Goal: Check status: Check status

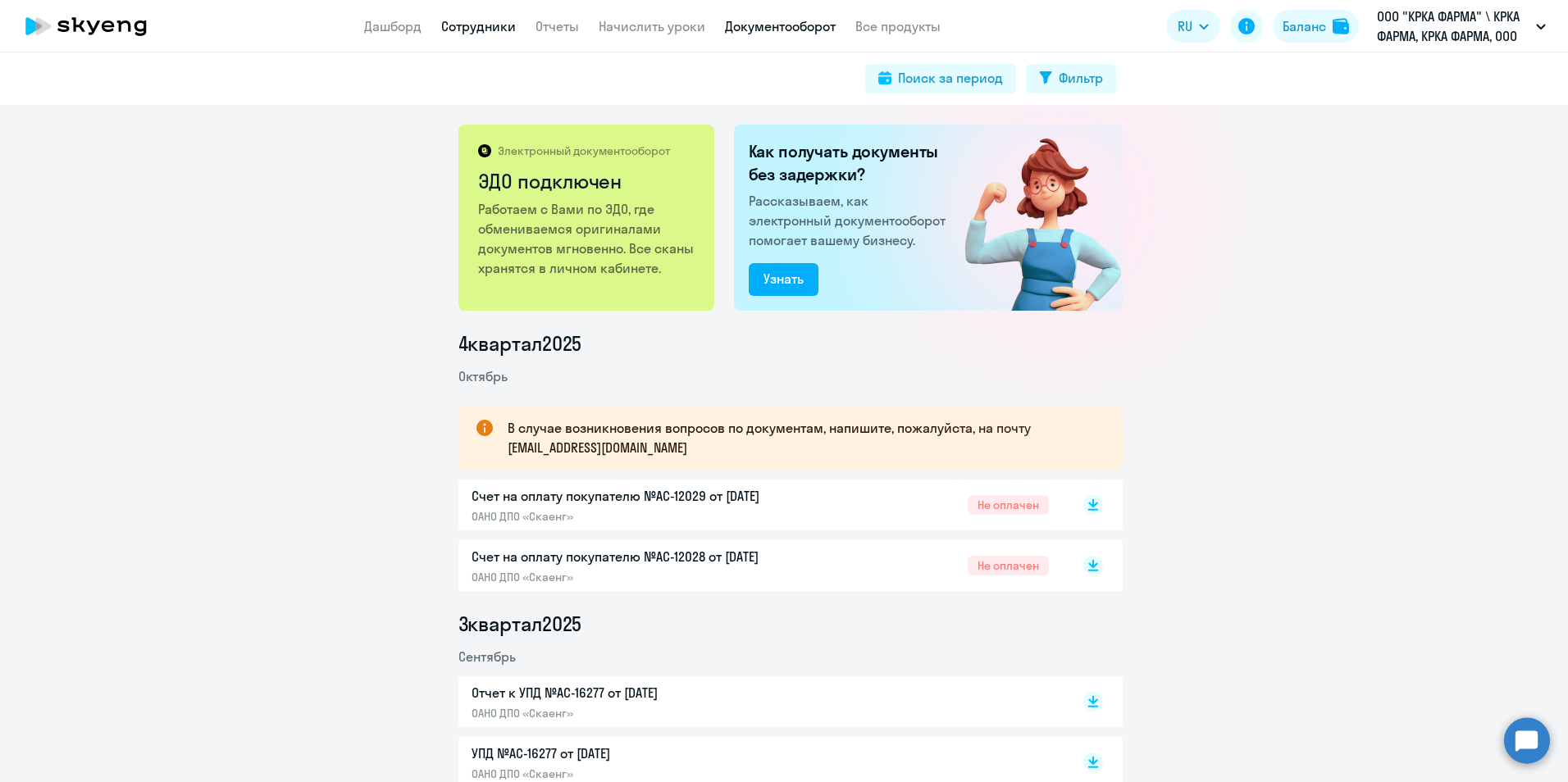
scroll to position [245, 0]
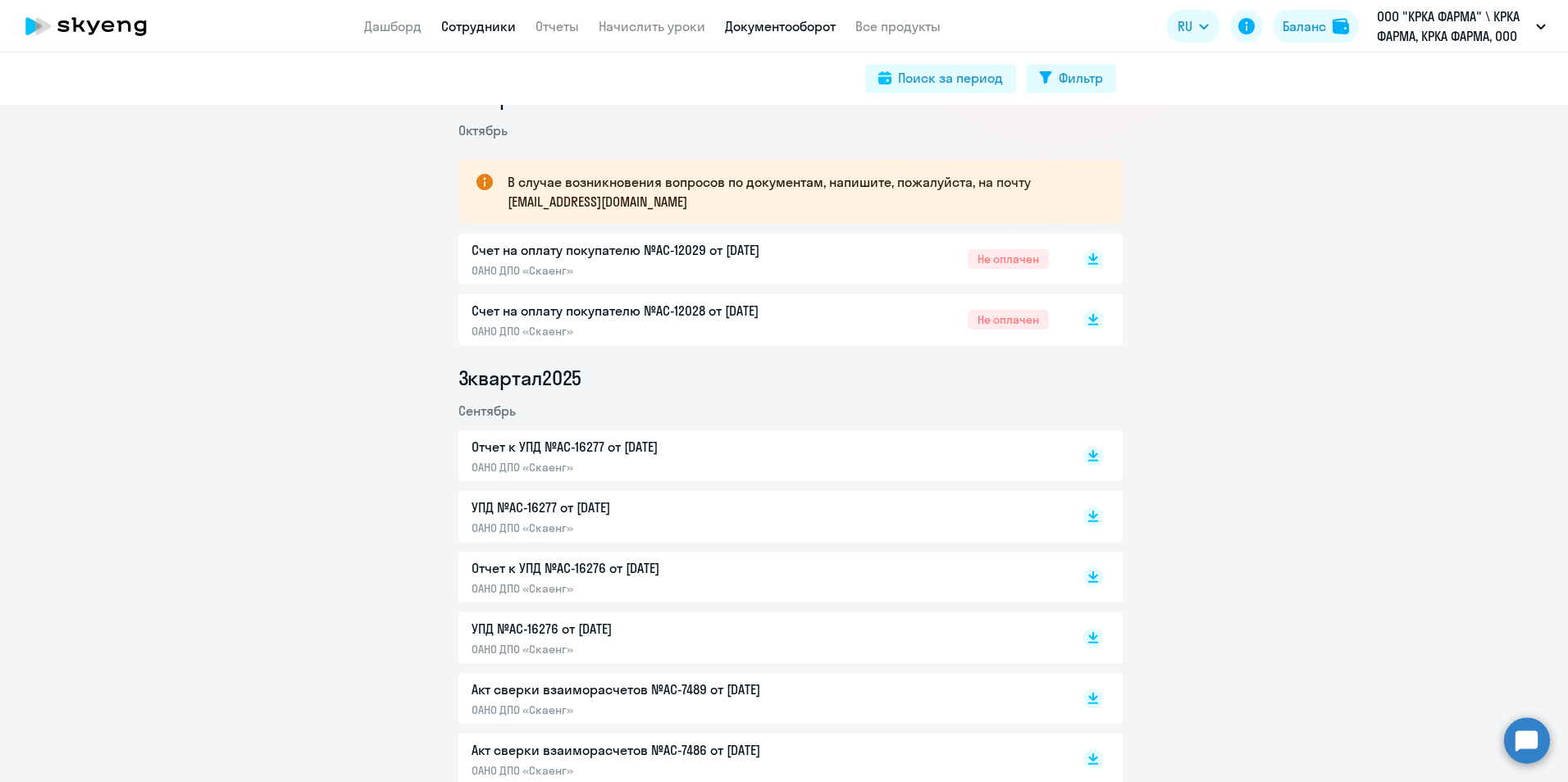
click at [502, 27] on link "Сотрудники" at bounding box center [479, 27] width 75 height 17
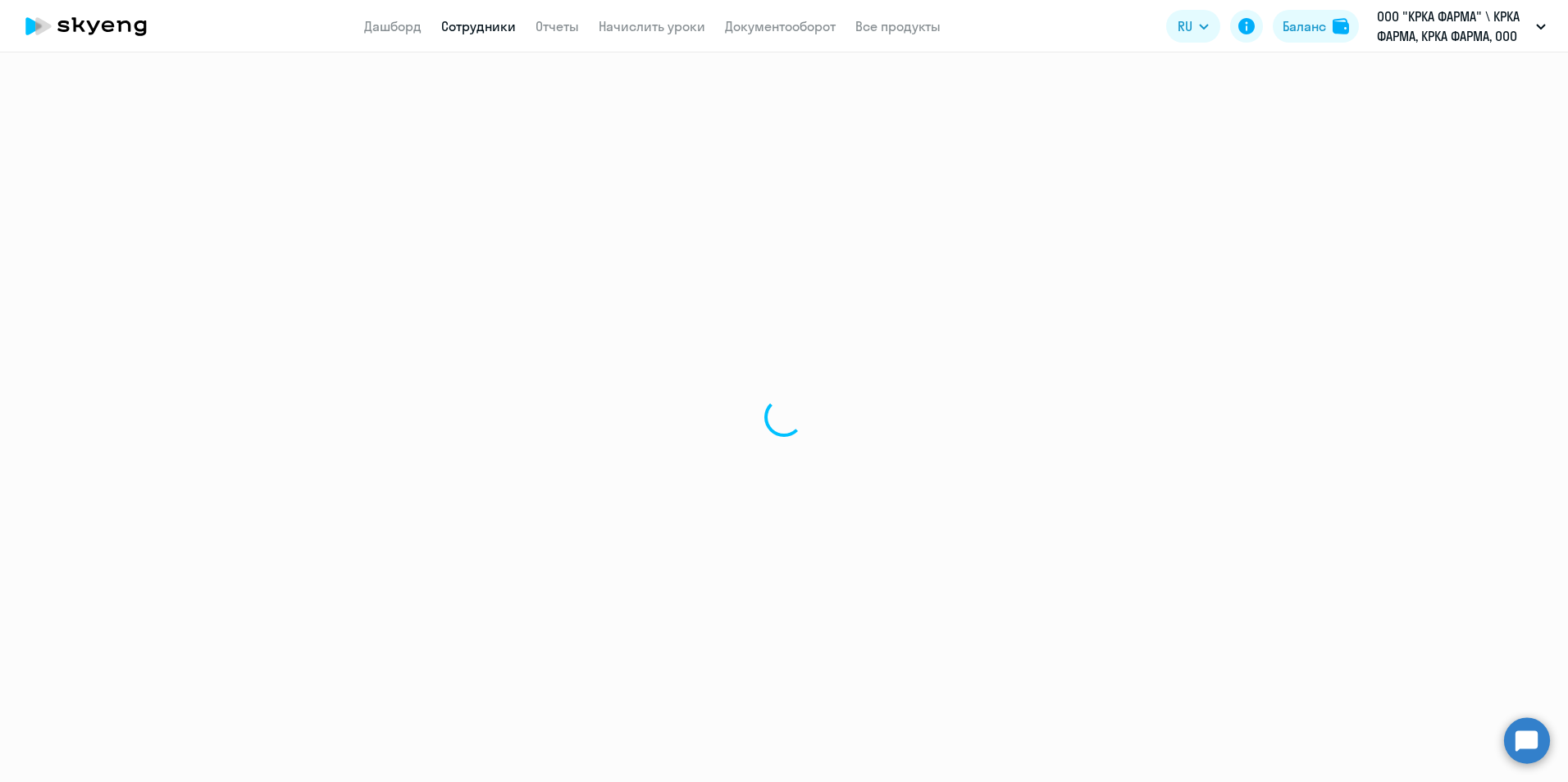
select select "30"
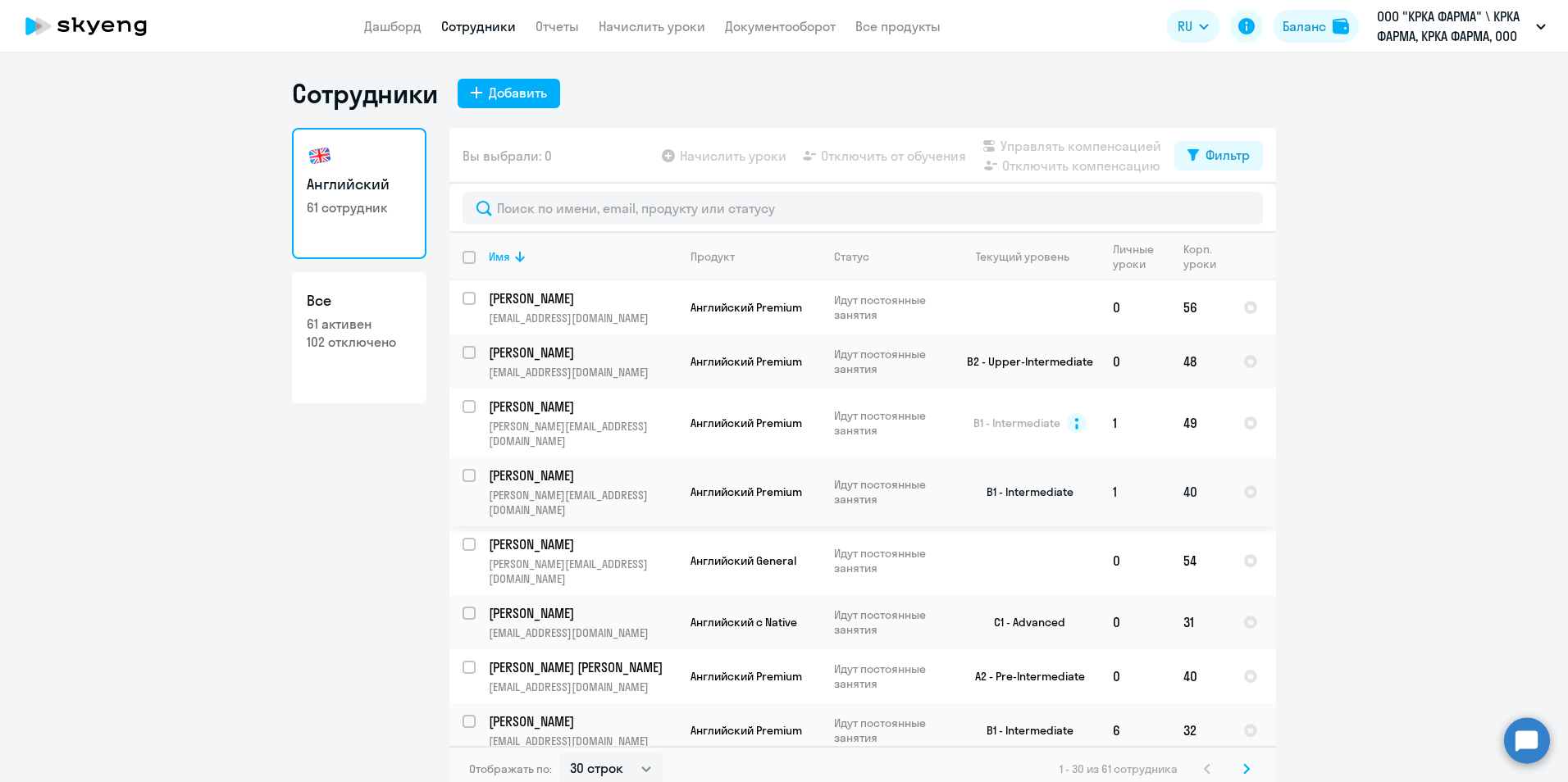
click at [665, 457] on td "Штепа Владимир Николаевич vladimir.shtepa@krka.biz" at bounding box center [576, 491] width 202 height 69
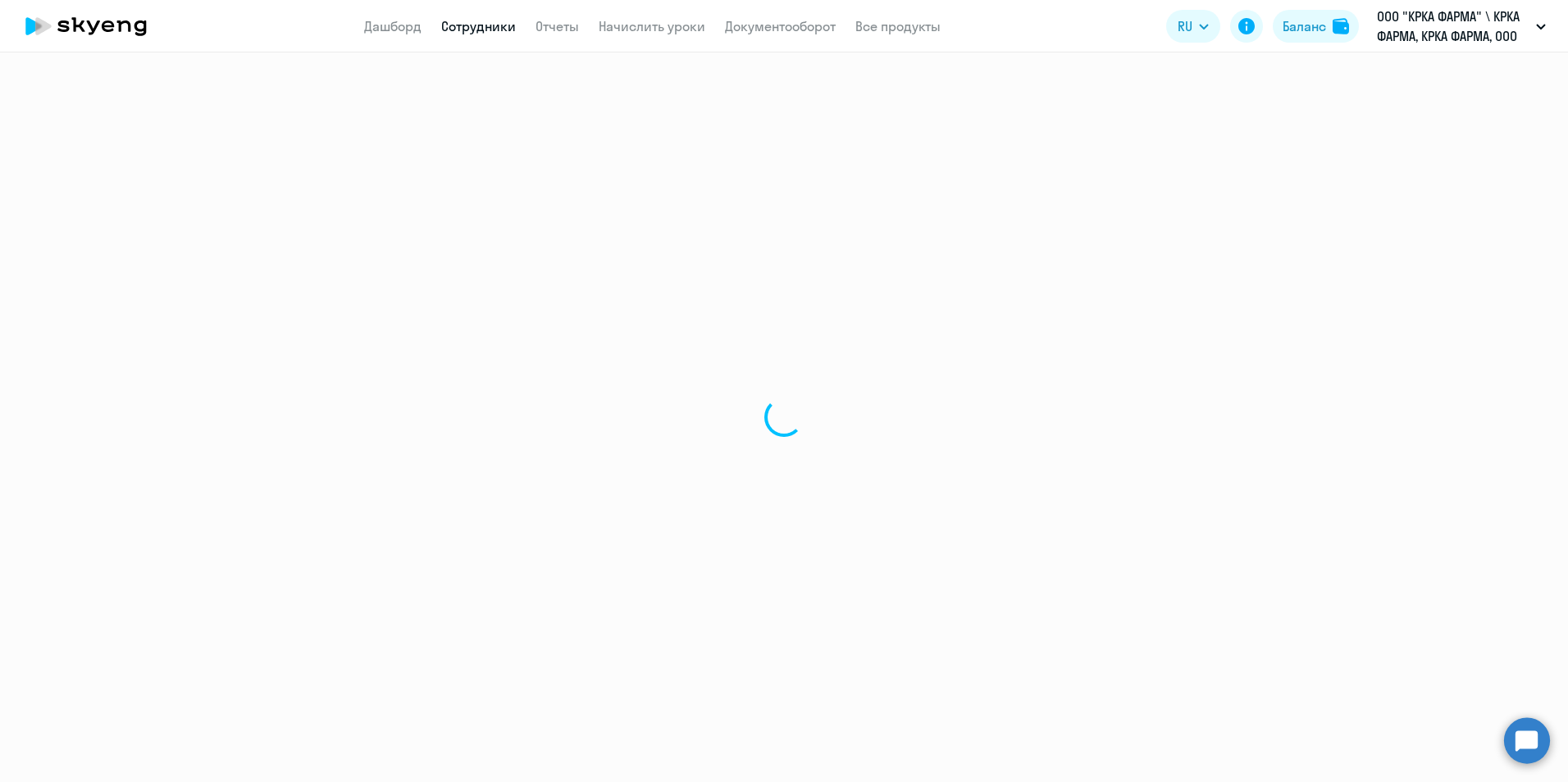
select select "english"
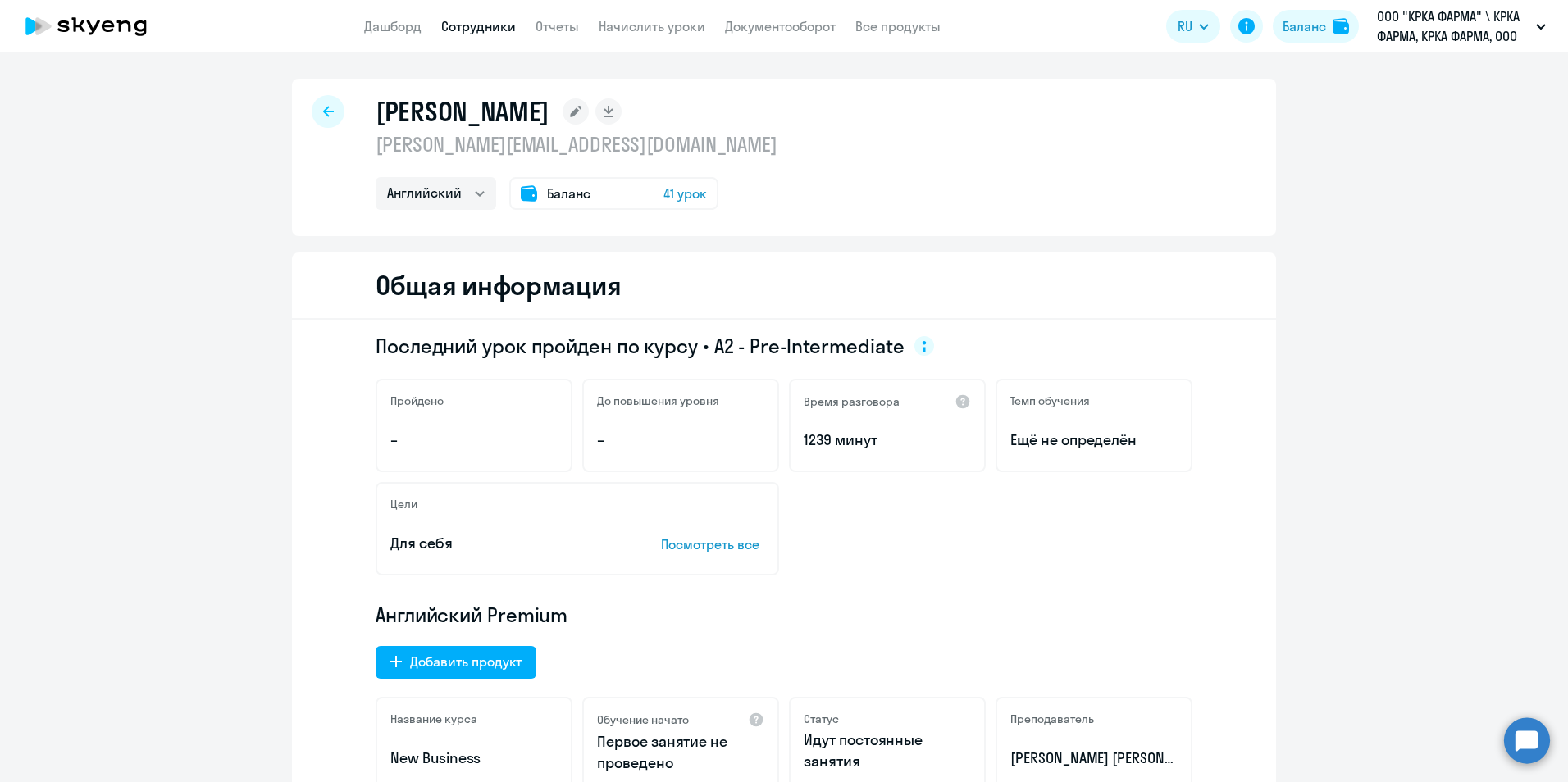
click at [495, 24] on link "Сотрудники" at bounding box center [479, 27] width 75 height 17
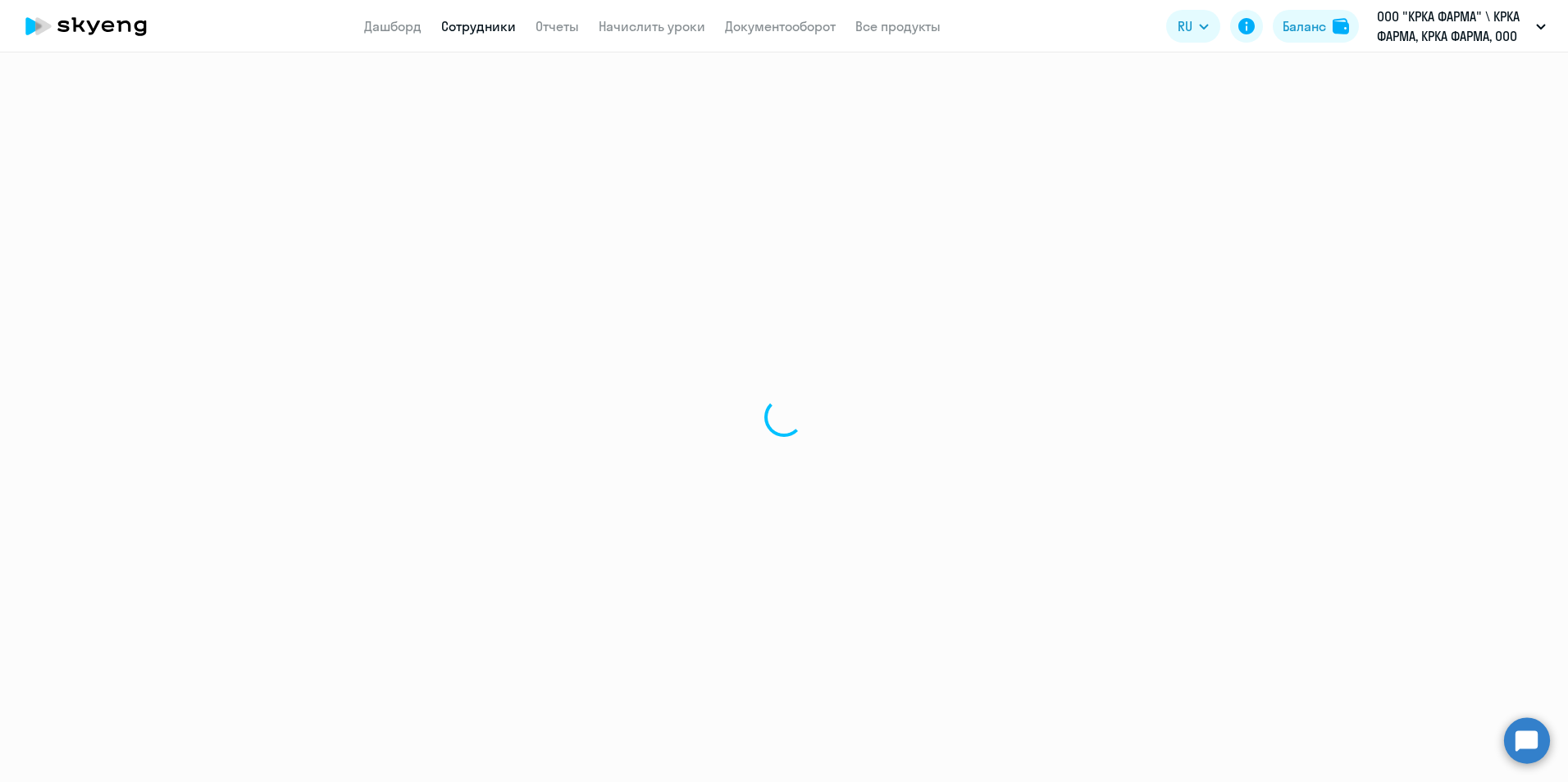
select select "30"
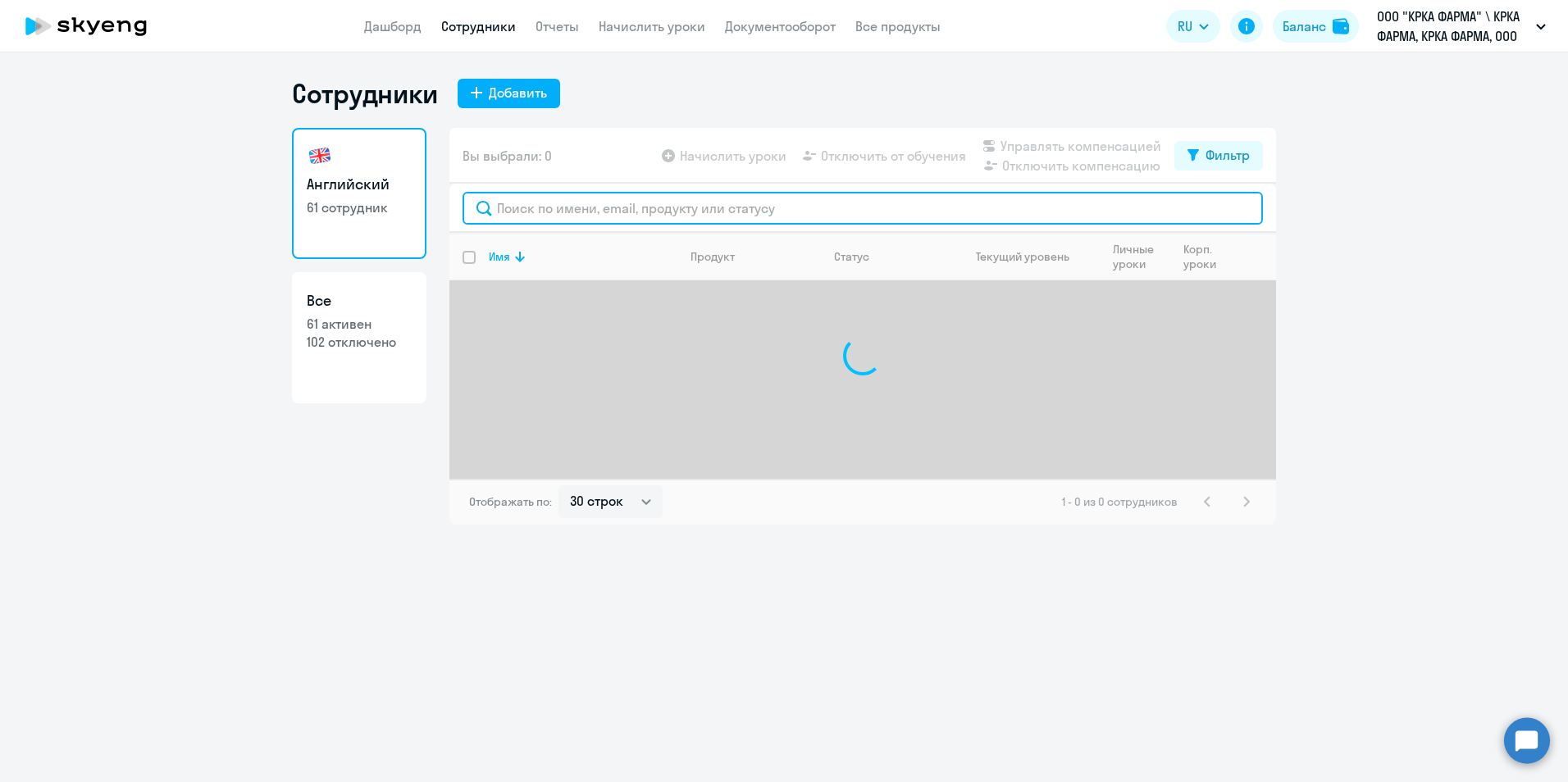
click at [524, 220] on input "text" at bounding box center [862, 208] width 801 height 33
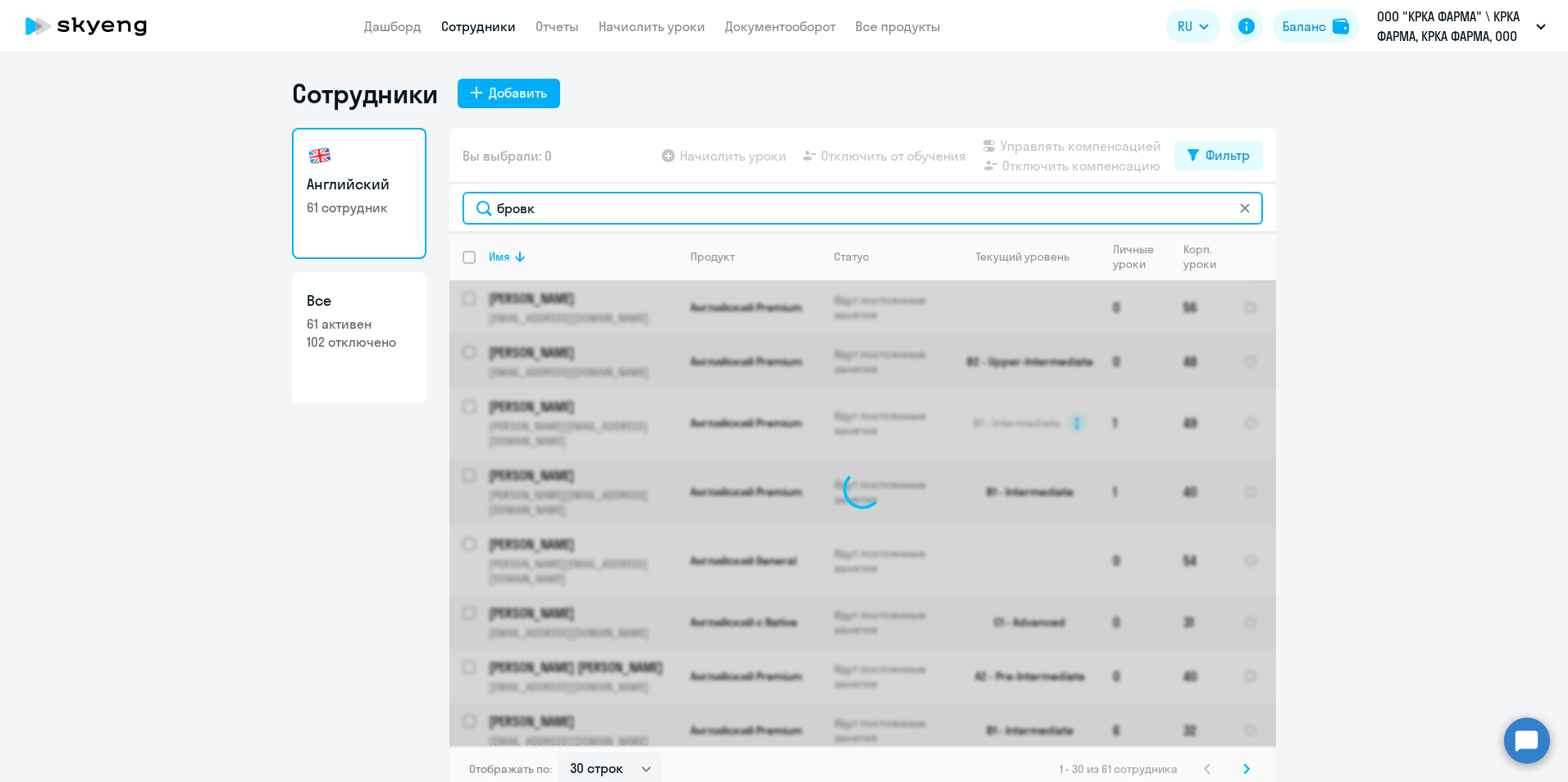
type input "бровк"
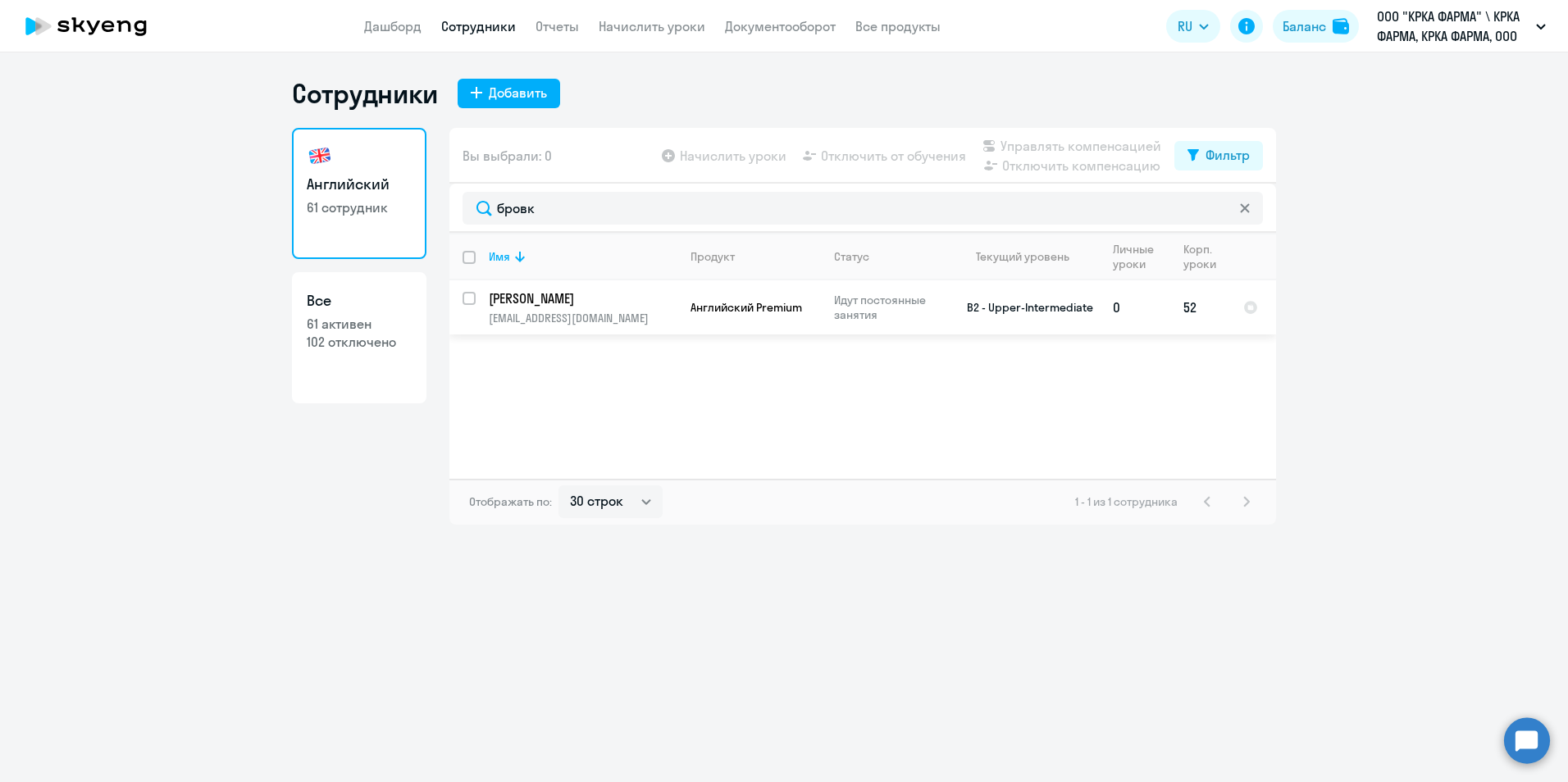
click at [618, 292] on p "Бровкин Захар Борисович" at bounding box center [581, 299] width 185 height 18
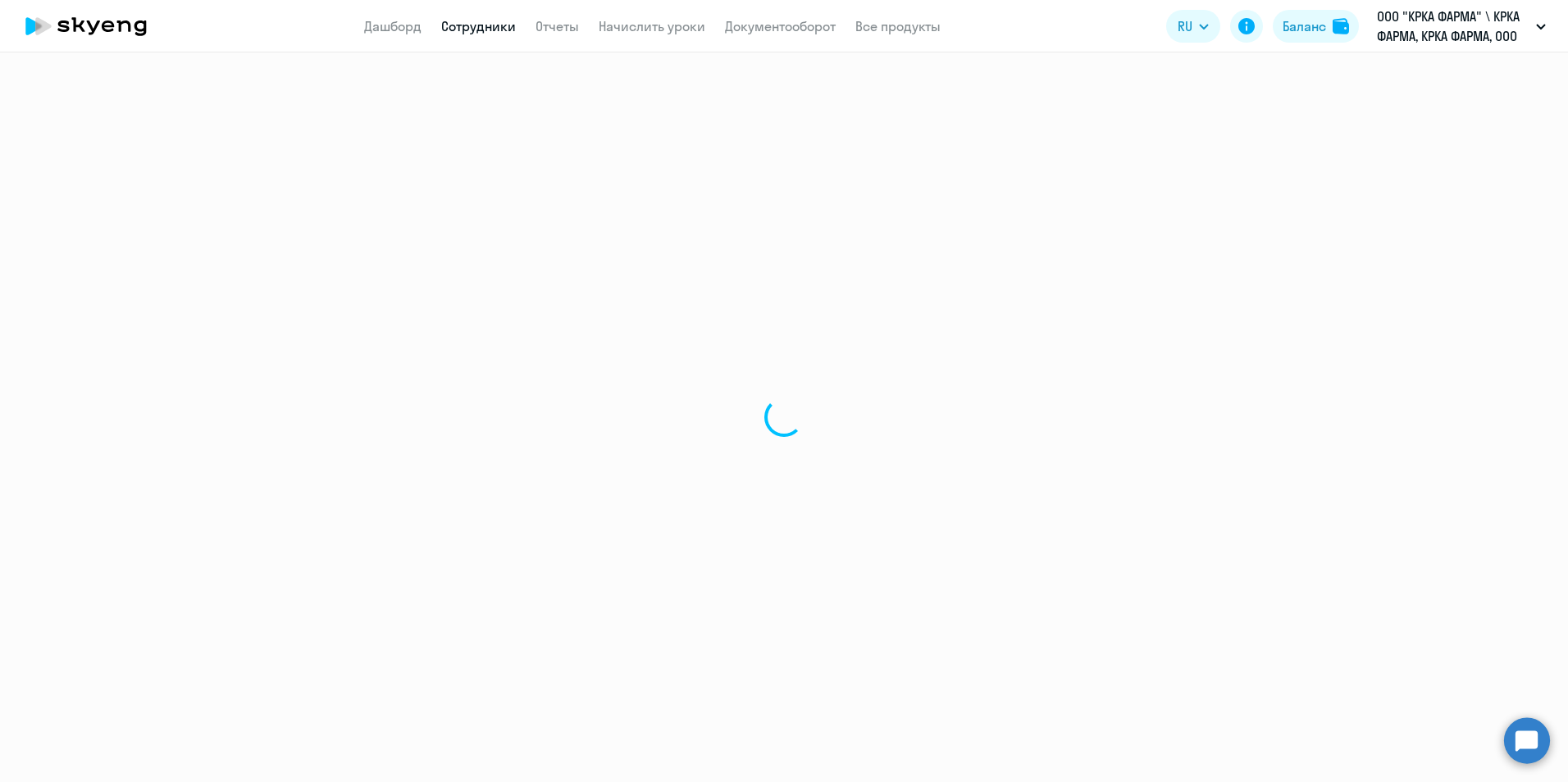
click at [618, 292] on div at bounding box center [784, 417] width 1568 height 730
select select "english"
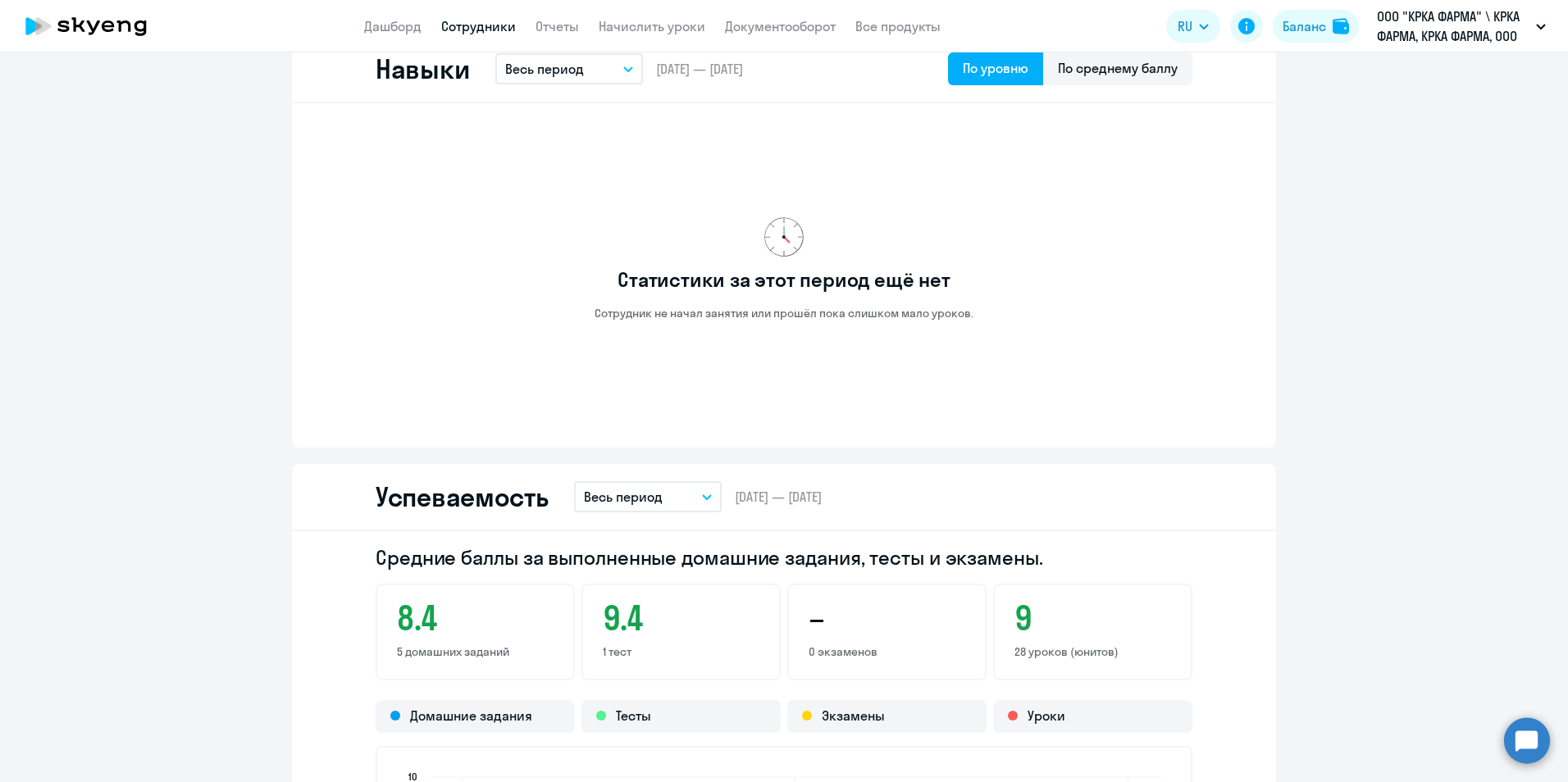
scroll to position [1393, 0]
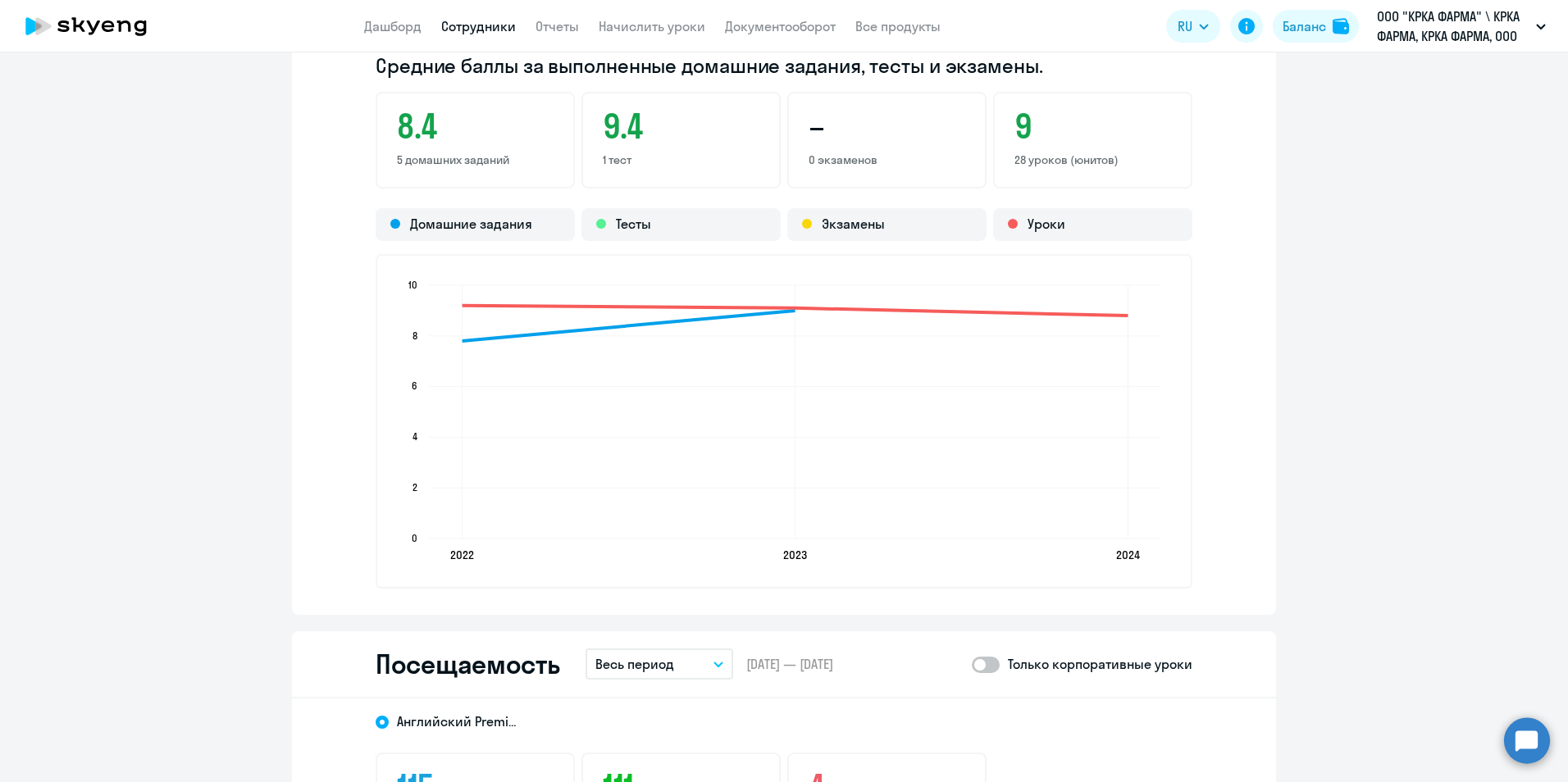
click at [993, 668] on span at bounding box center [986, 665] width 28 height 17
click at [971, 664] on input "checkbox" at bounding box center [971, 663] width 1 height 1
checkbox input "true"
click at [714, 668] on button "Весь период" at bounding box center [660, 664] width 148 height 32
click at [663, 745] on li "Прошлый месяц" at bounding box center [672, 750] width 173 height 41
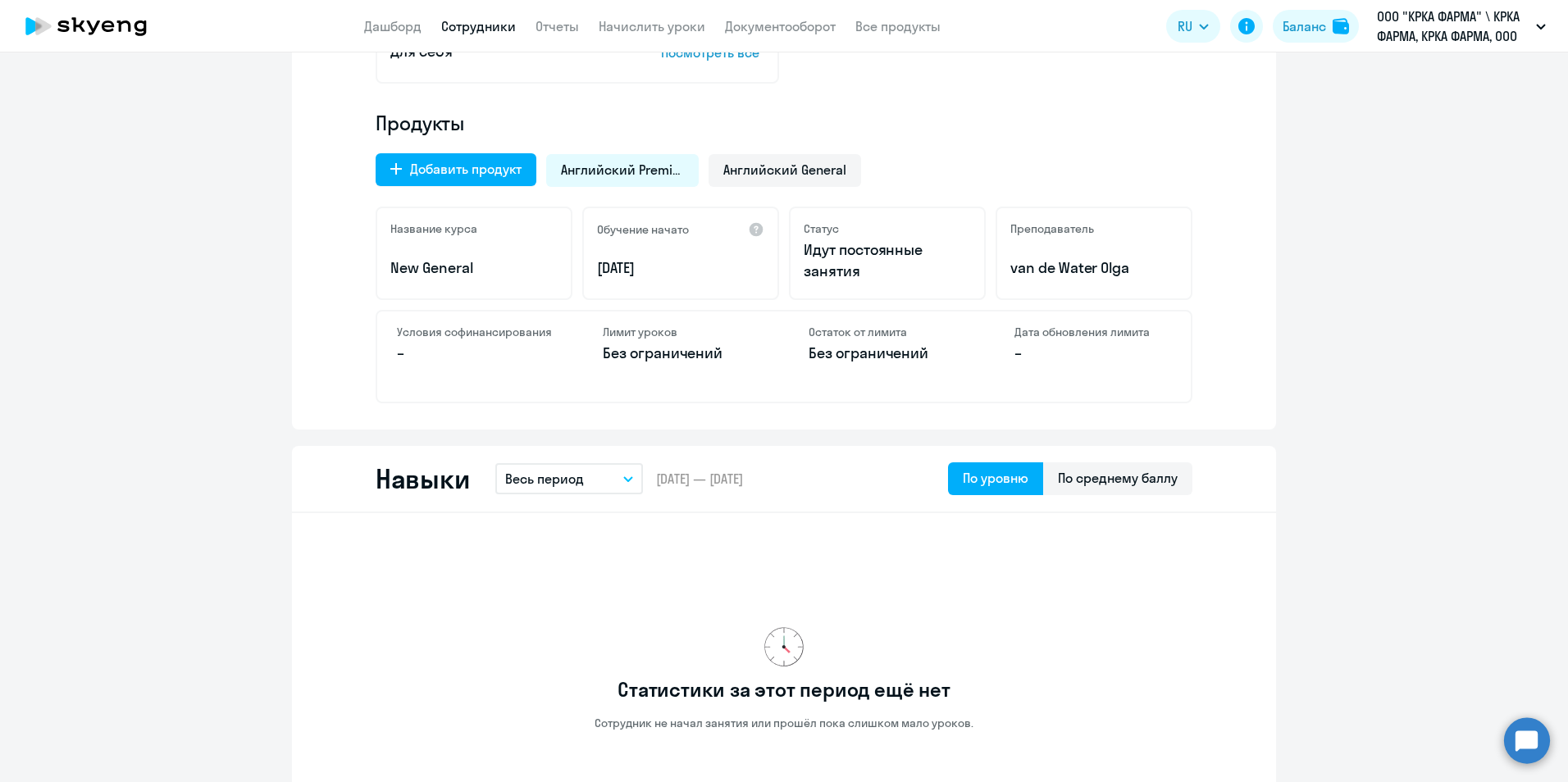
scroll to position [0, 0]
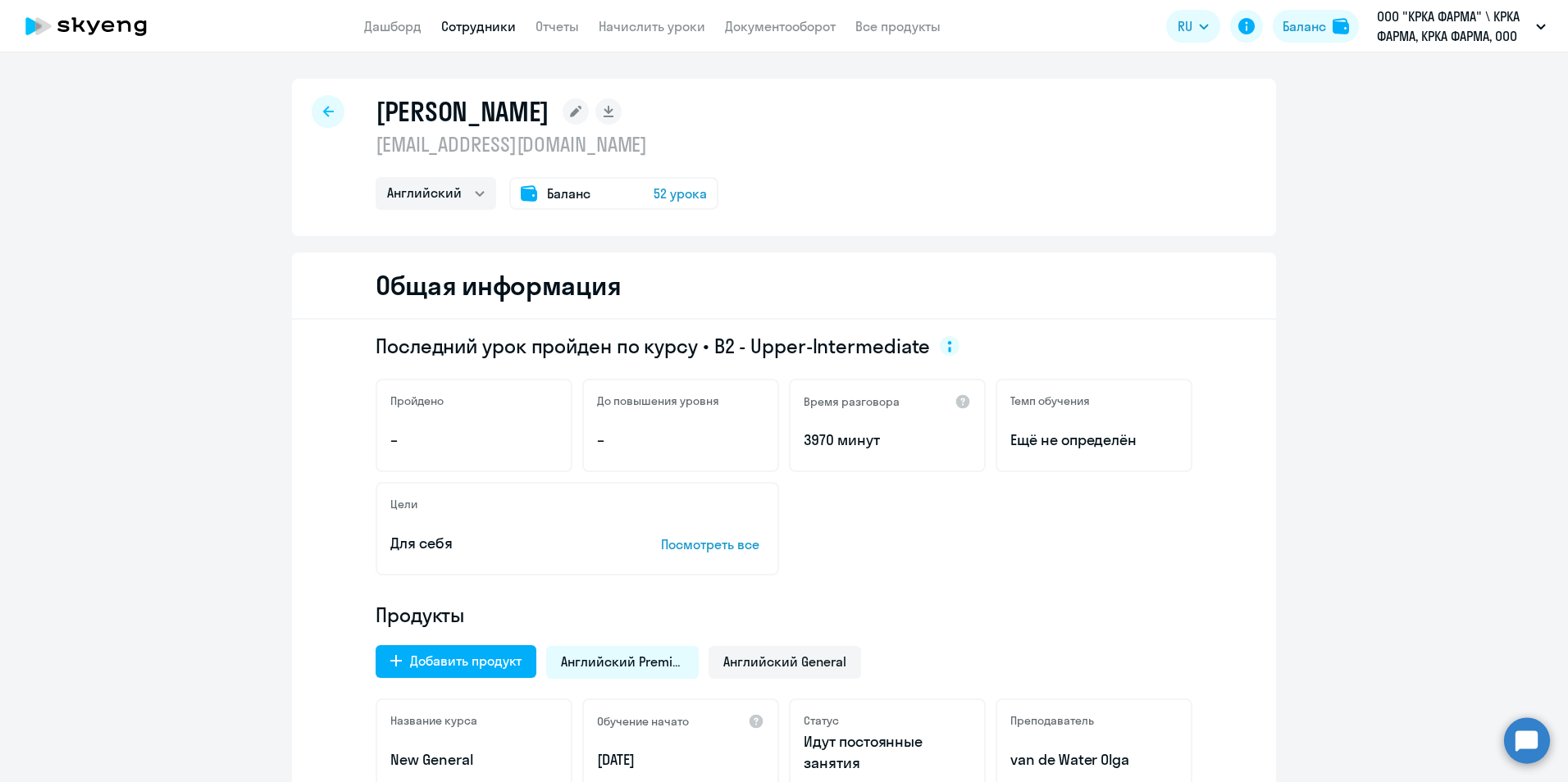
click at [500, 28] on link "Сотрудники" at bounding box center [479, 27] width 75 height 17
select select "30"
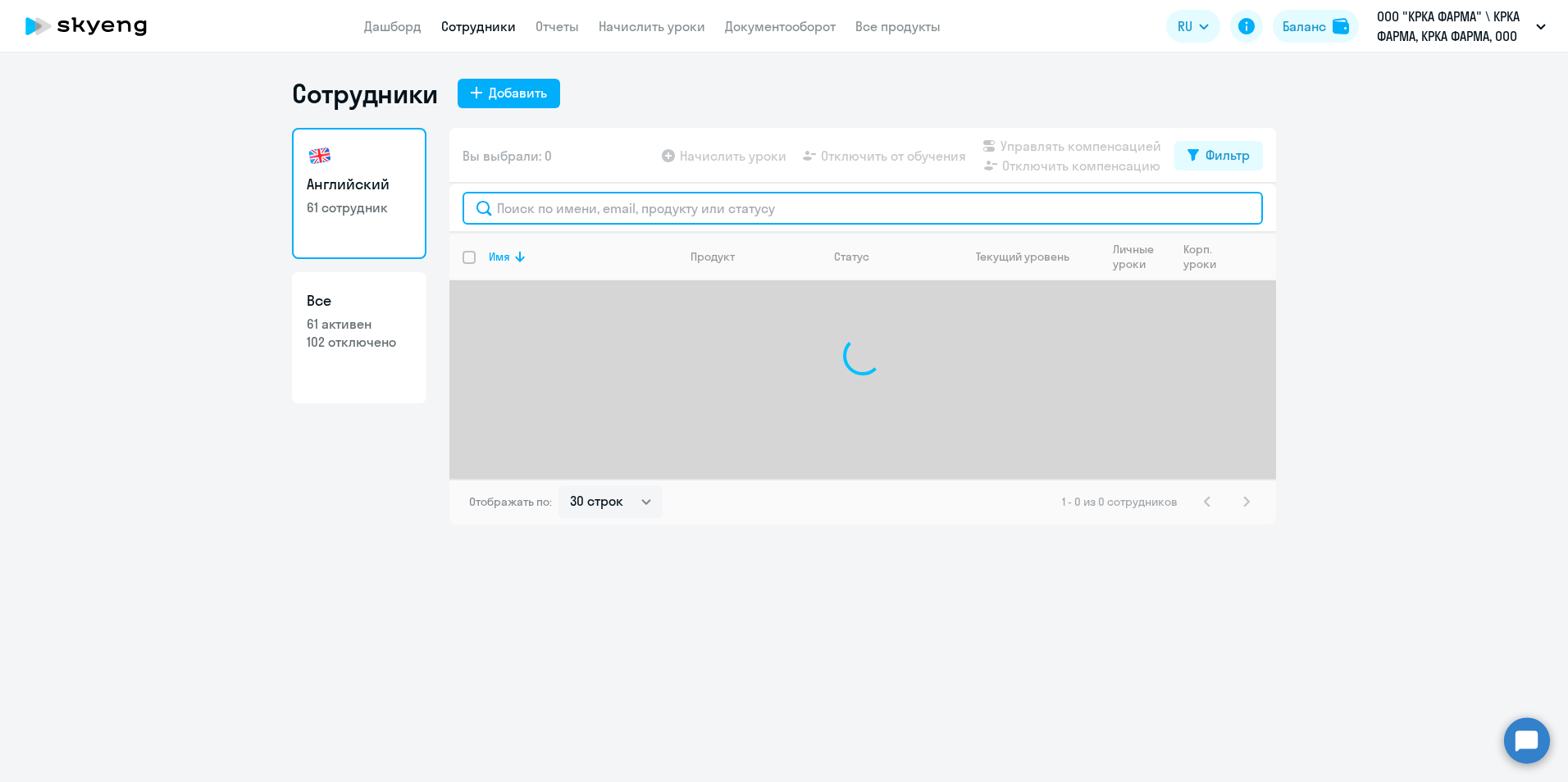
click at [549, 202] on input "text" at bounding box center [862, 208] width 801 height 33
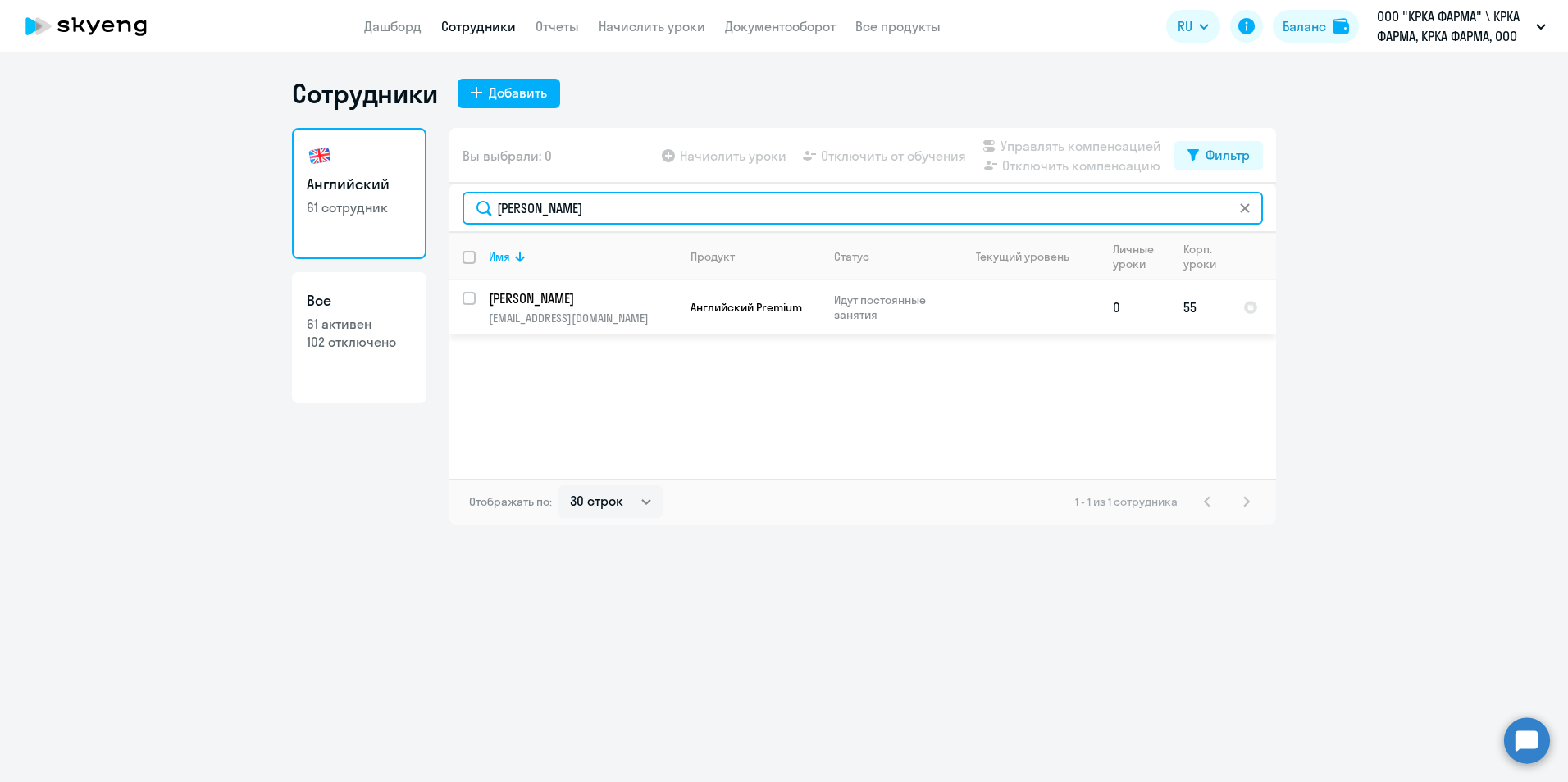
type input "медведев"
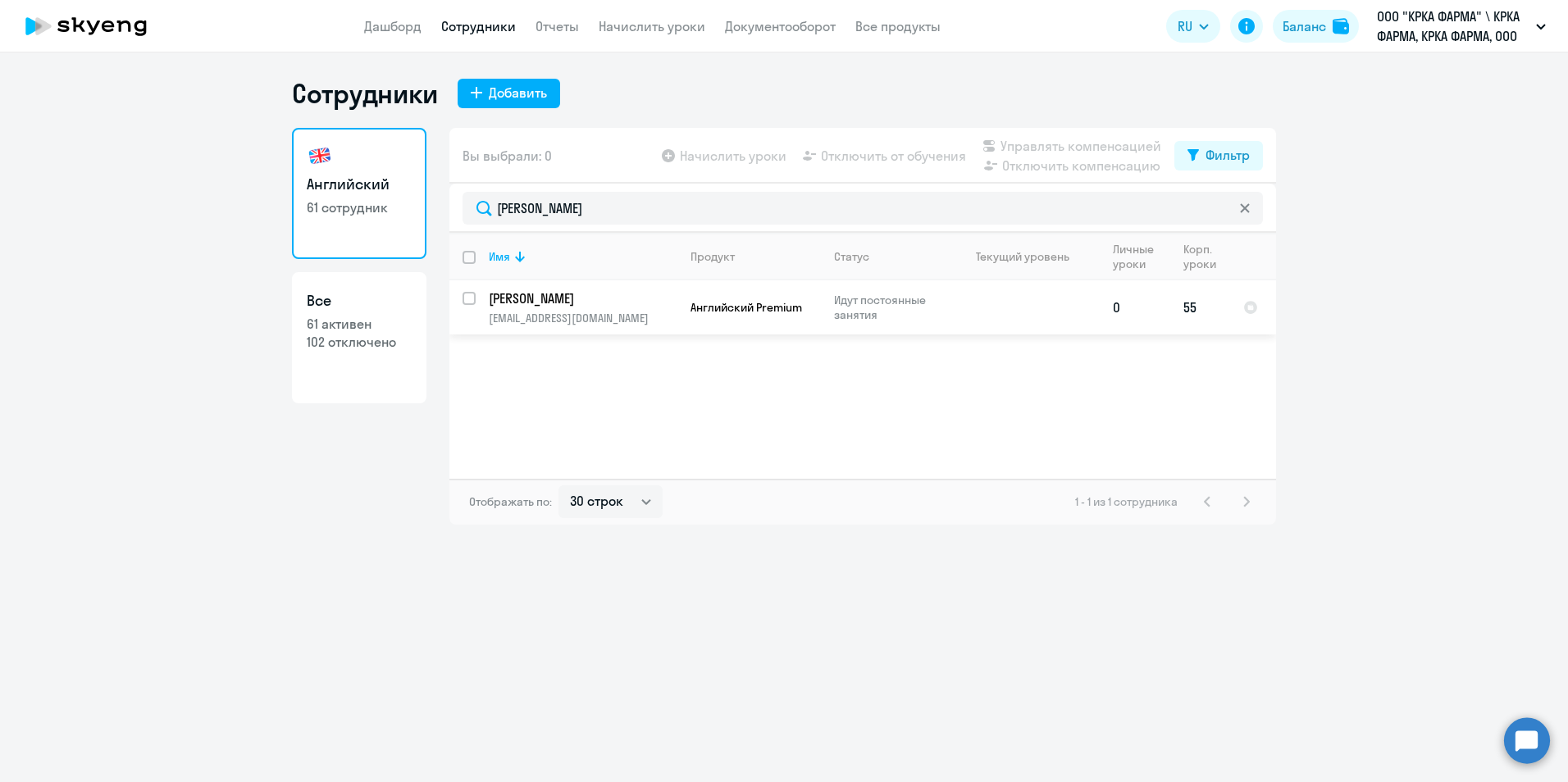
click at [569, 298] on p "[PERSON_NAME]" at bounding box center [581, 299] width 185 height 18
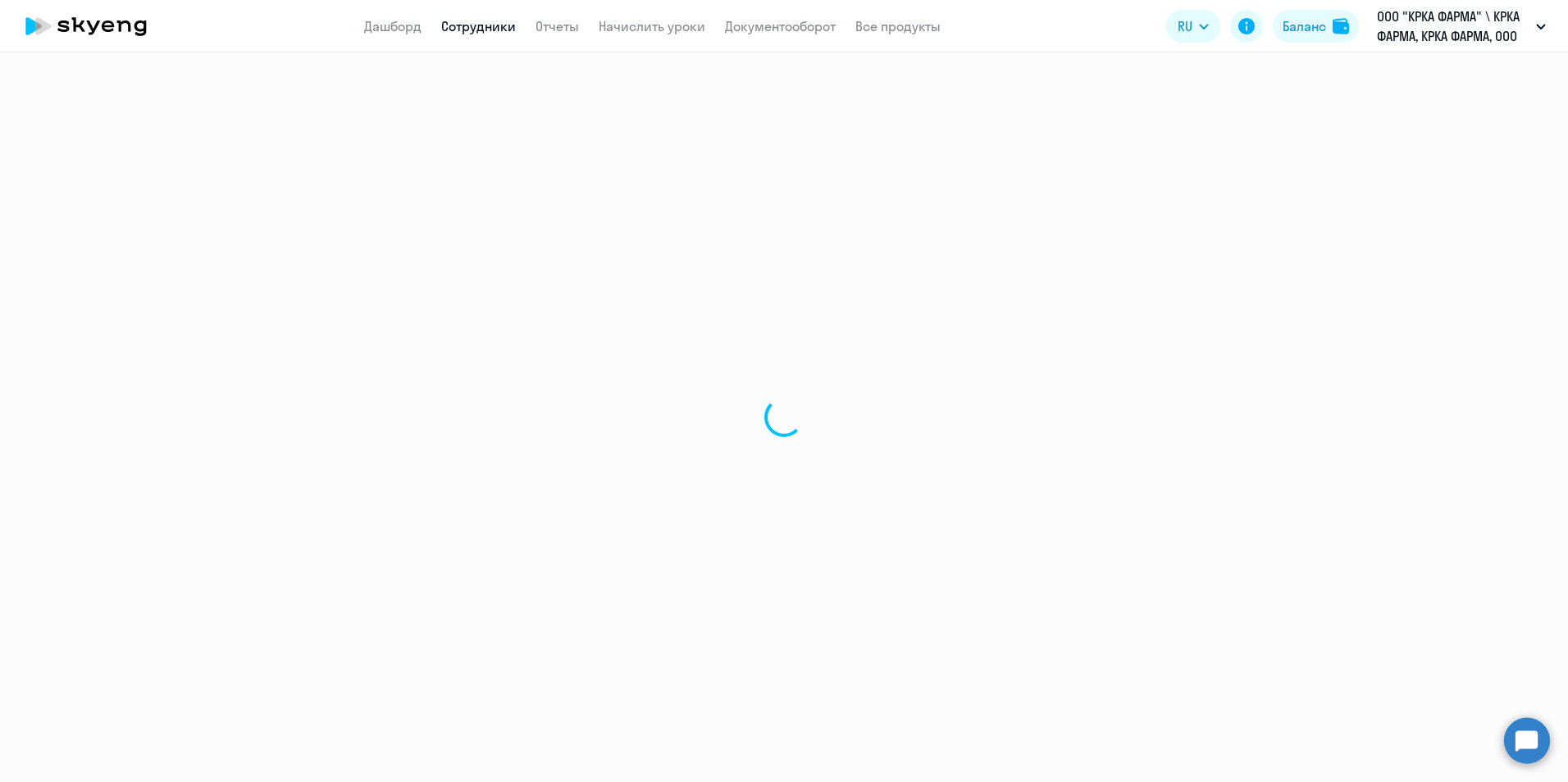
select select "english"
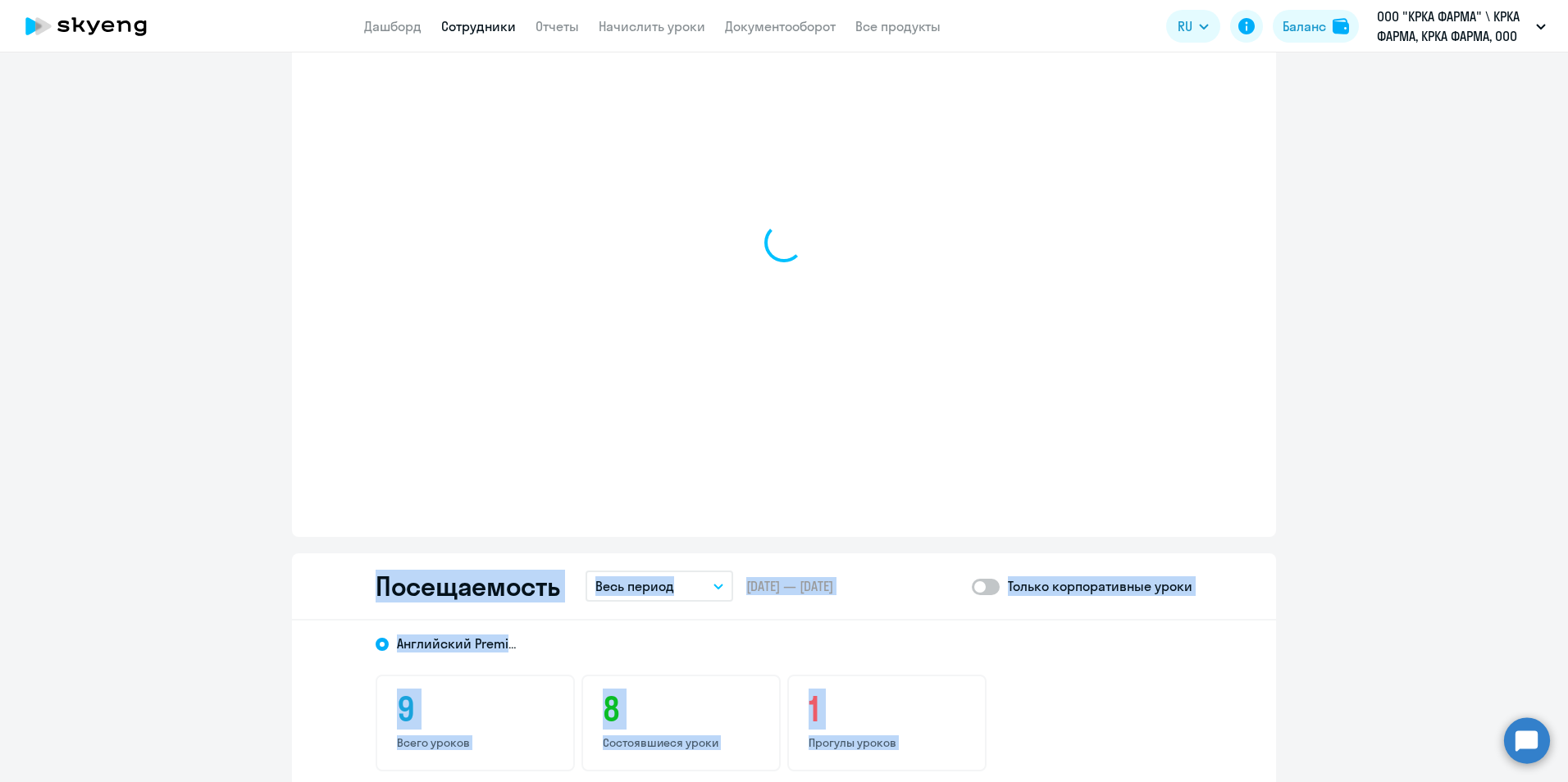
scroll to position [1475, 0]
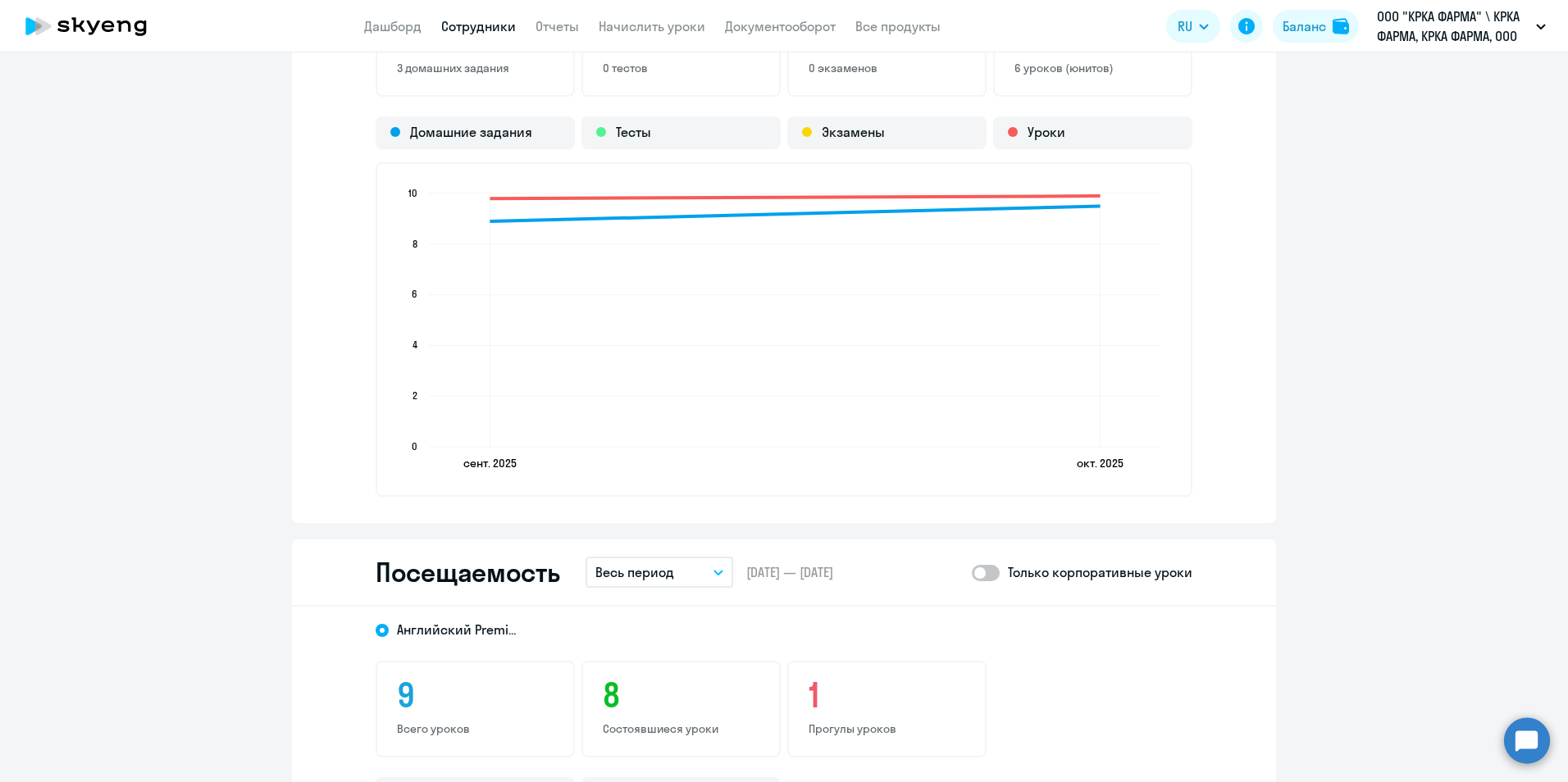
click at [991, 571] on span at bounding box center [986, 573] width 28 height 17
click at [971, 572] on input "checkbox" at bounding box center [971, 572] width 1 height 1
checkbox input "true"
click at [717, 575] on icon "button" at bounding box center [718, 572] width 10 height 6
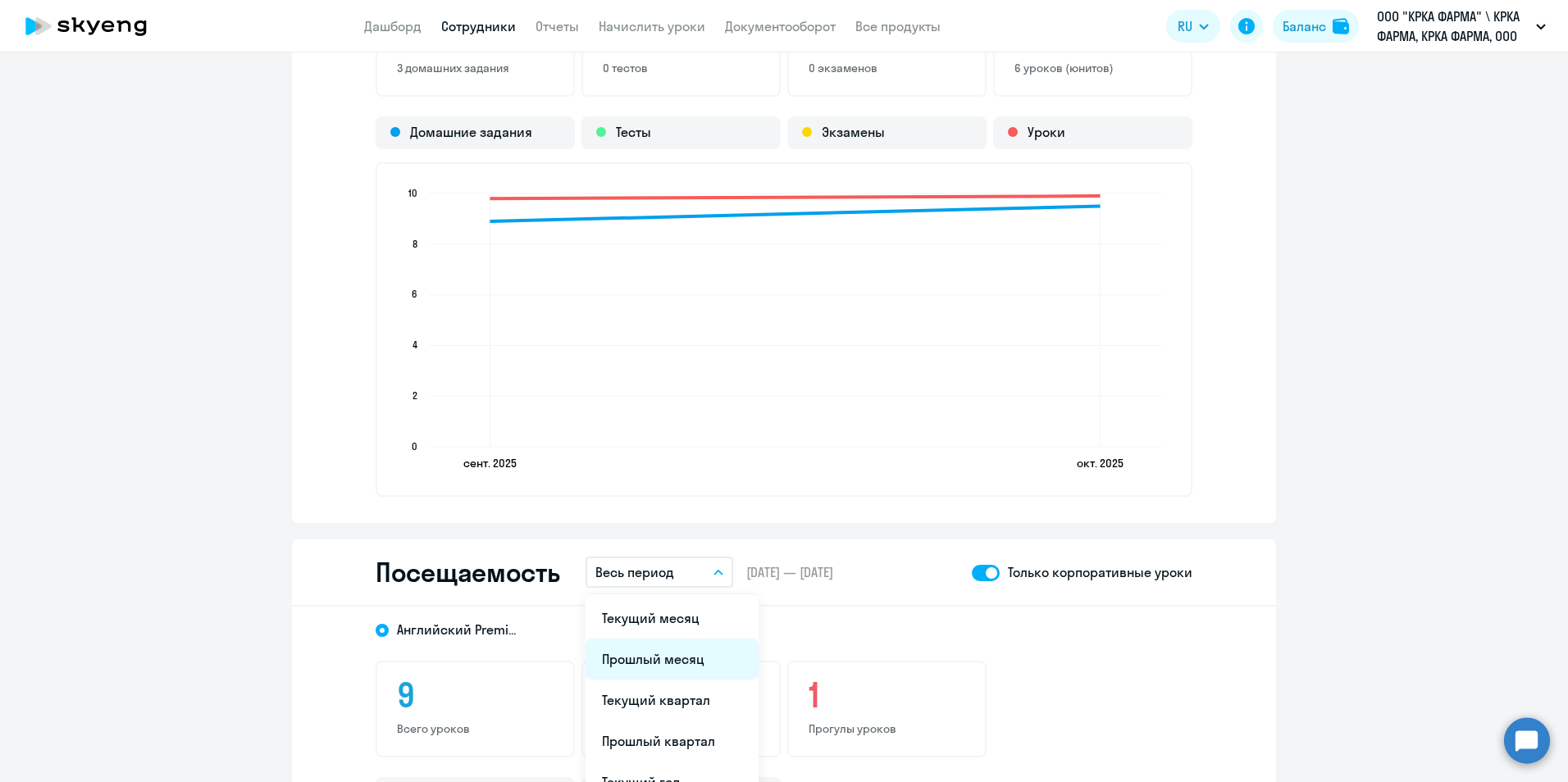
click at [670, 662] on li "Прошлый месяц" at bounding box center [672, 658] width 173 height 41
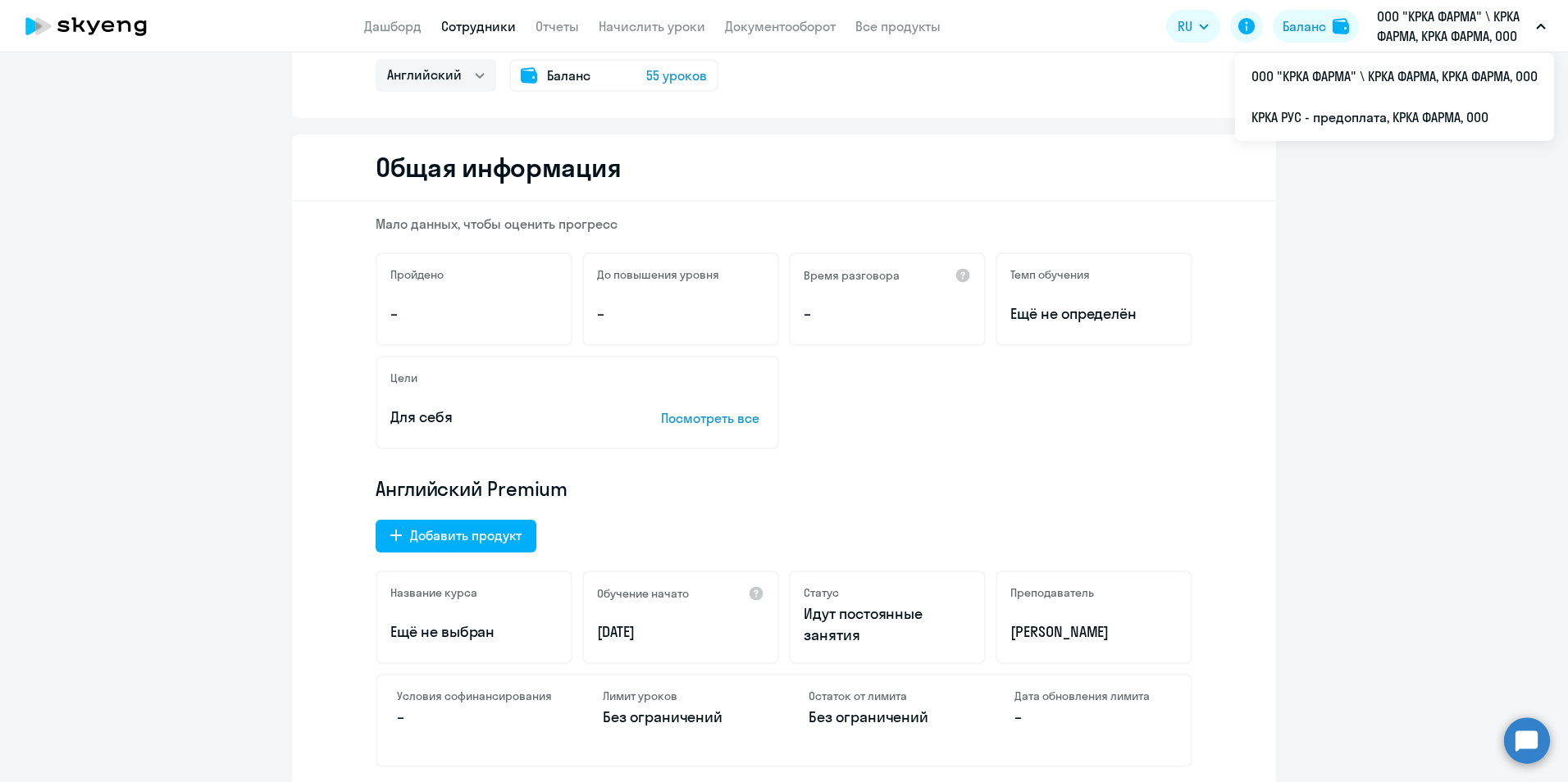
scroll to position [0, 0]
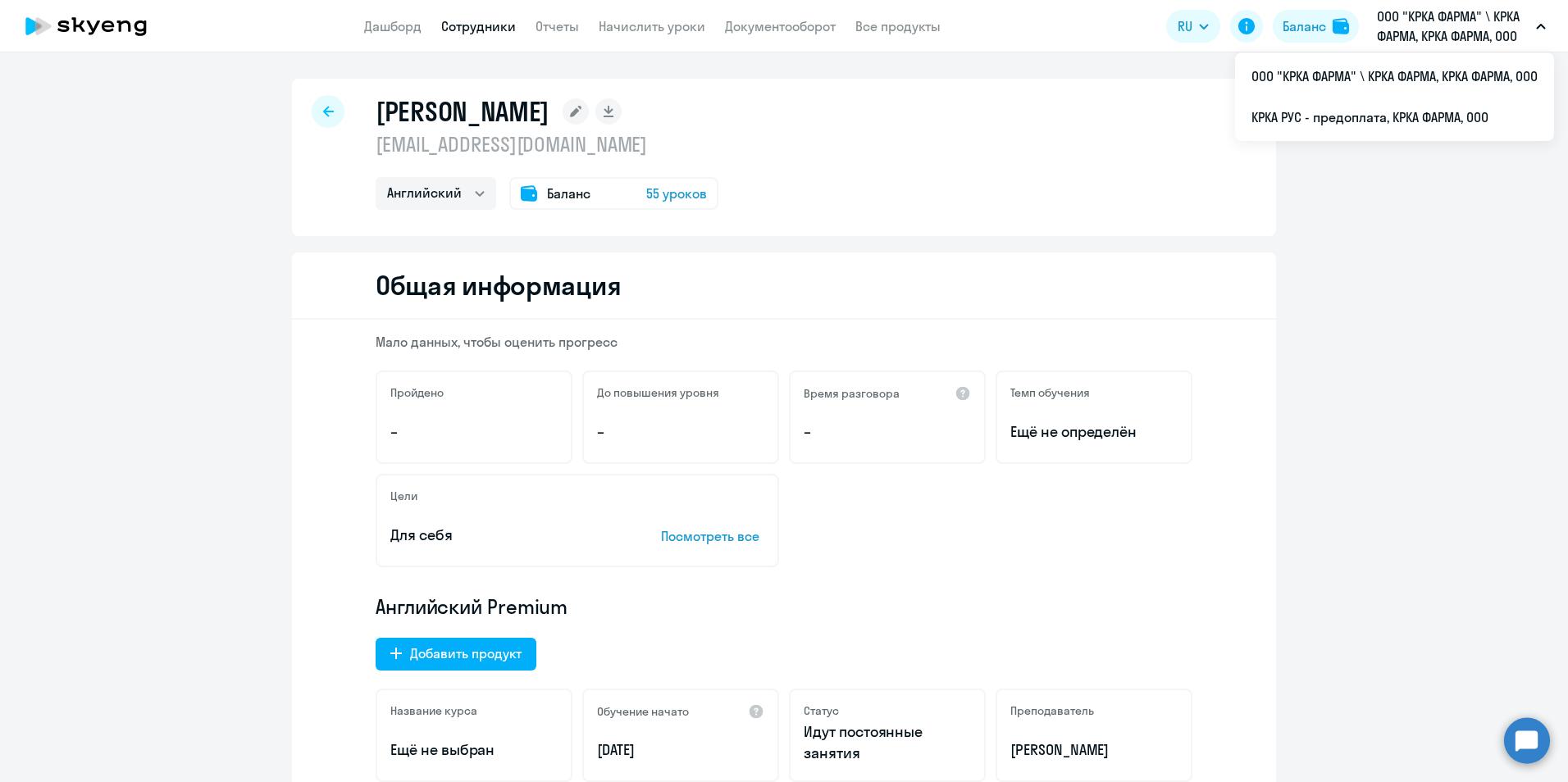
click at [512, 25] on link "Сотрудники" at bounding box center [479, 27] width 75 height 17
select select "30"
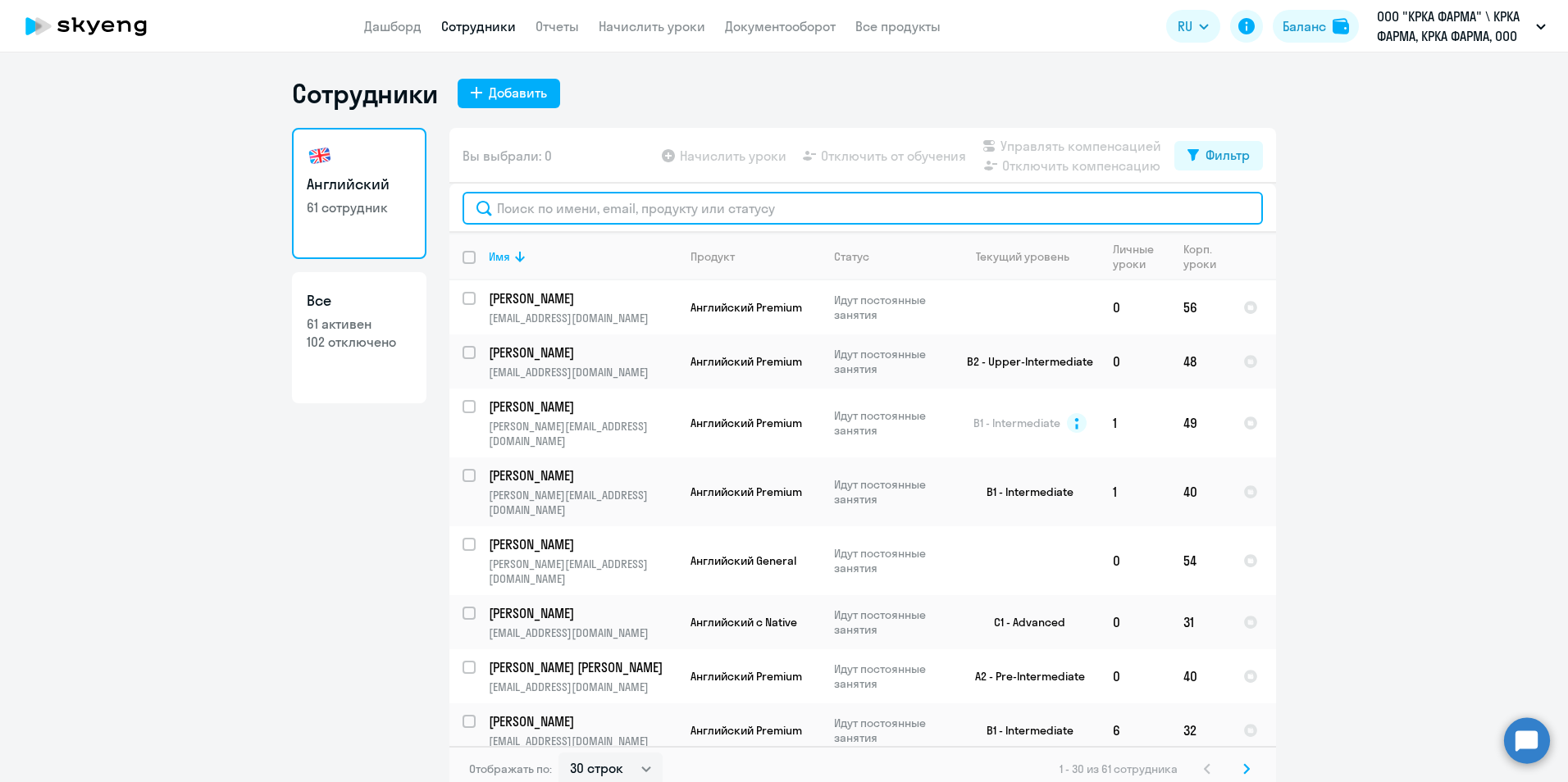
click at [555, 206] on input "text" at bounding box center [862, 208] width 801 height 33
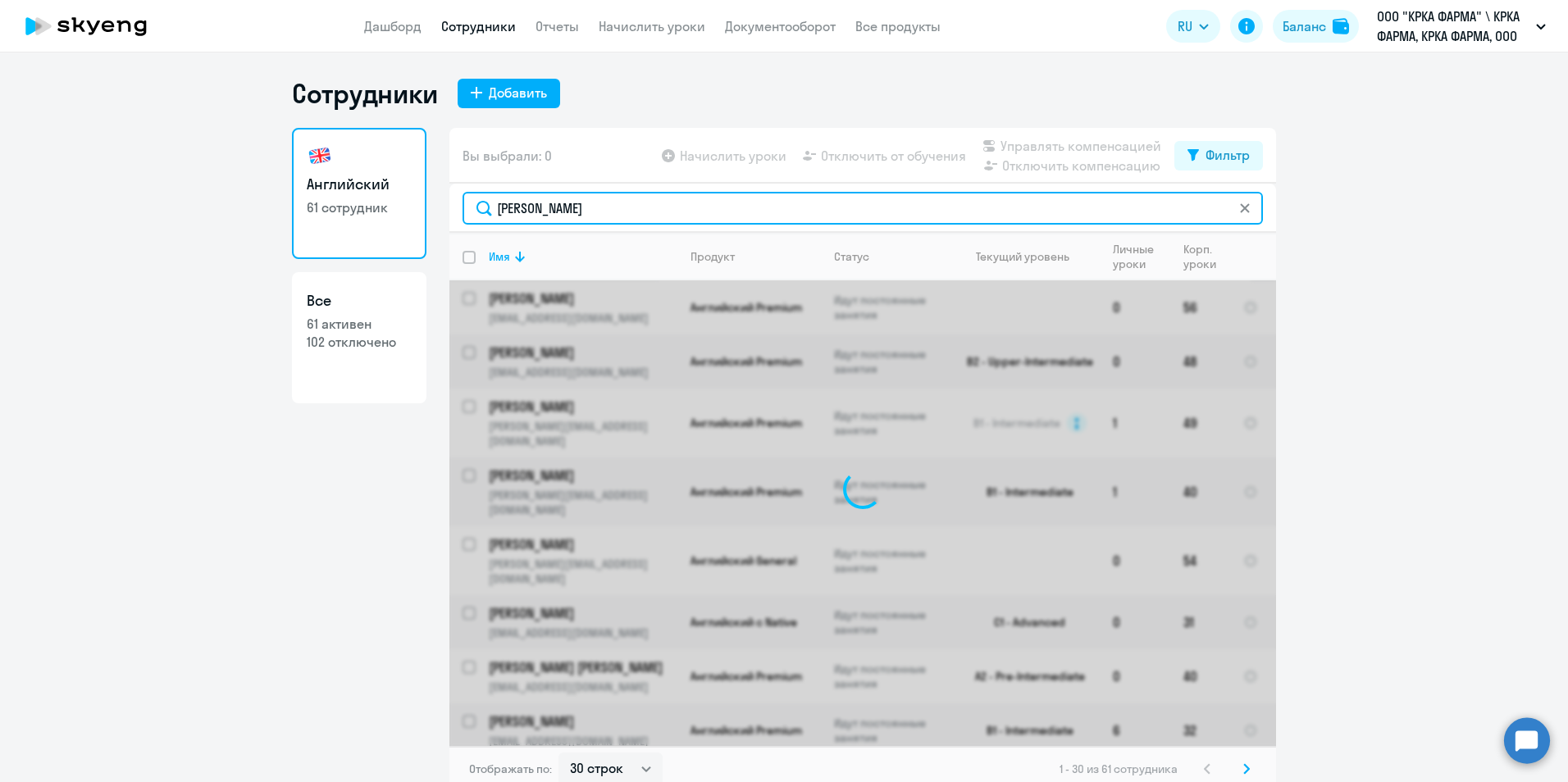
type input "накладова"
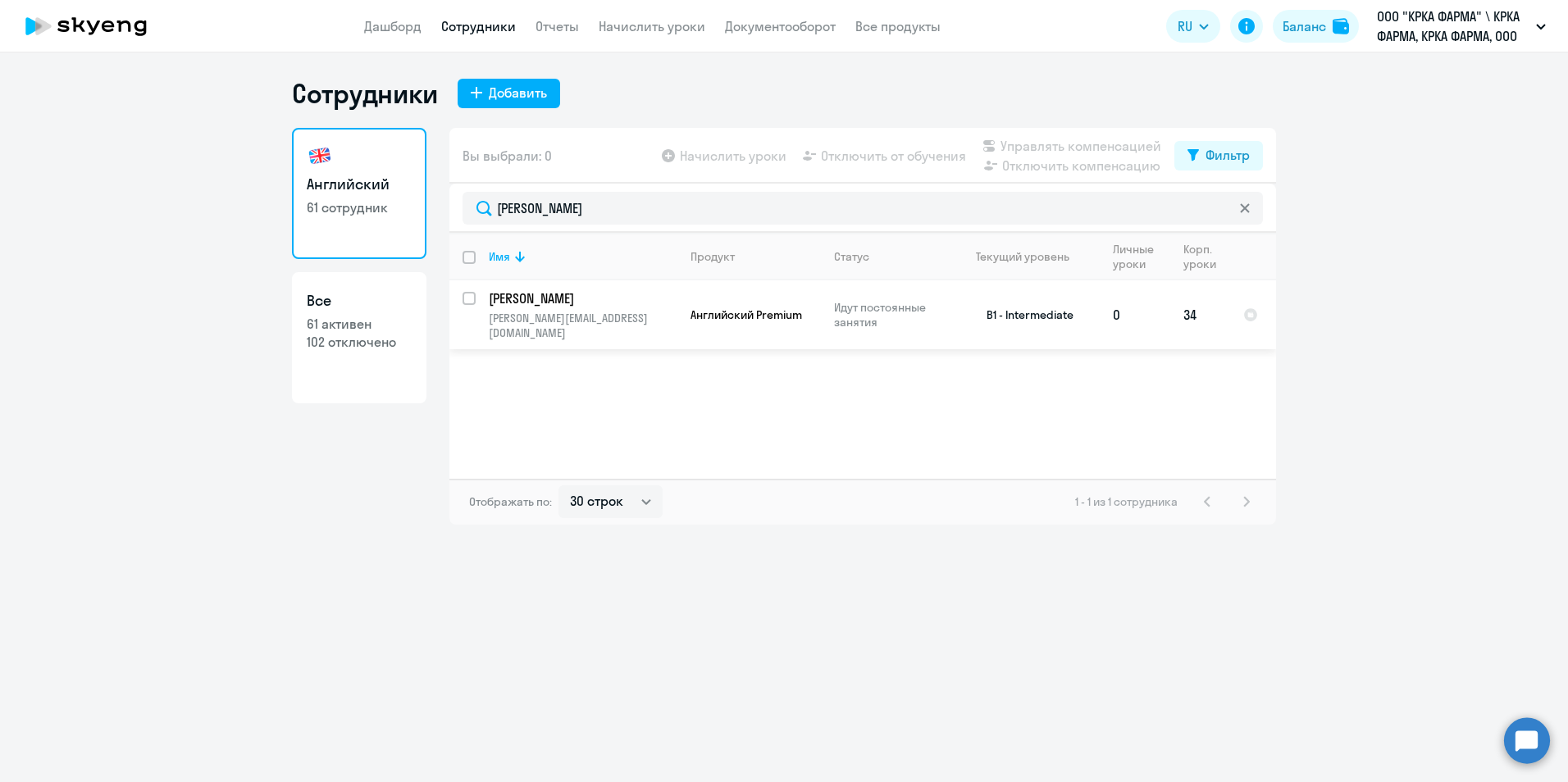
click at [554, 298] on p "[PERSON_NAME]" at bounding box center [581, 299] width 185 height 18
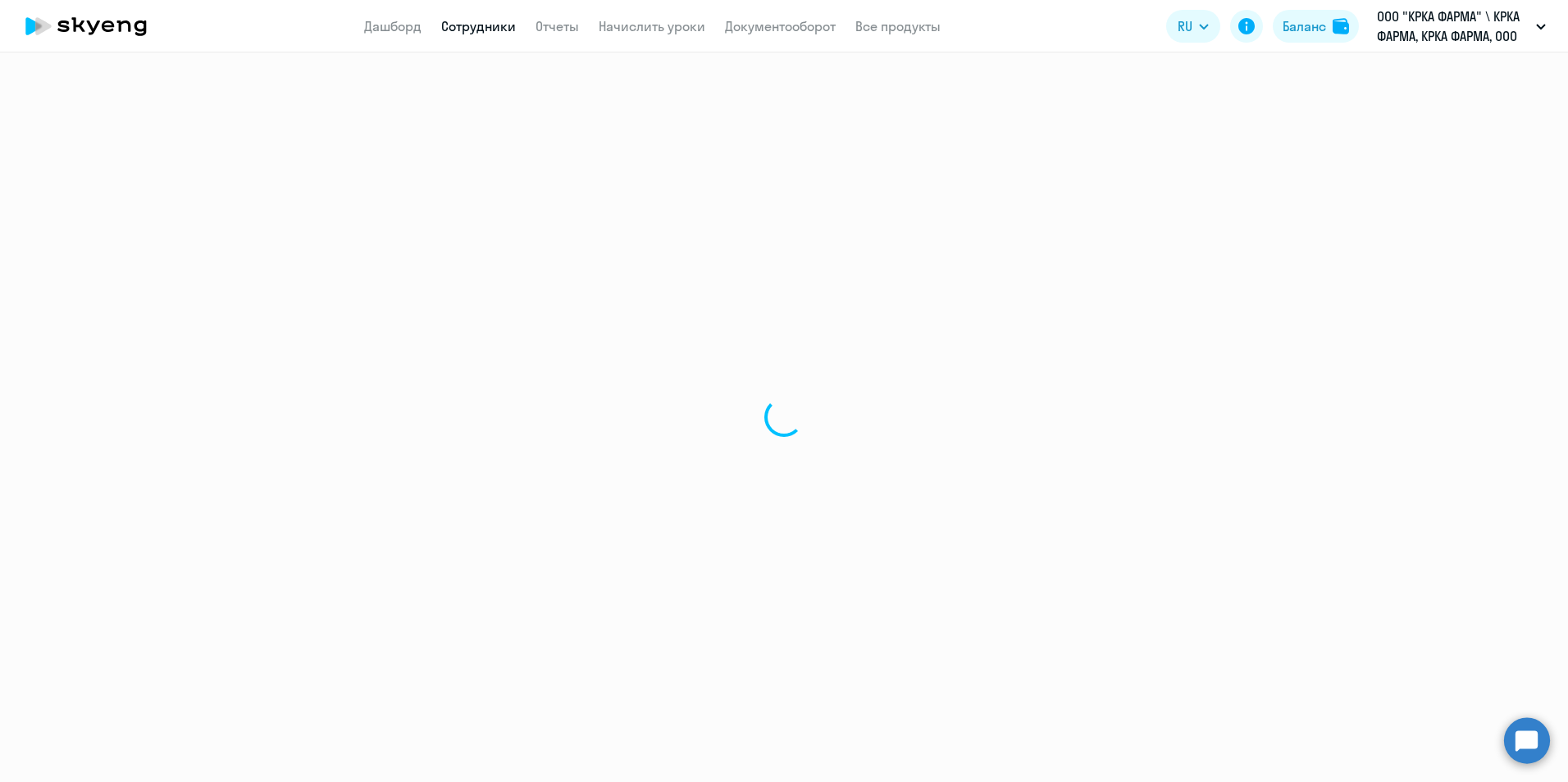
click at [553, 298] on div at bounding box center [784, 417] width 1568 height 730
select select "english"
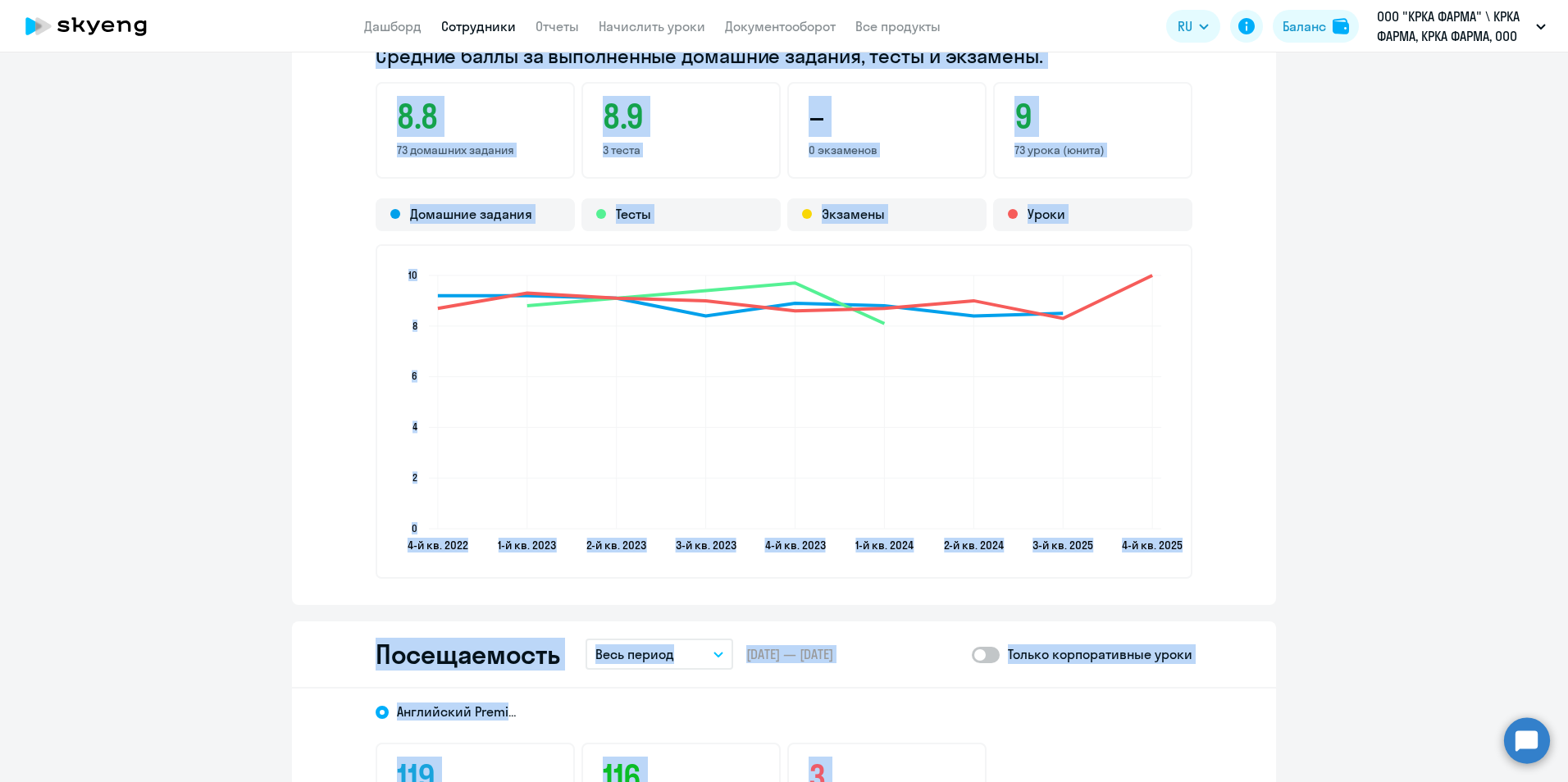
scroll to position [1803, 0]
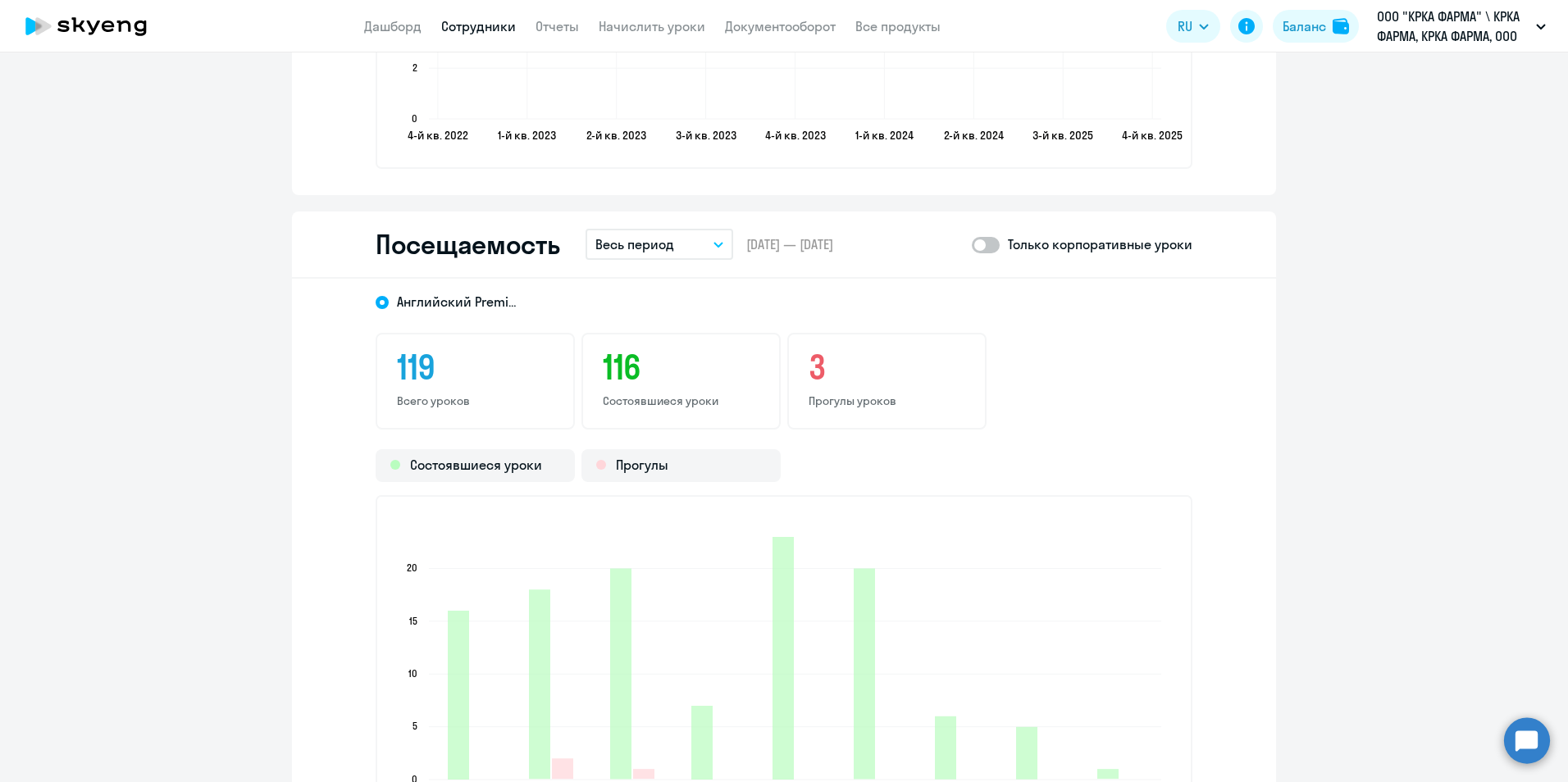
click at [991, 244] on span at bounding box center [986, 245] width 28 height 17
click at [971, 244] on input "checkbox" at bounding box center [971, 244] width 1 height 1
checkbox input "true"
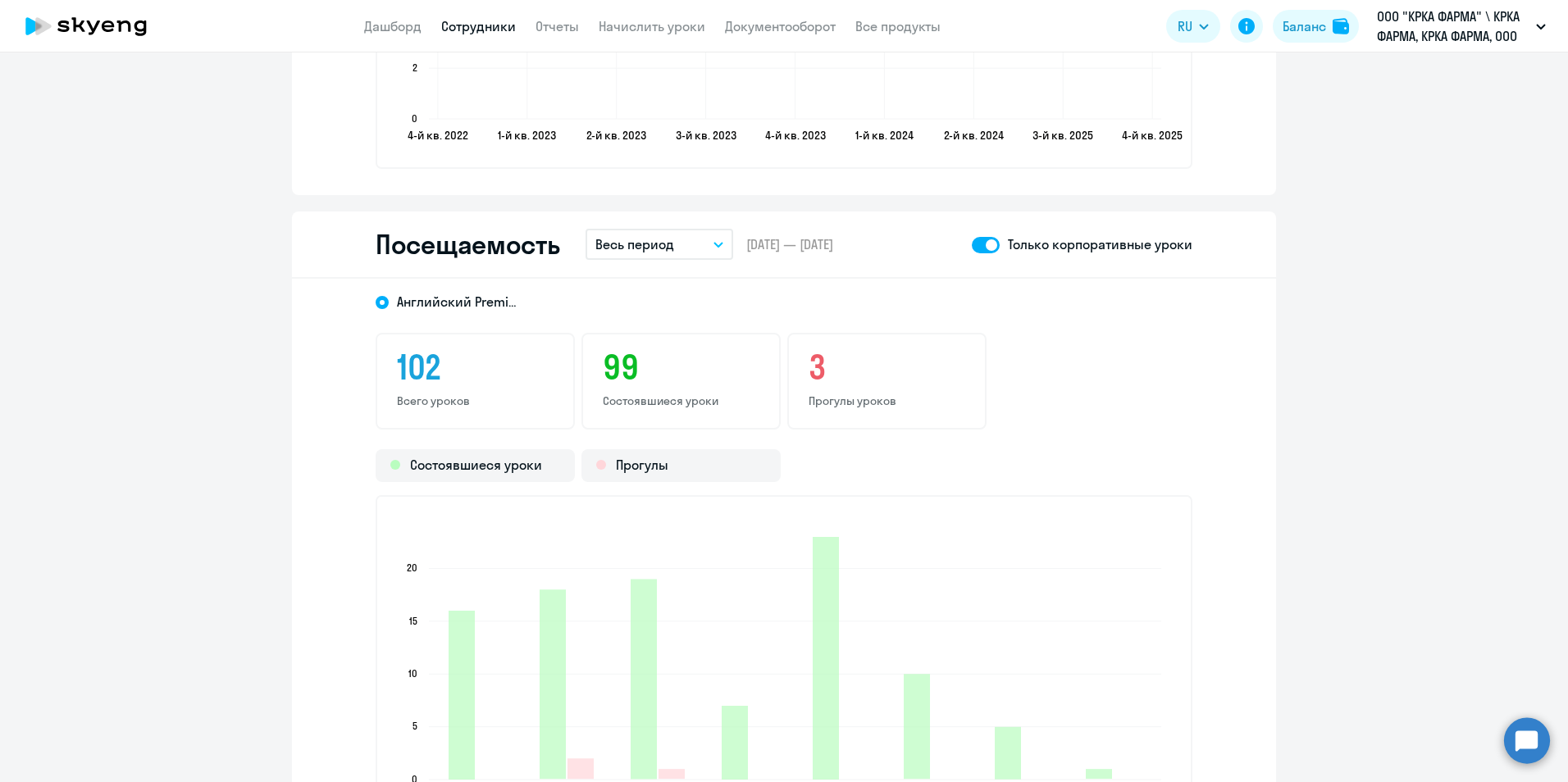
click at [713, 245] on icon "button" at bounding box center [718, 245] width 10 height 6
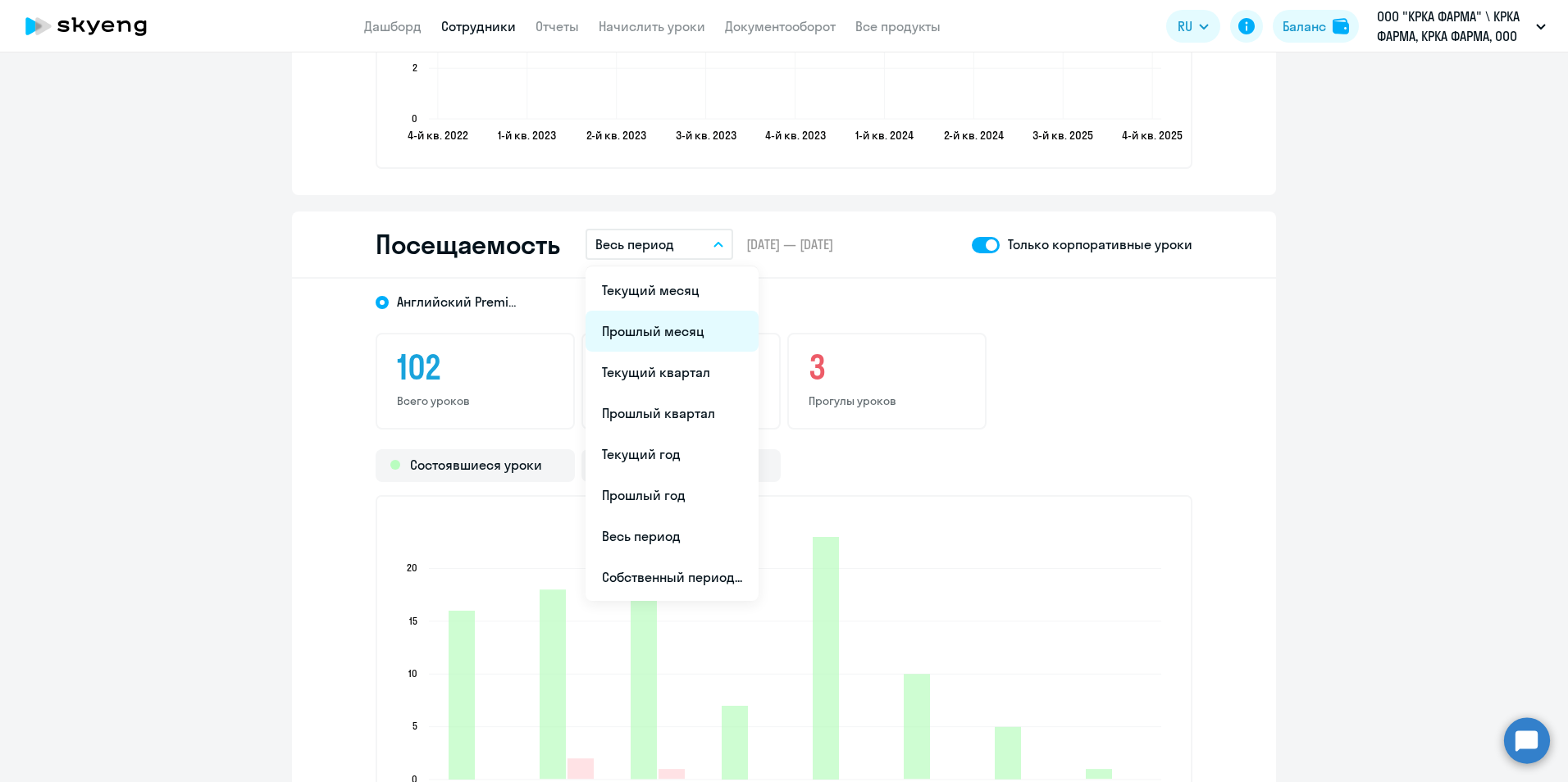
click at [689, 320] on li "Прошлый месяц" at bounding box center [672, 331] width 173 height 41
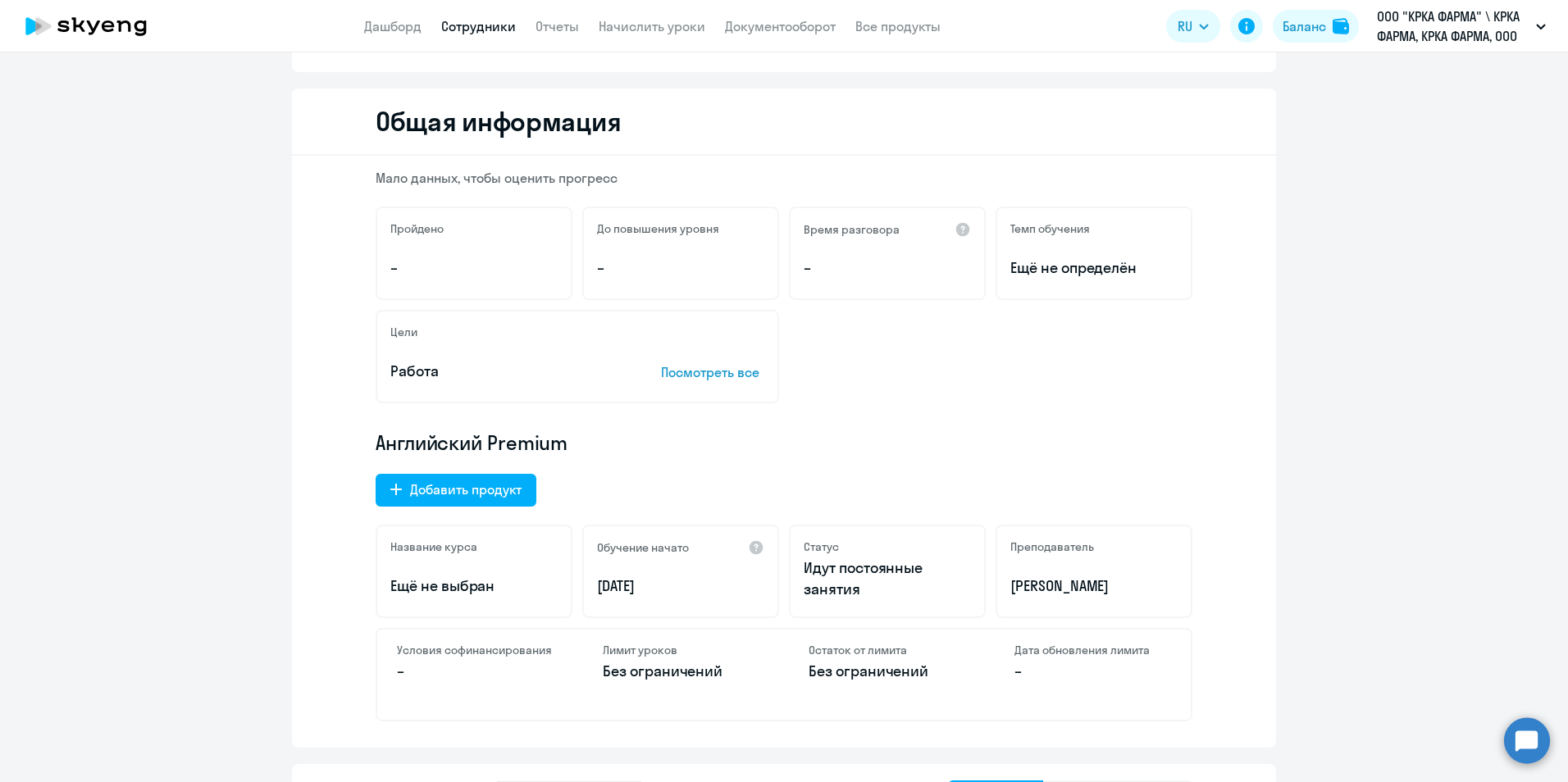
scroll to position [0, 0]
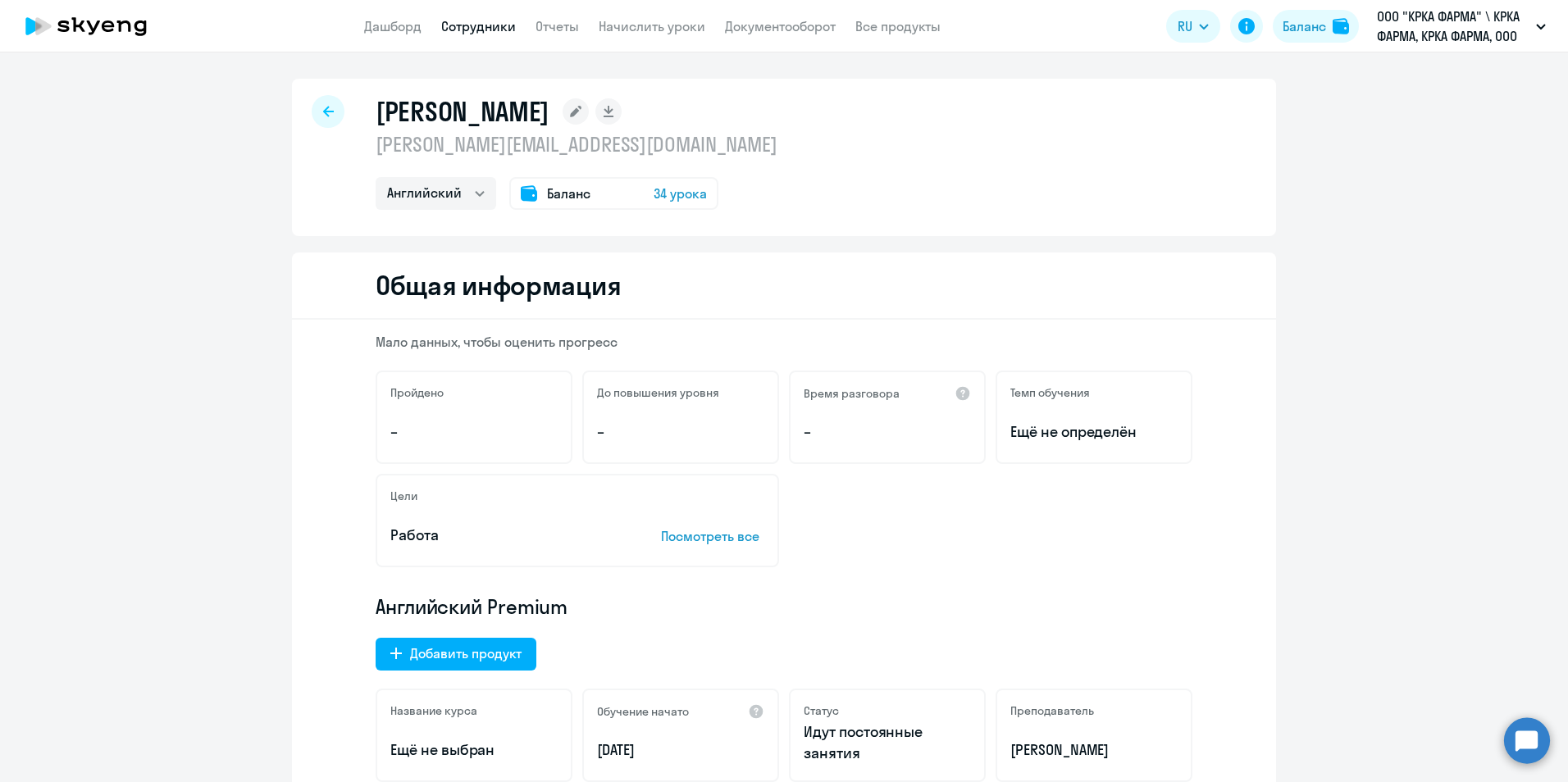
click at [499, 22] on link "Сотрудники" at bounding box center [479, 27] width 75 height 17
select select "30"
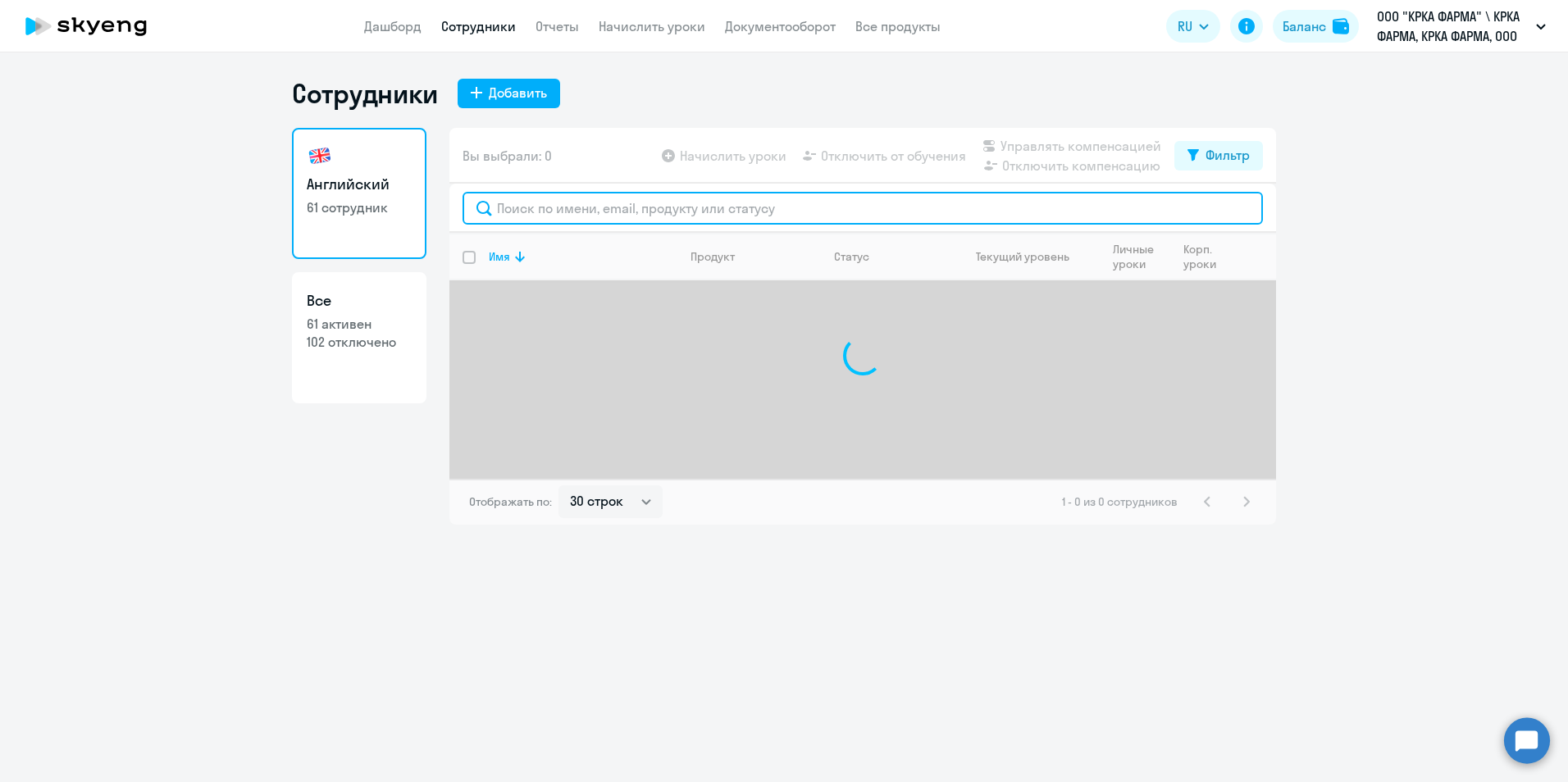
click at [515, 205] on input "text" at bounding box center [862, 208] width 801 height 33
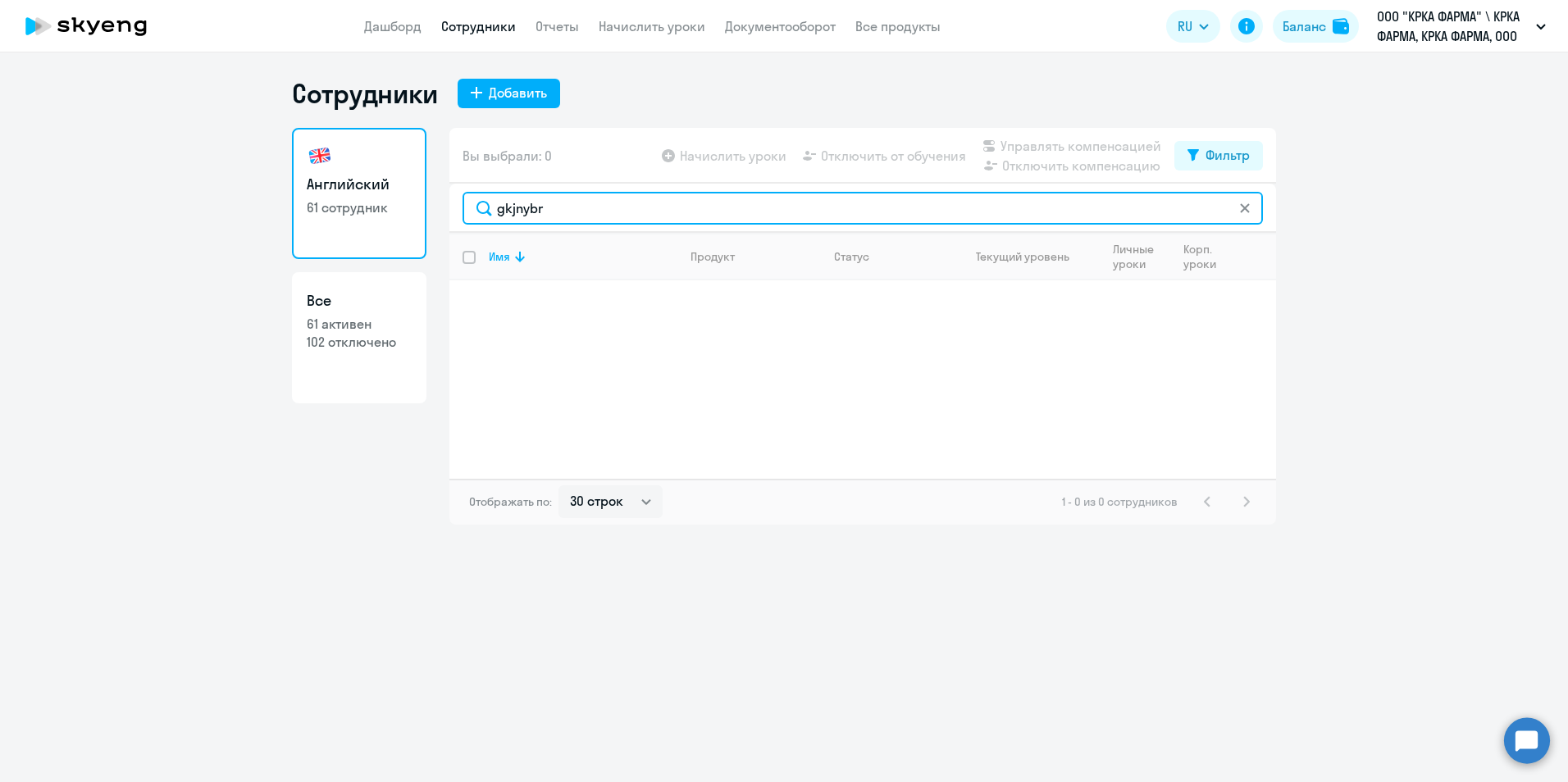
drag, startPoint x: 549, startPoint y: 206, endPoint x: 451, endPoint y: 202, distance: 98.1
click at [451, 202] on div "gkjnybr" at bounding box center [863, 207] width 826 height 49
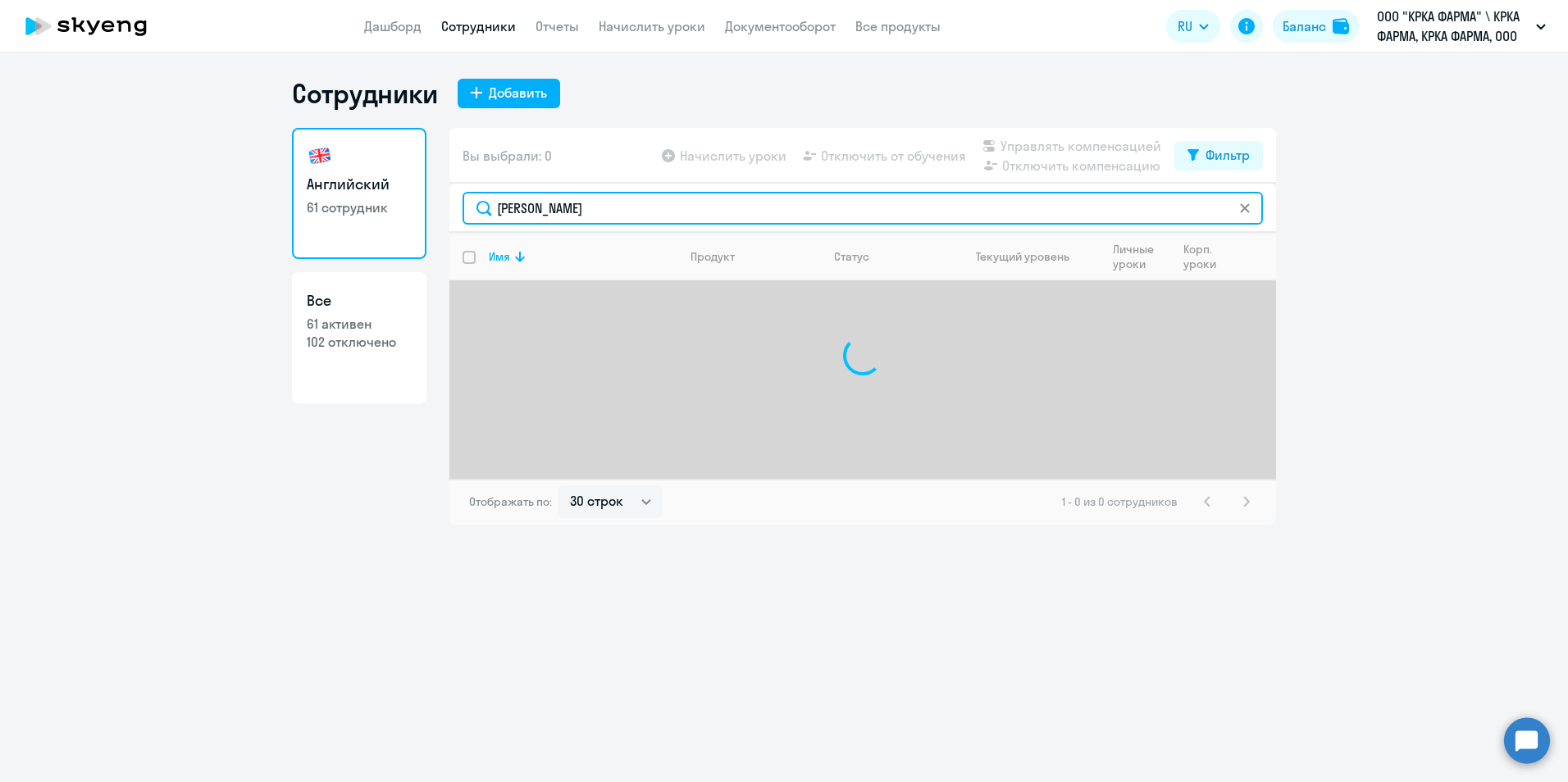
type input "плотникова"
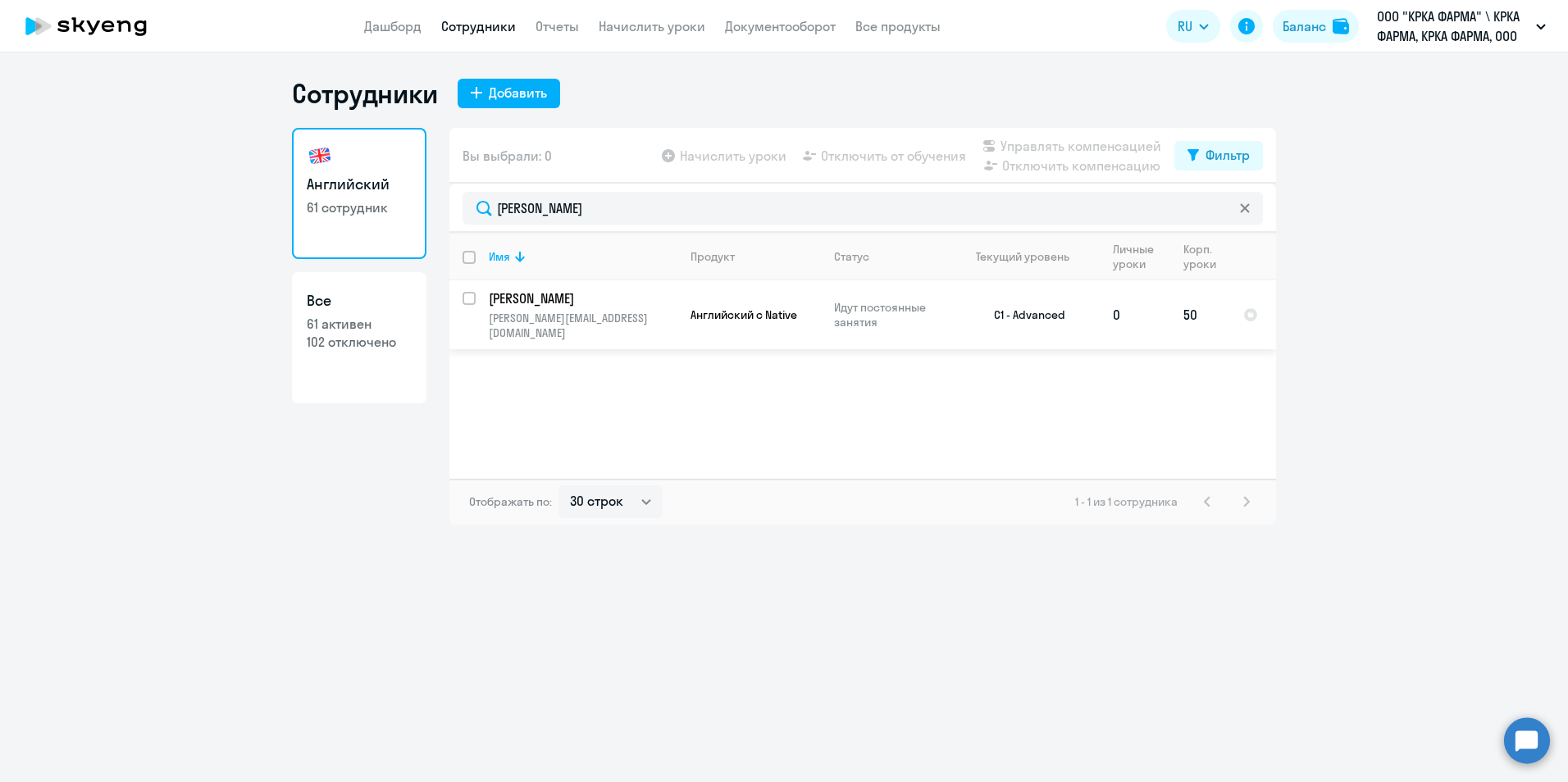
click at [611, 298] on p "[PERSON_NAME]" at bounding box center [581, 299] width 185 height 18
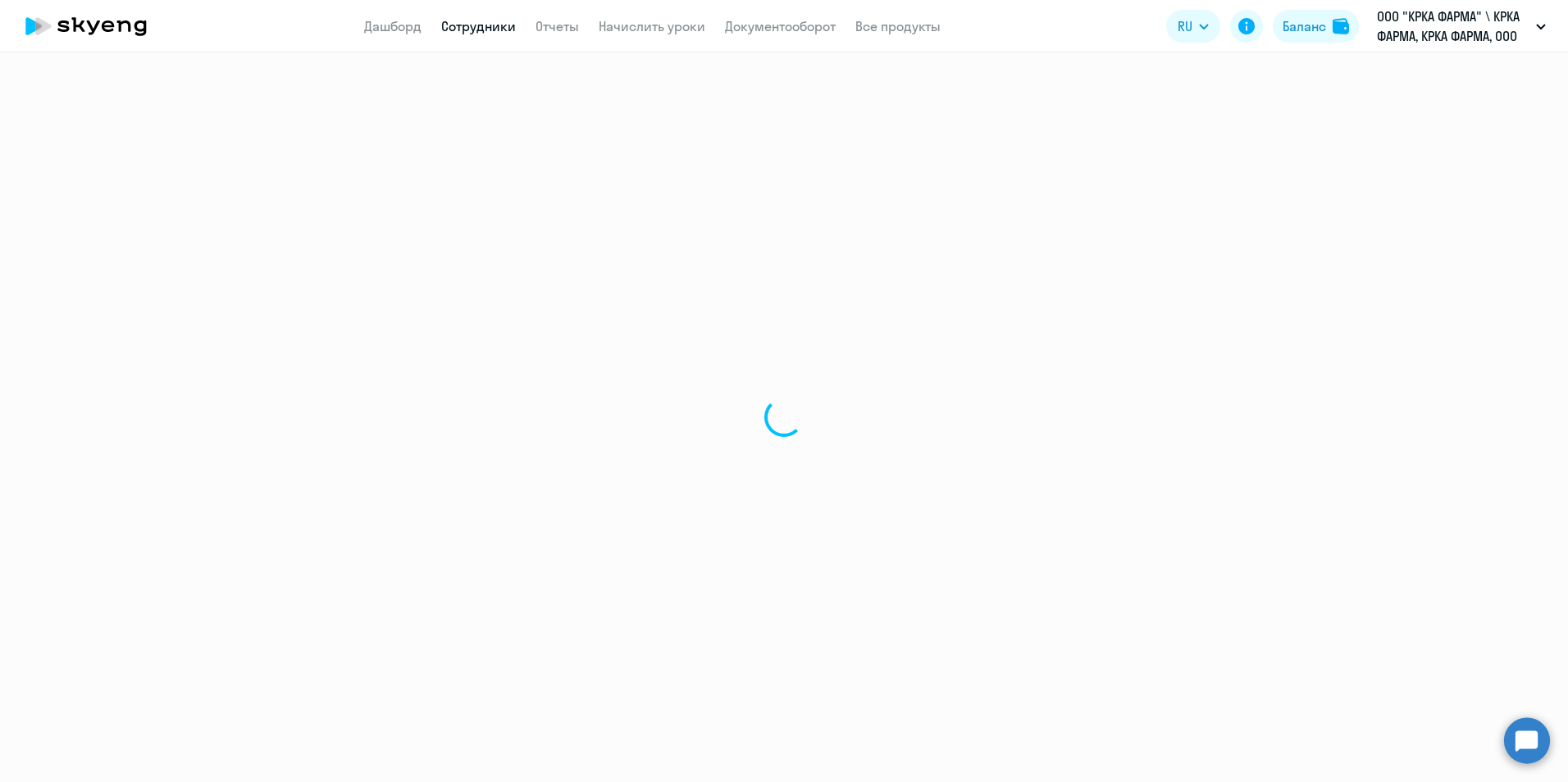
select select "english"
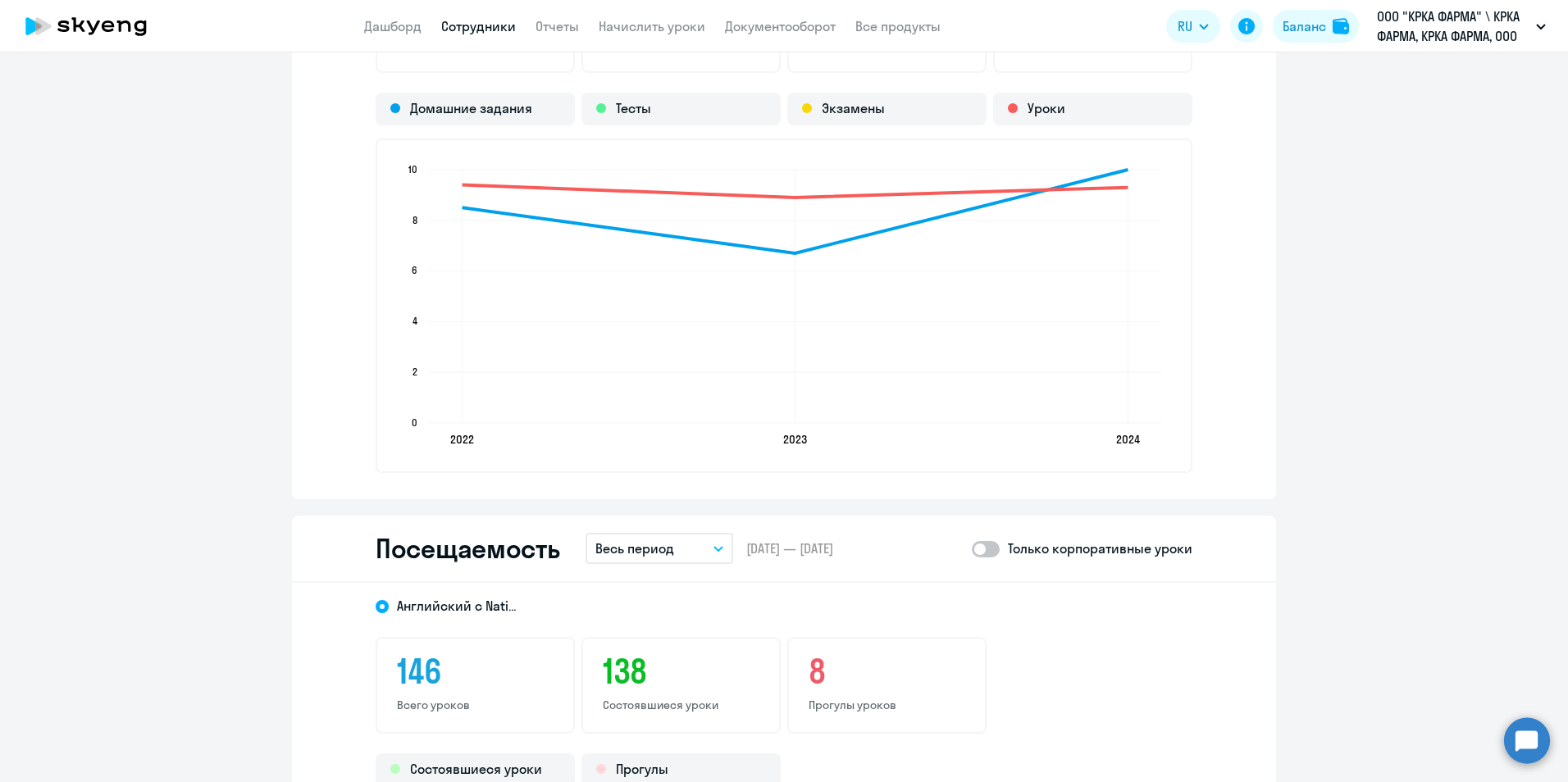
scroll to position [1557, 0]
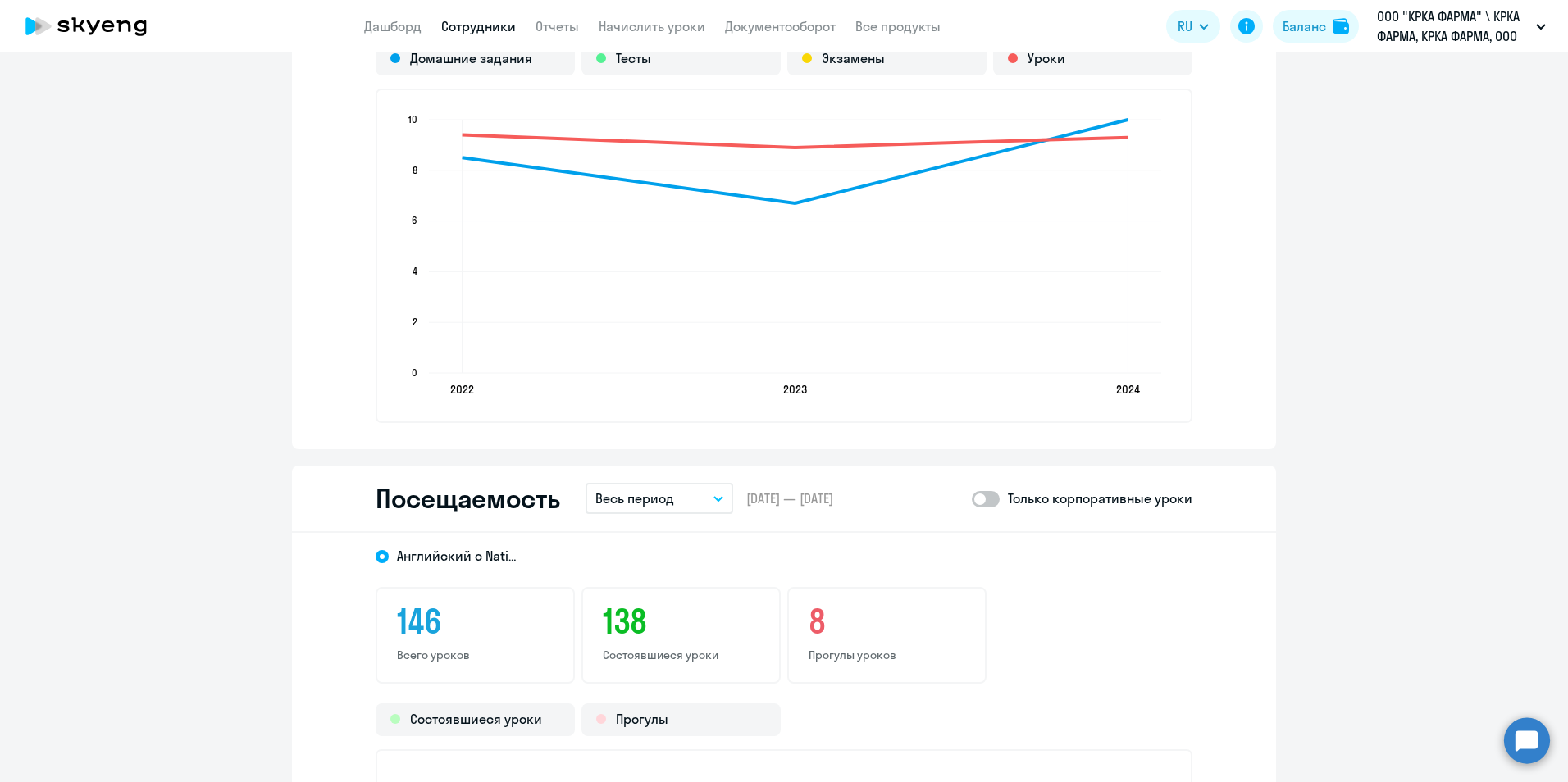
drag, startPoint x: 992, startPoint y: 495, endPoint x: 871, endPoint y: 509, distance: 121.8
click at [991, 494] on span at bounding box center [986, 499] width 28 height 17
click at [971, 498] on input "checkbox" at bounding box center [971, 498] width 1 height 1
checkbox input "true"
click at [715, 502] on button "Весь период" at bounding box center [660, 498] width 148 height 32
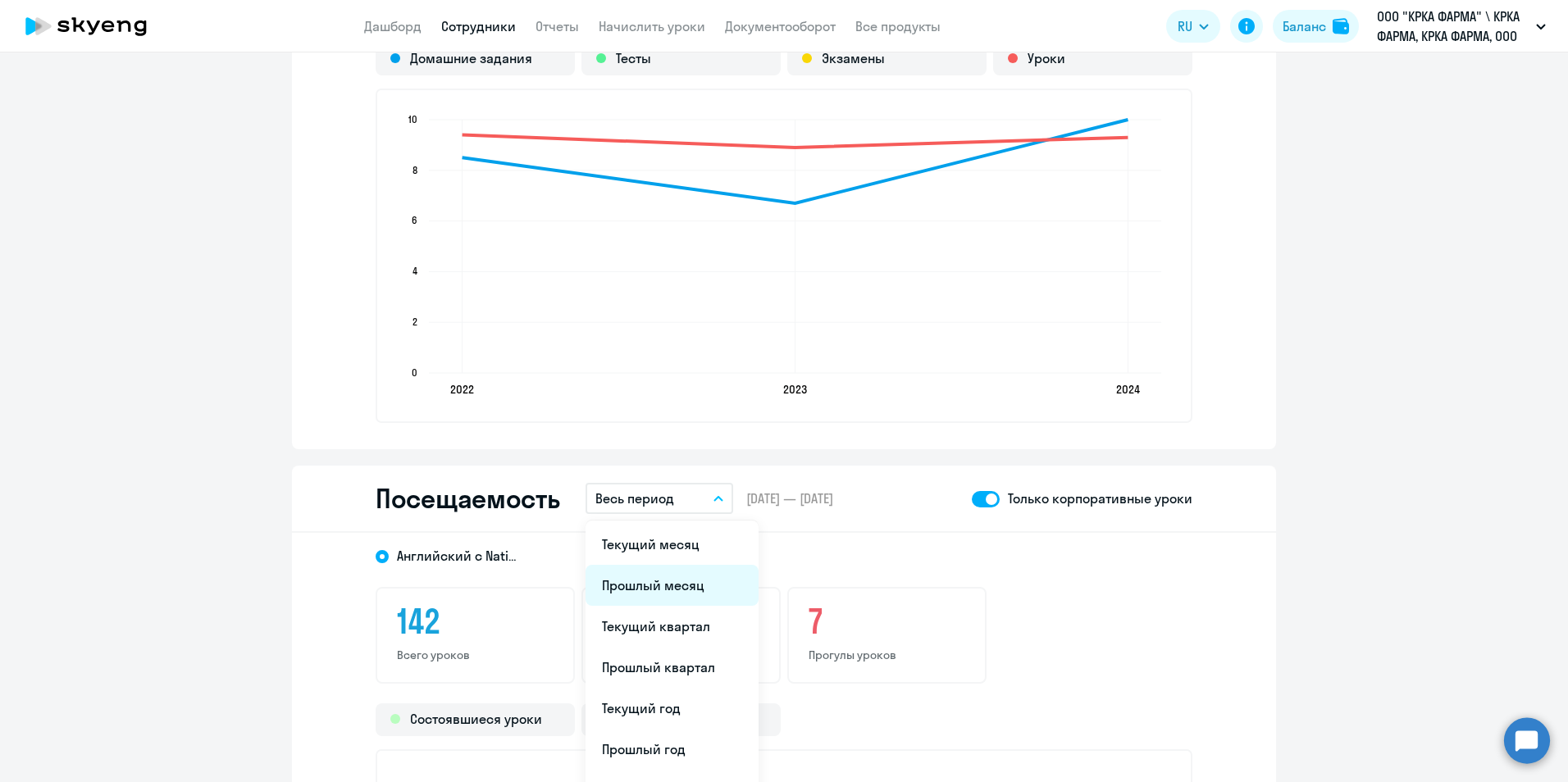
click at [670, 579] on li "Прошлый месяц" at bounding box center [672, 585] width 173 height 41
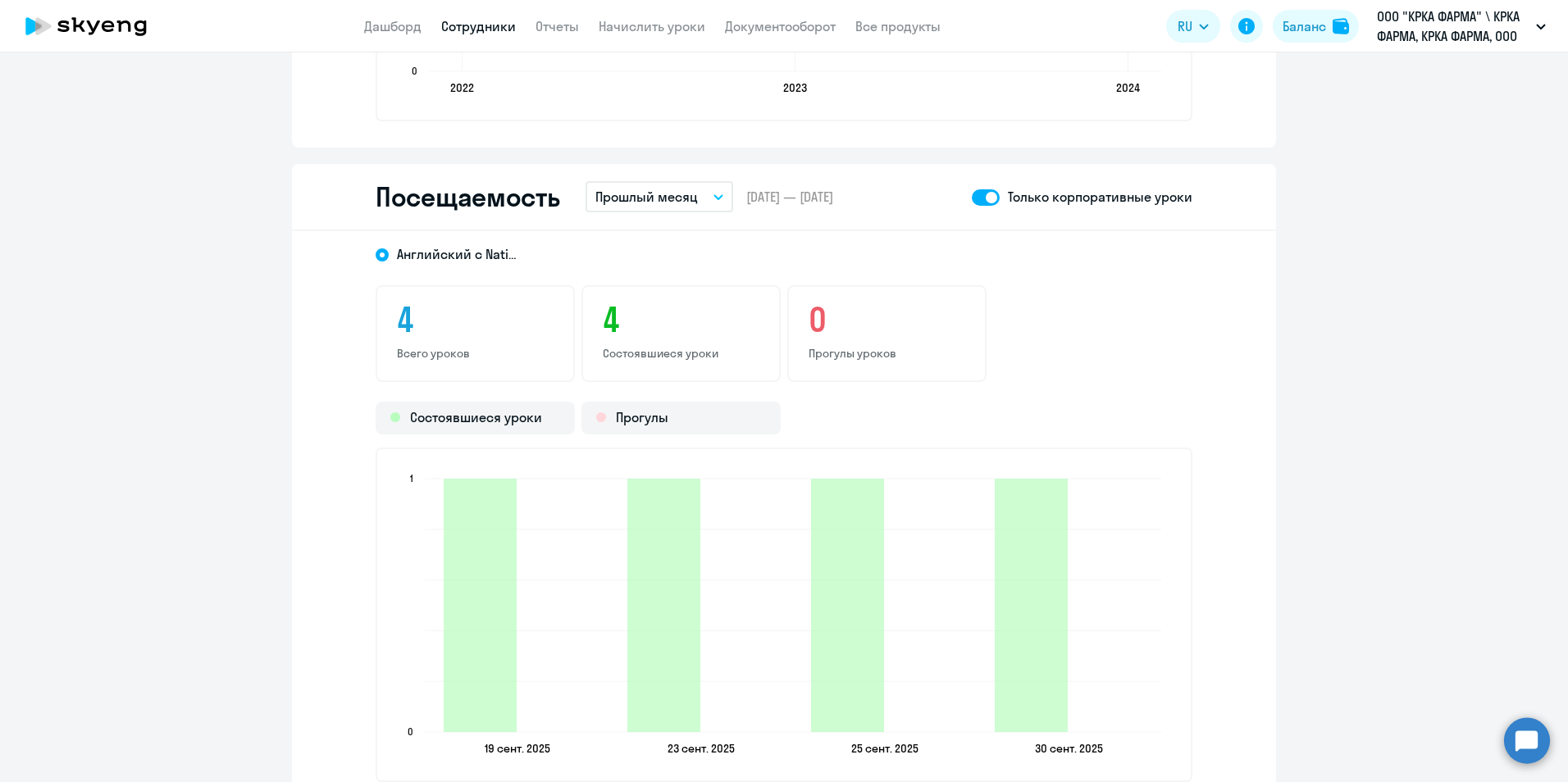
scroll to position [1885, 0]
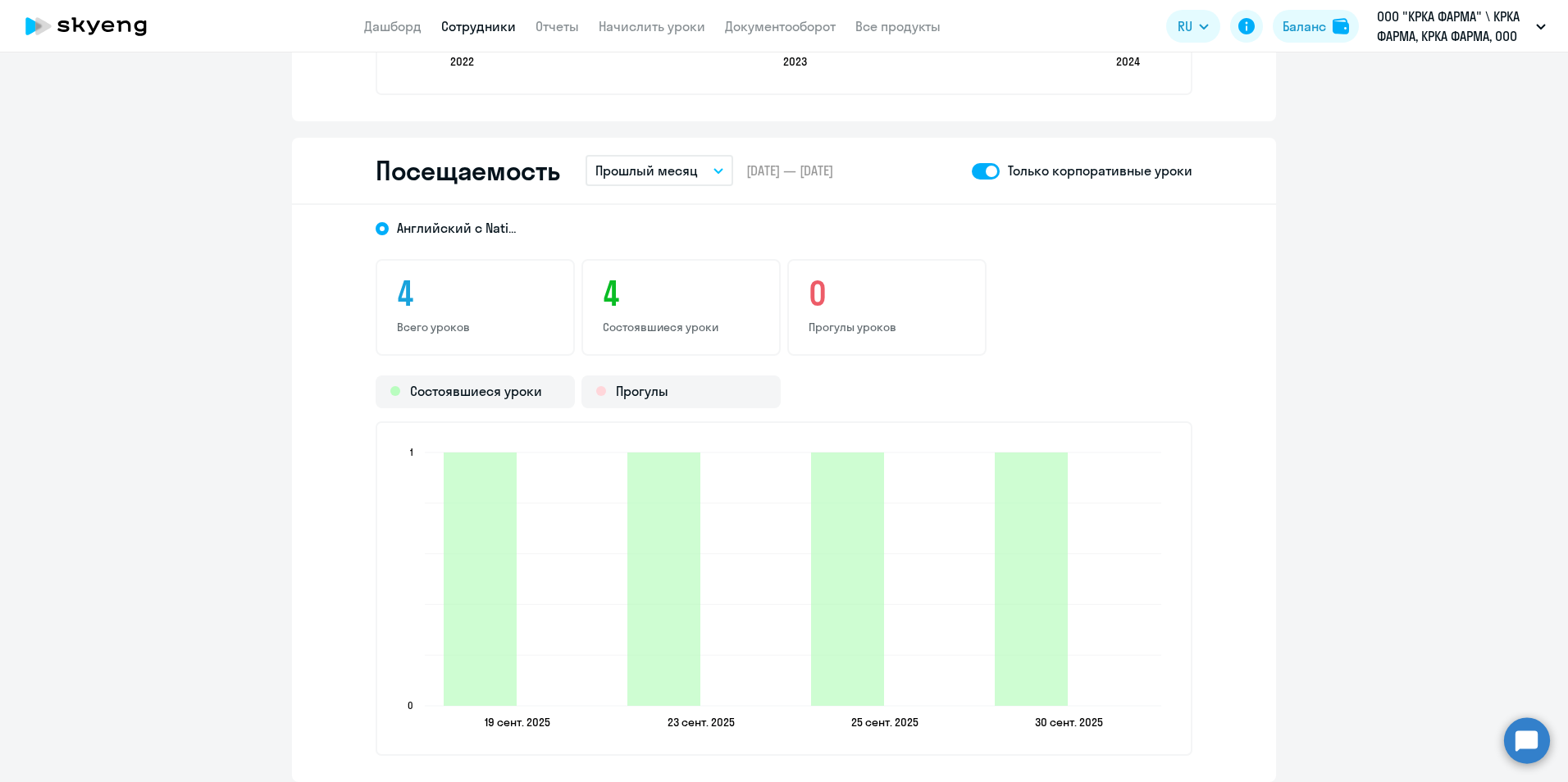
click at [499, 26] on link "Сотрудники" at bounding box center [479, 27] width 75 height 17
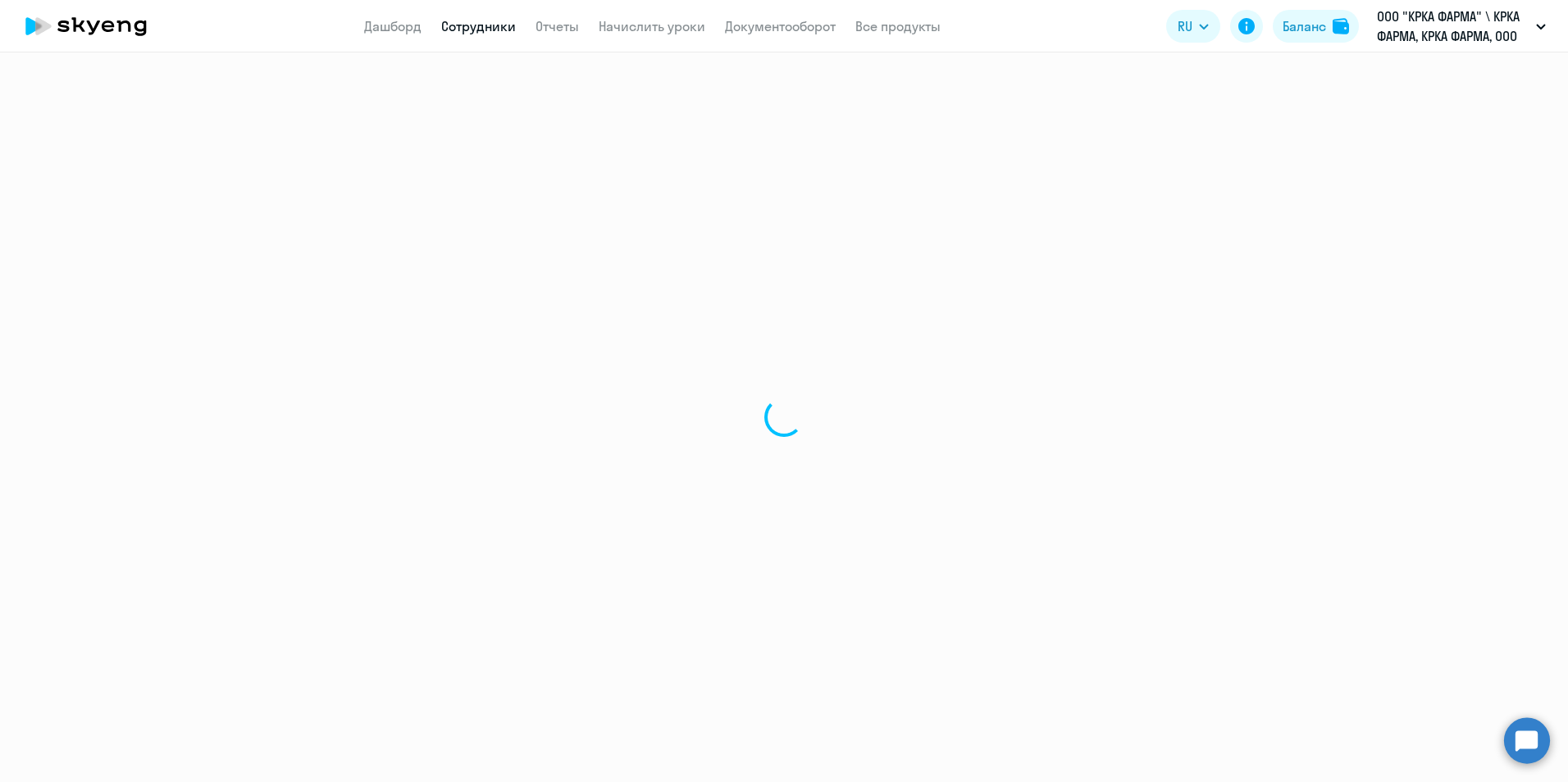
select select "30"
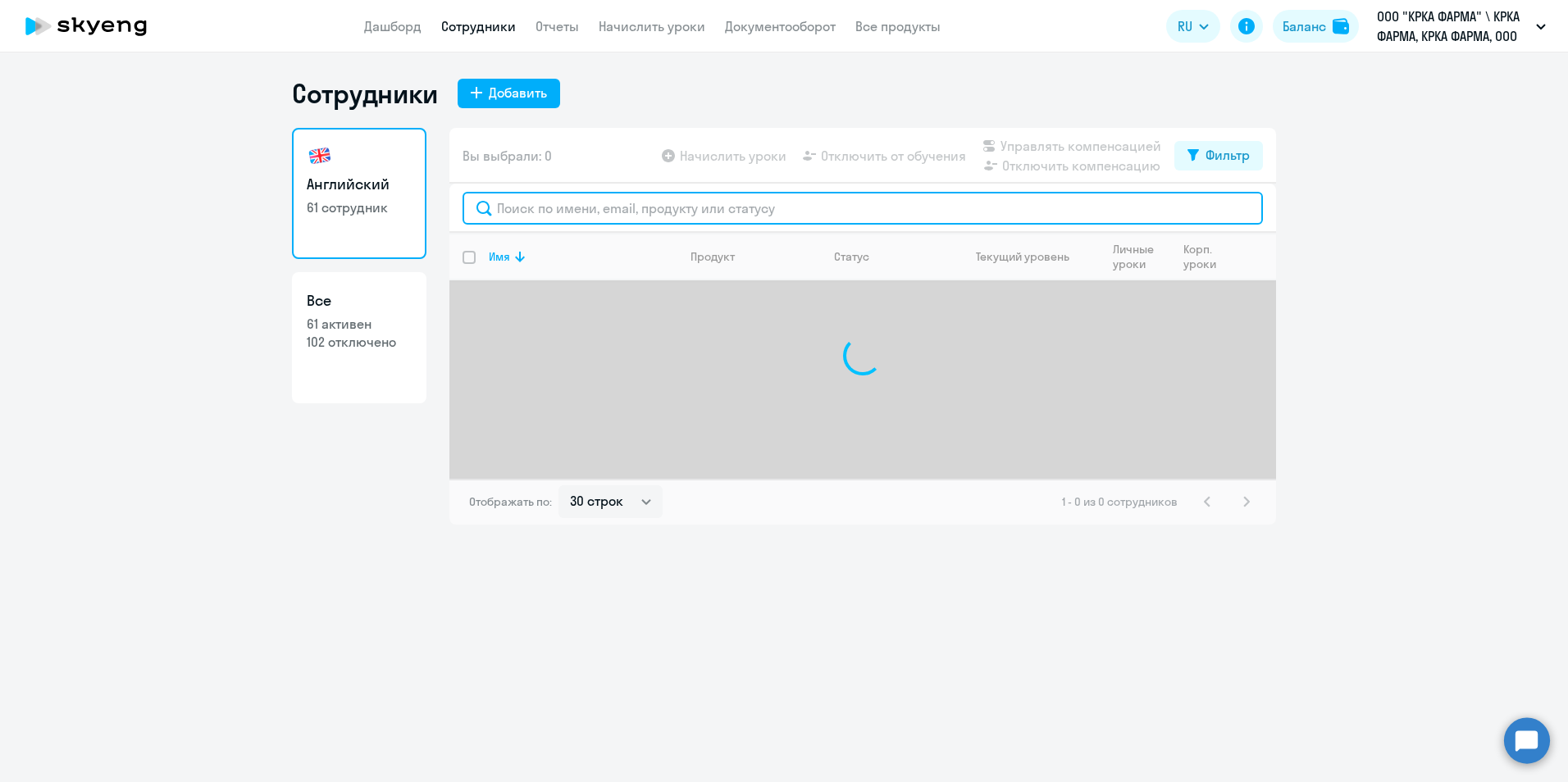
click at [567, 212] on input "text" at bounding box center [862, 208] width 801 height 33
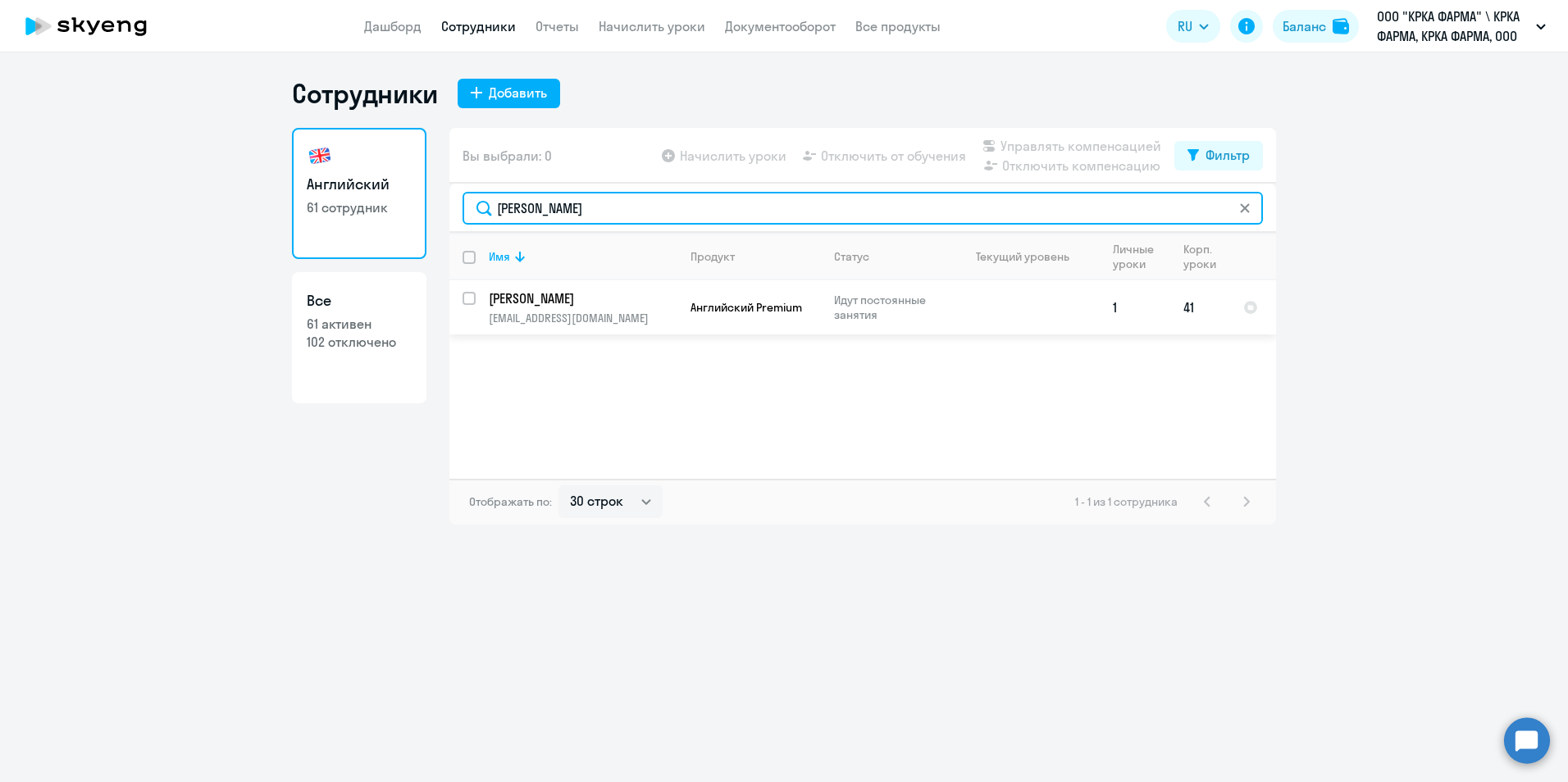
type input "усатова"
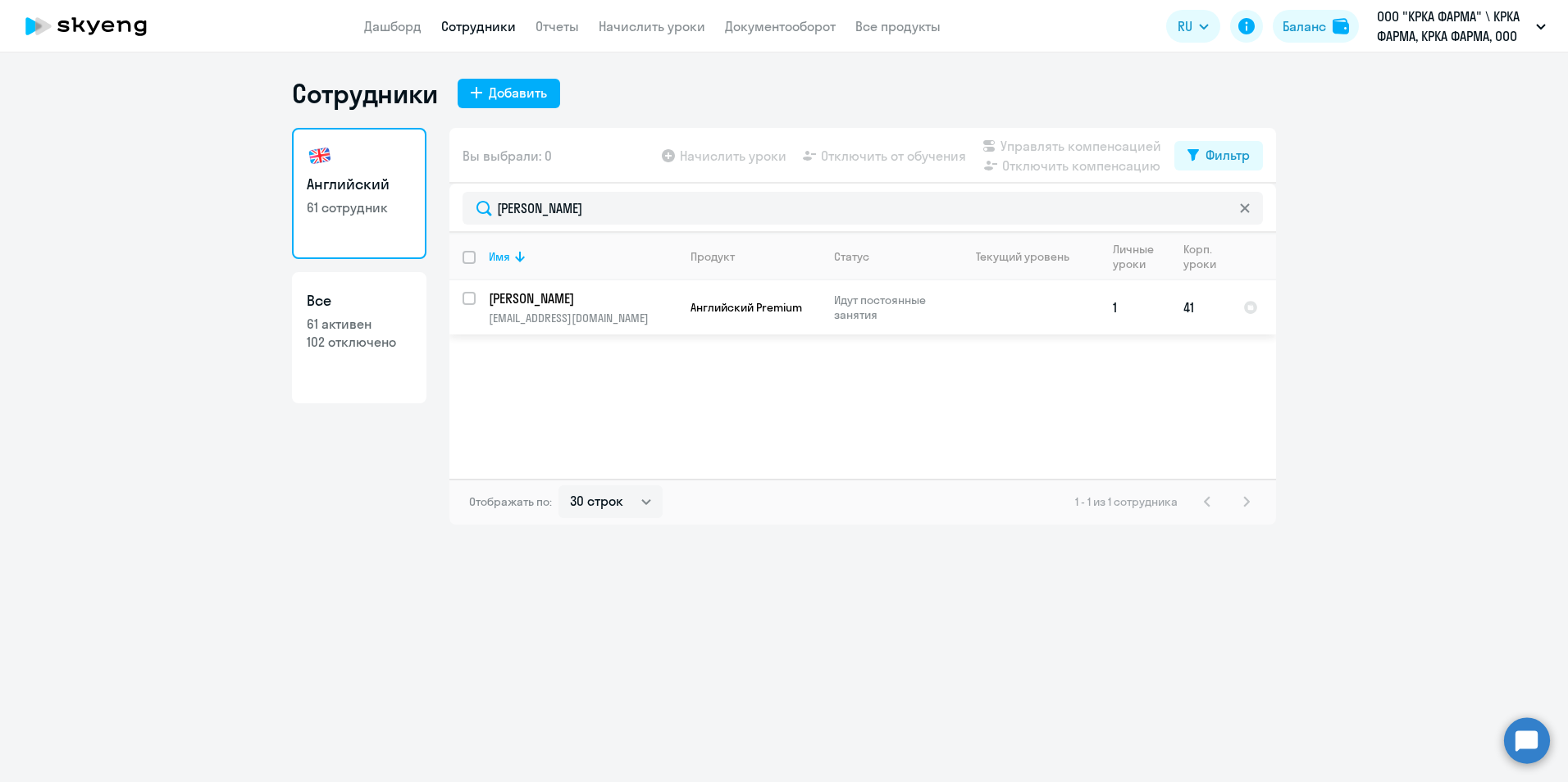
click at [598, 299] on p "[PERSON_NAME]" at bounding box center [581, 299] width 185 height 18
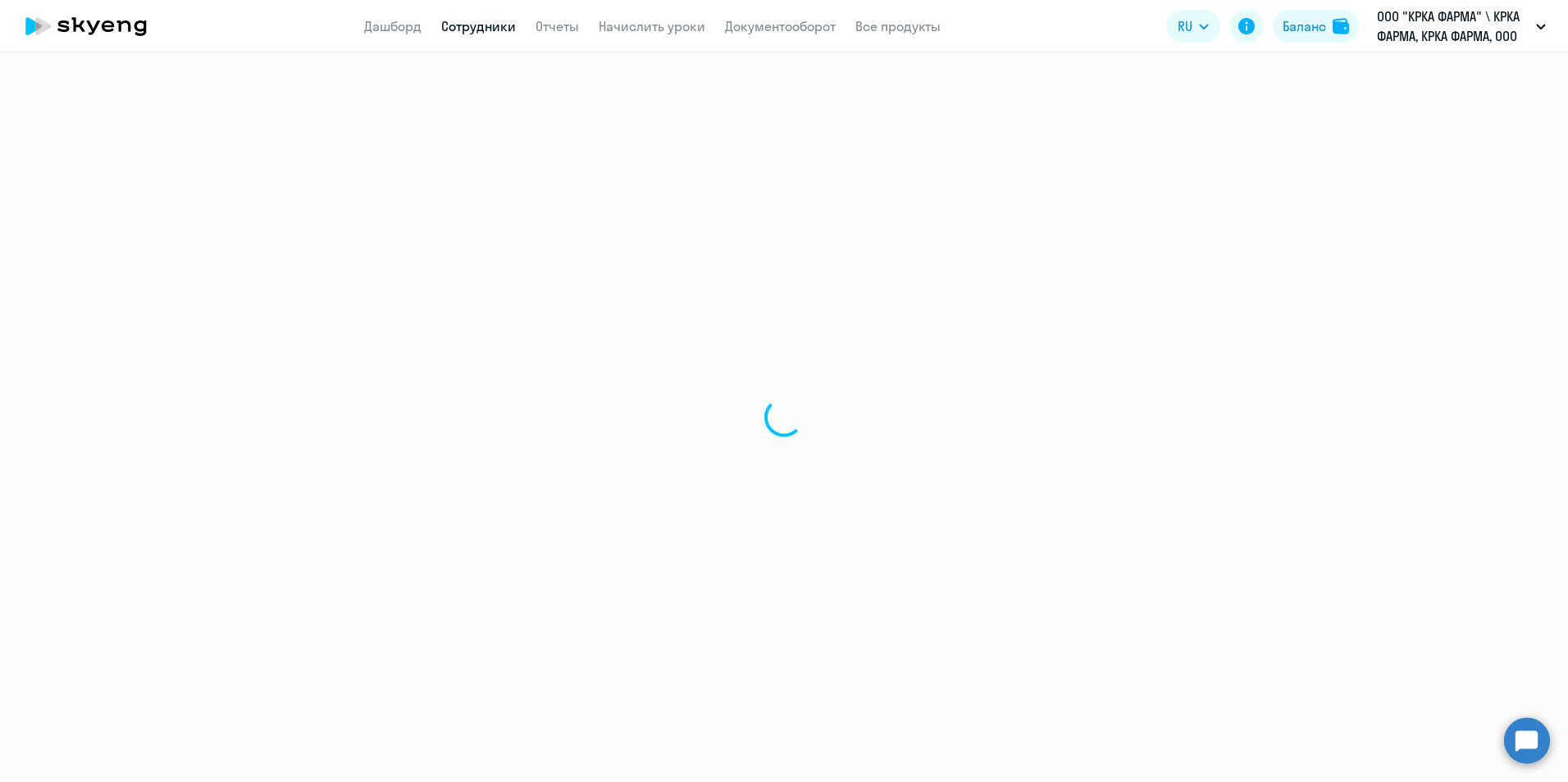
select select "english"
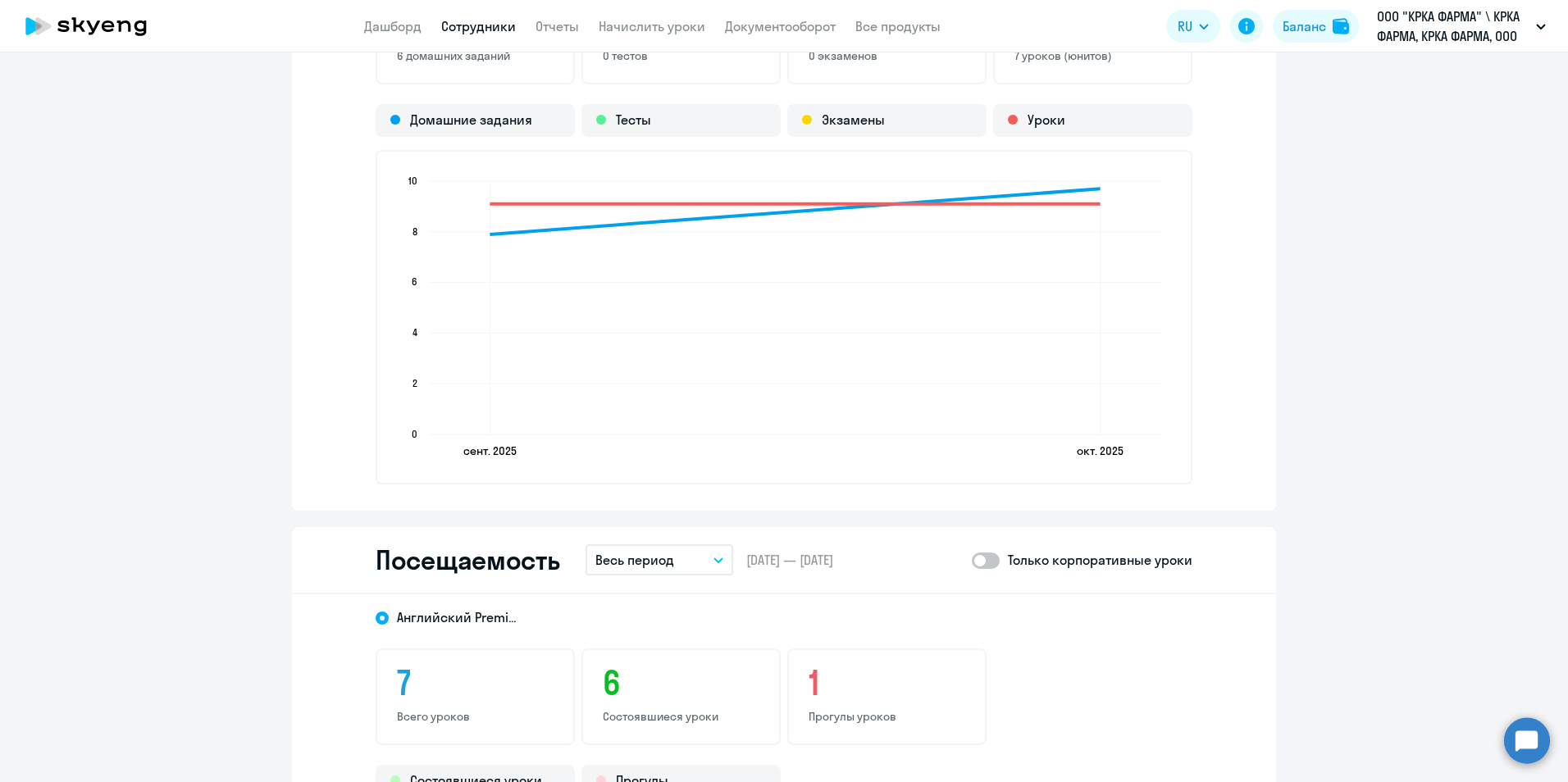
scroll to position [1803, 0]
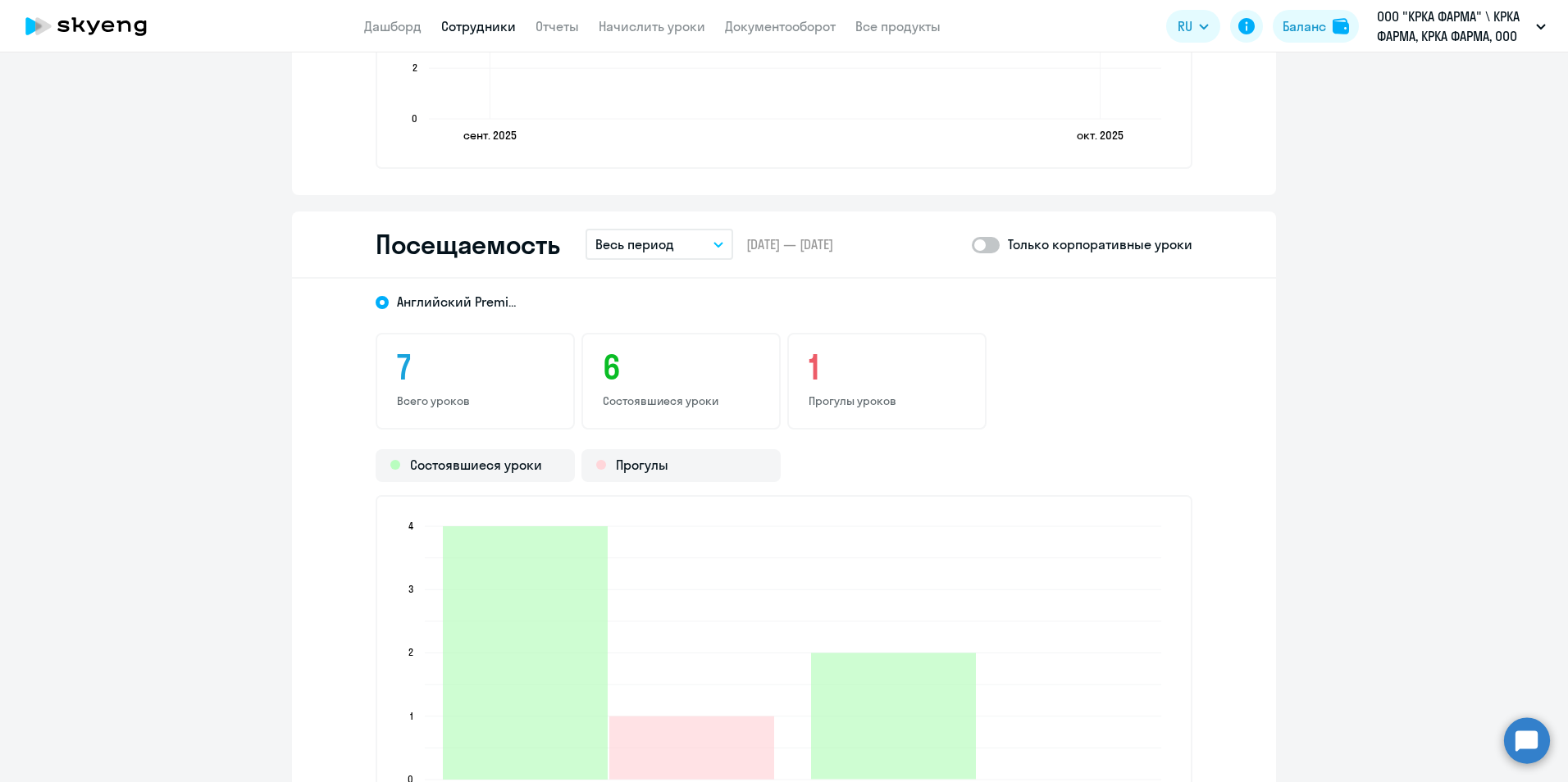
click at [995, 245] on span at bounding box center [986, 245] width 28 height 17
click at [971, 245] on input "checkbox" at bounding box center [971, 244] width 1 height 1
checkbox input "true"
click at [713, 242] on icon "button" at bounding box center [718, 245] width 10 height 6
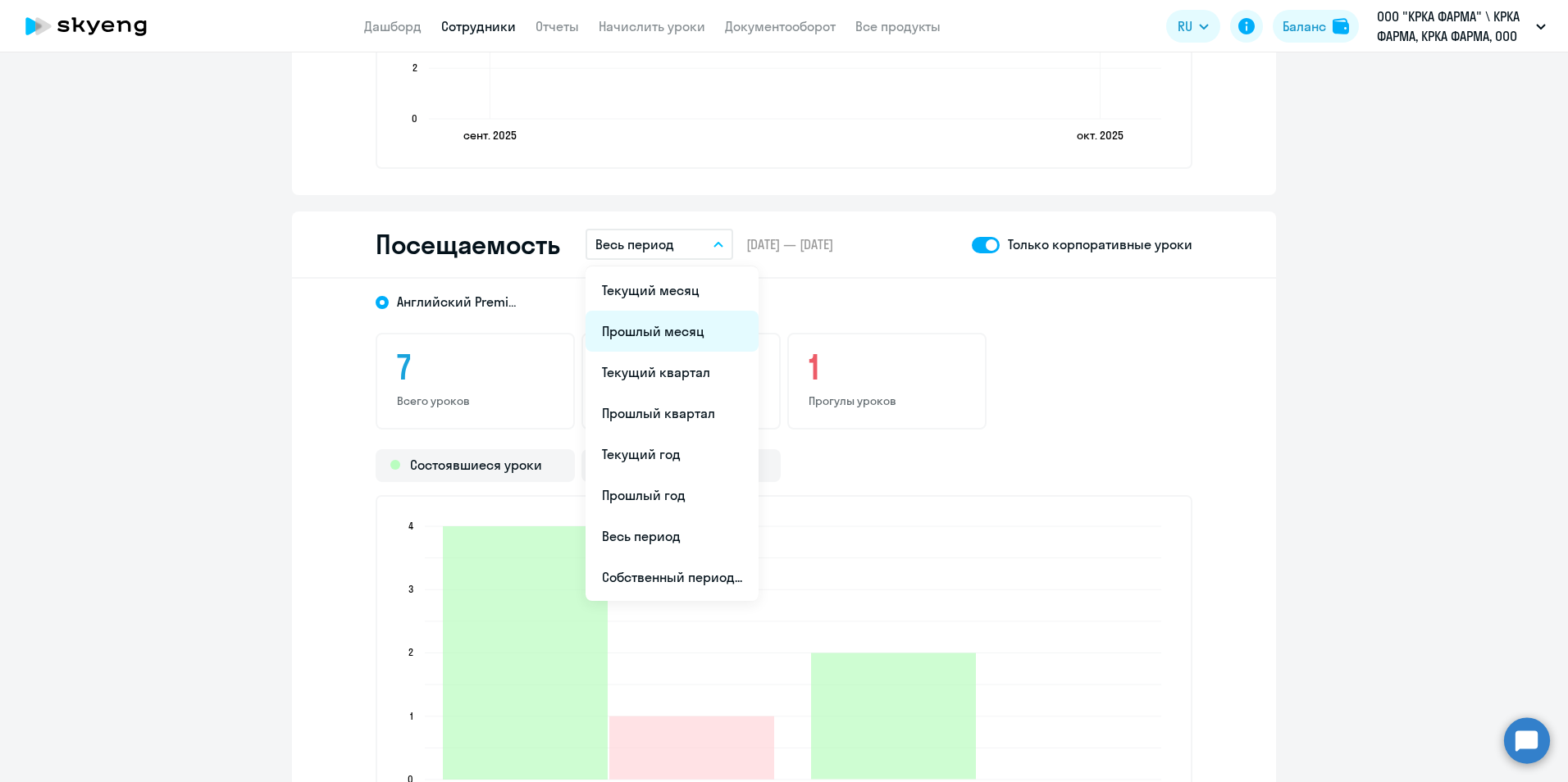
click at [670, 333] on li "Прошлый месяц" at bounding box center [672, 331] width 173 height 41
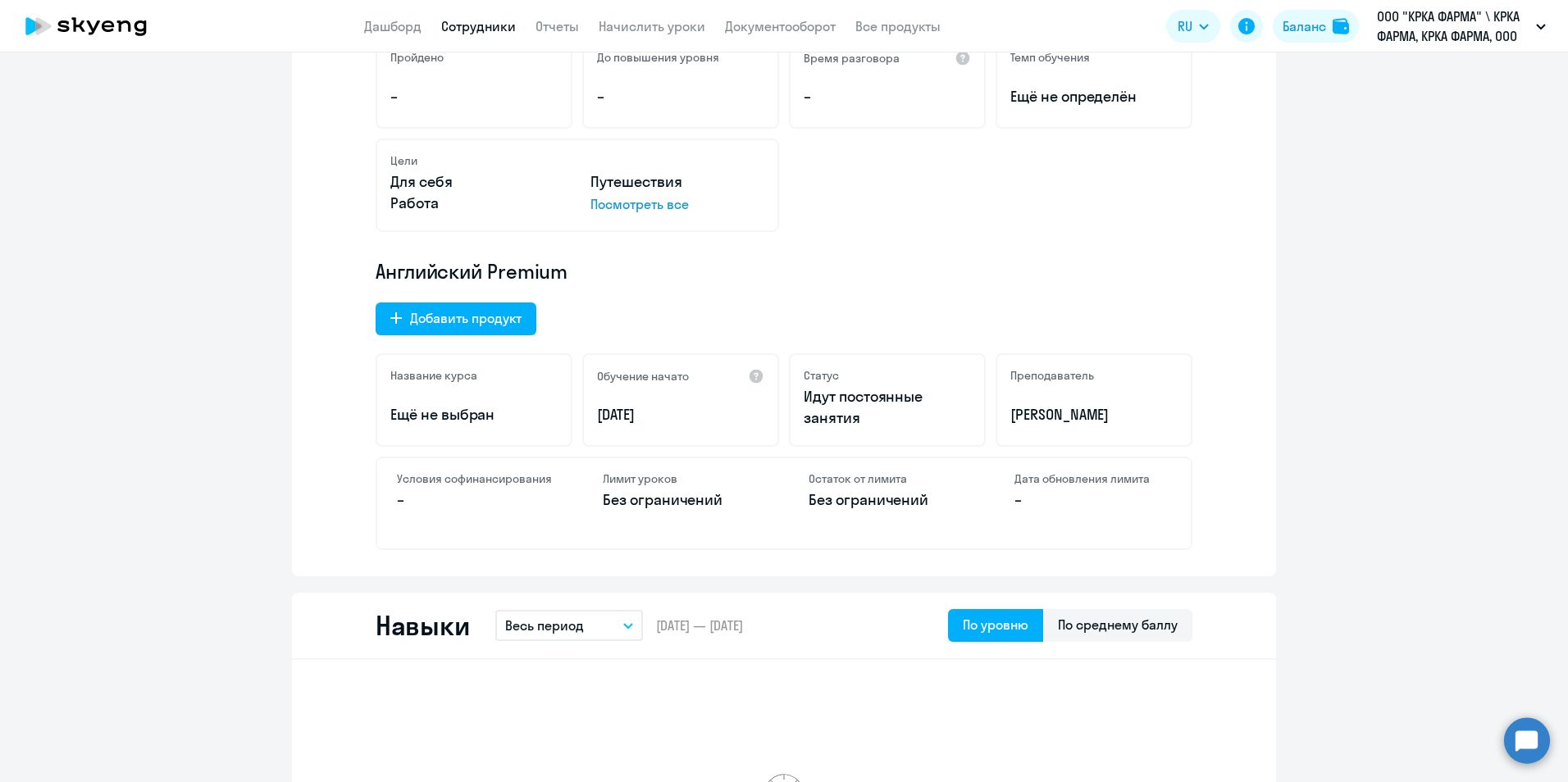
scroll to position [0, 0]
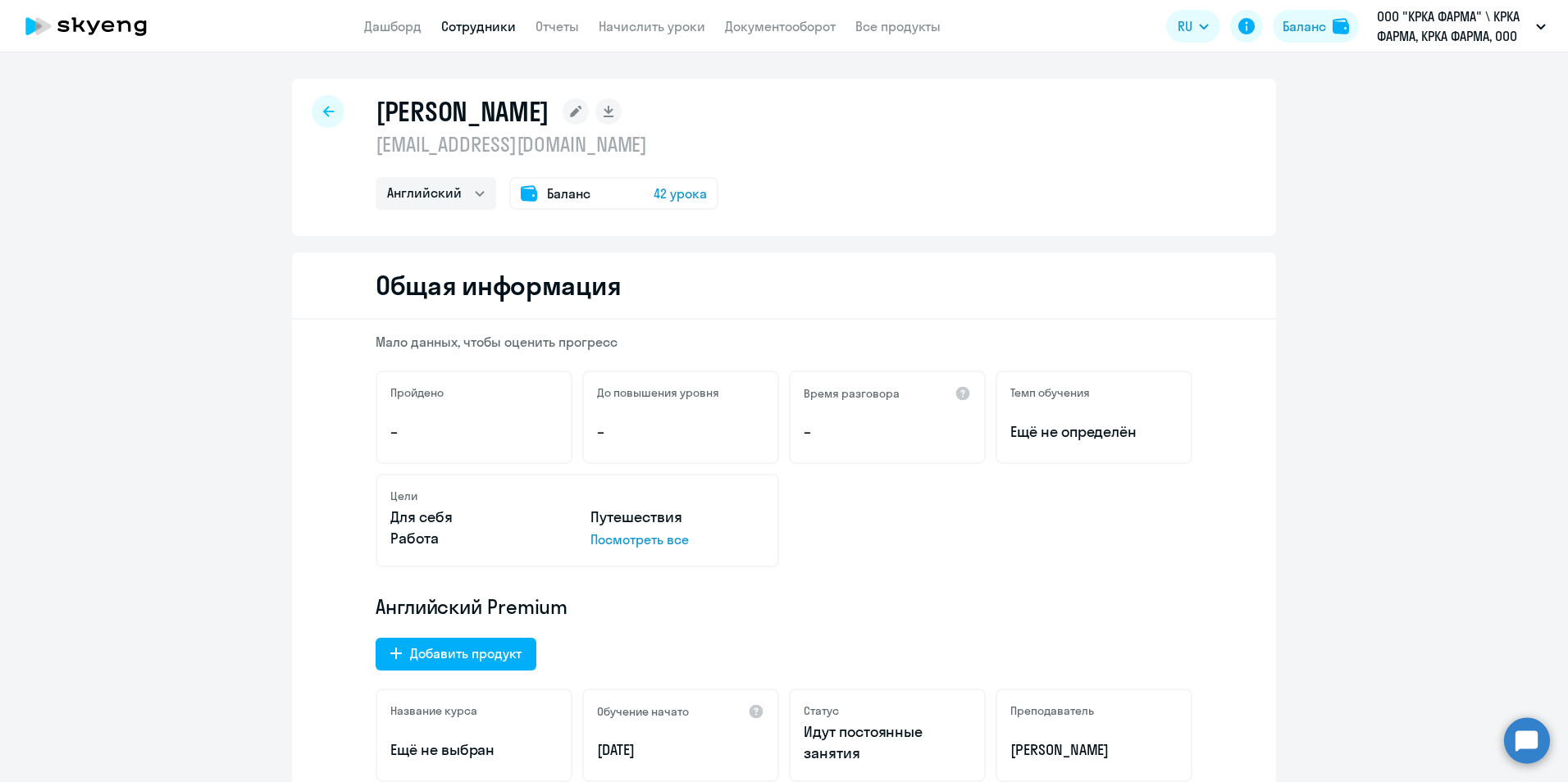
click at [490, 24] on link "Сотрудники" at bounding box center [479, 27] width 75 height 17
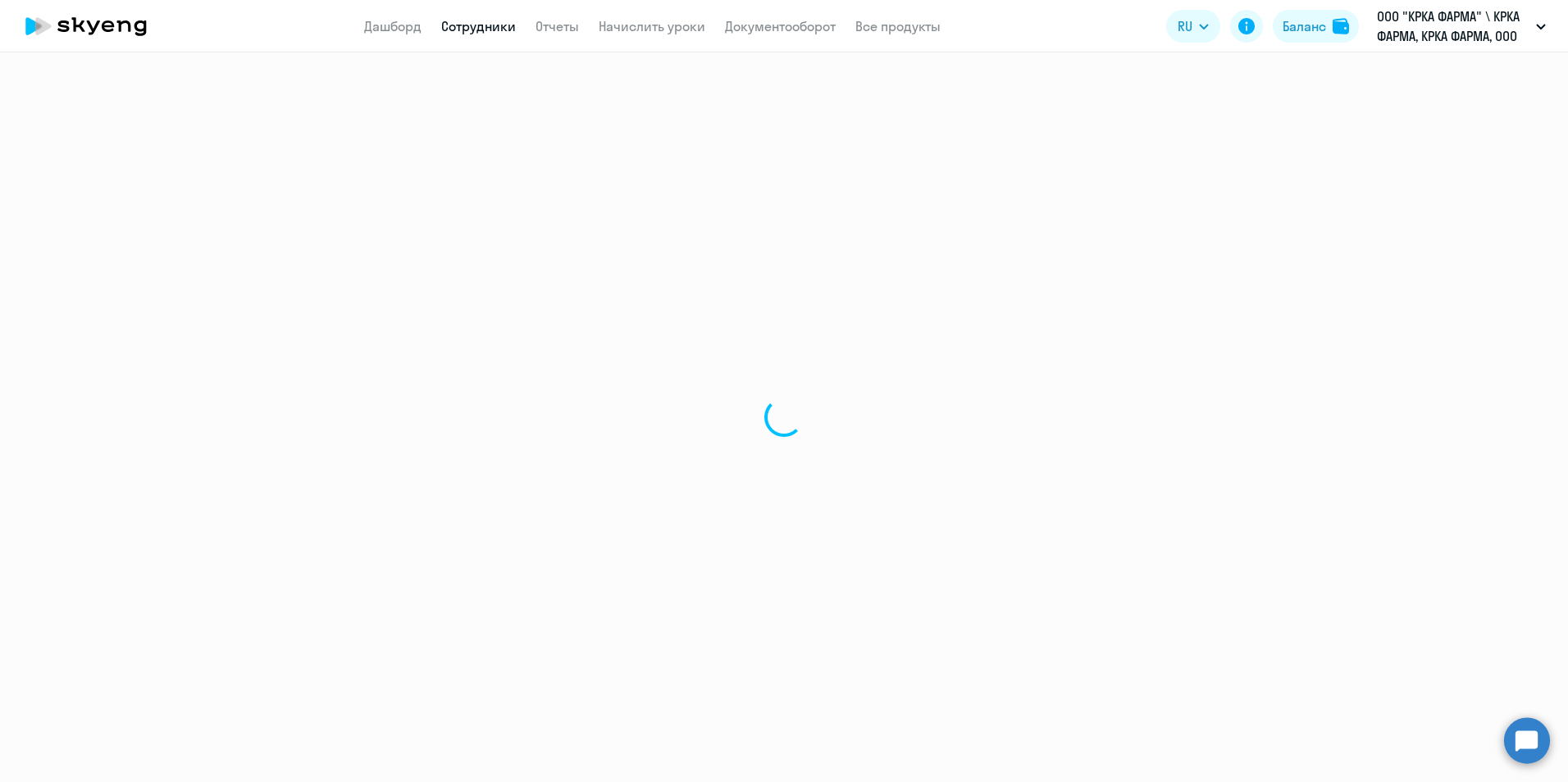
select select "30"
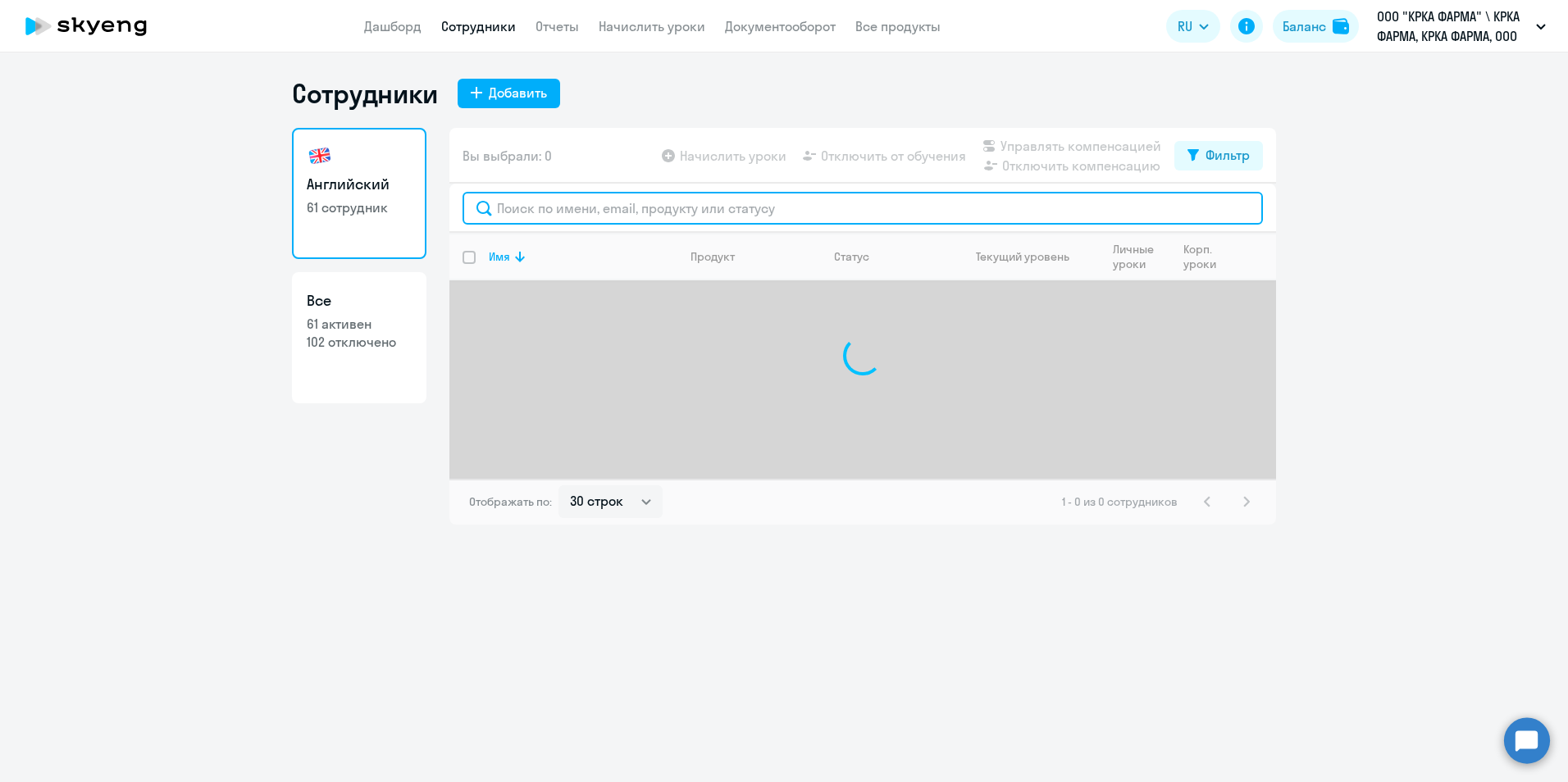
click at [570, 205] on input "text" at bounding box center [862, 208] width 801 height 33
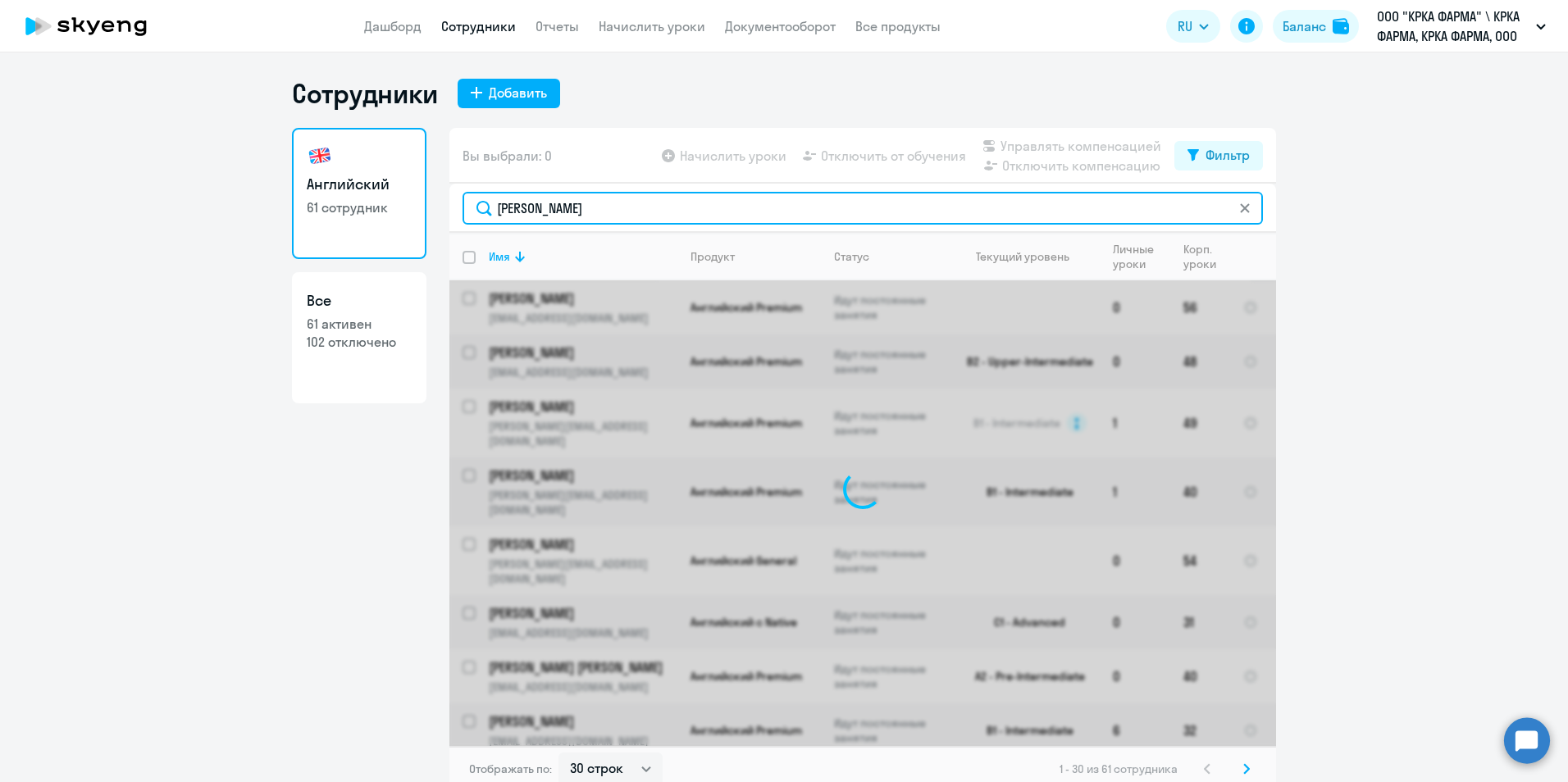
type input "фокина"
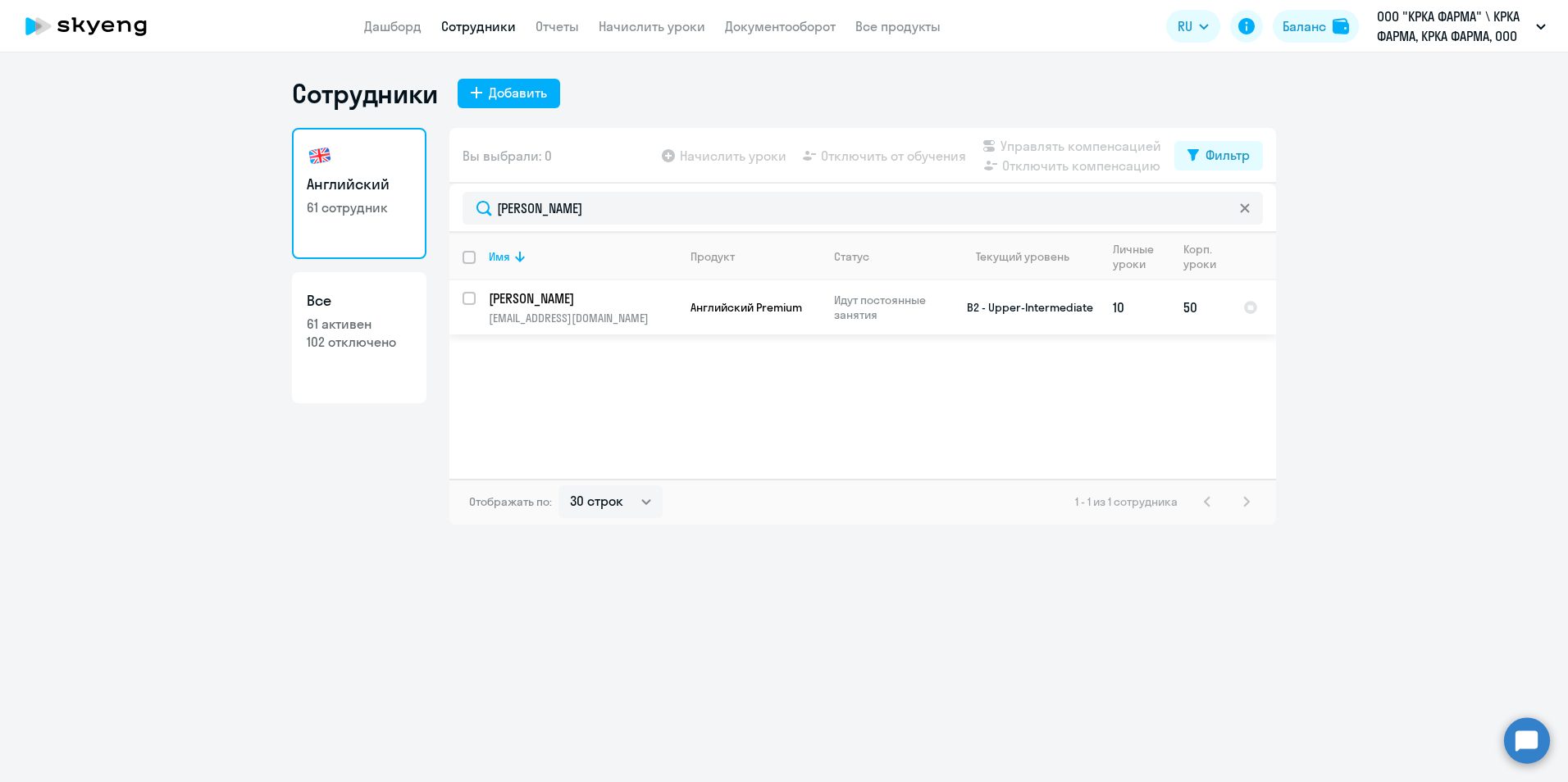
click at [587, 293] on p "[PERSON_NAME]" at bounding box center [581, 299] width 185 height 18
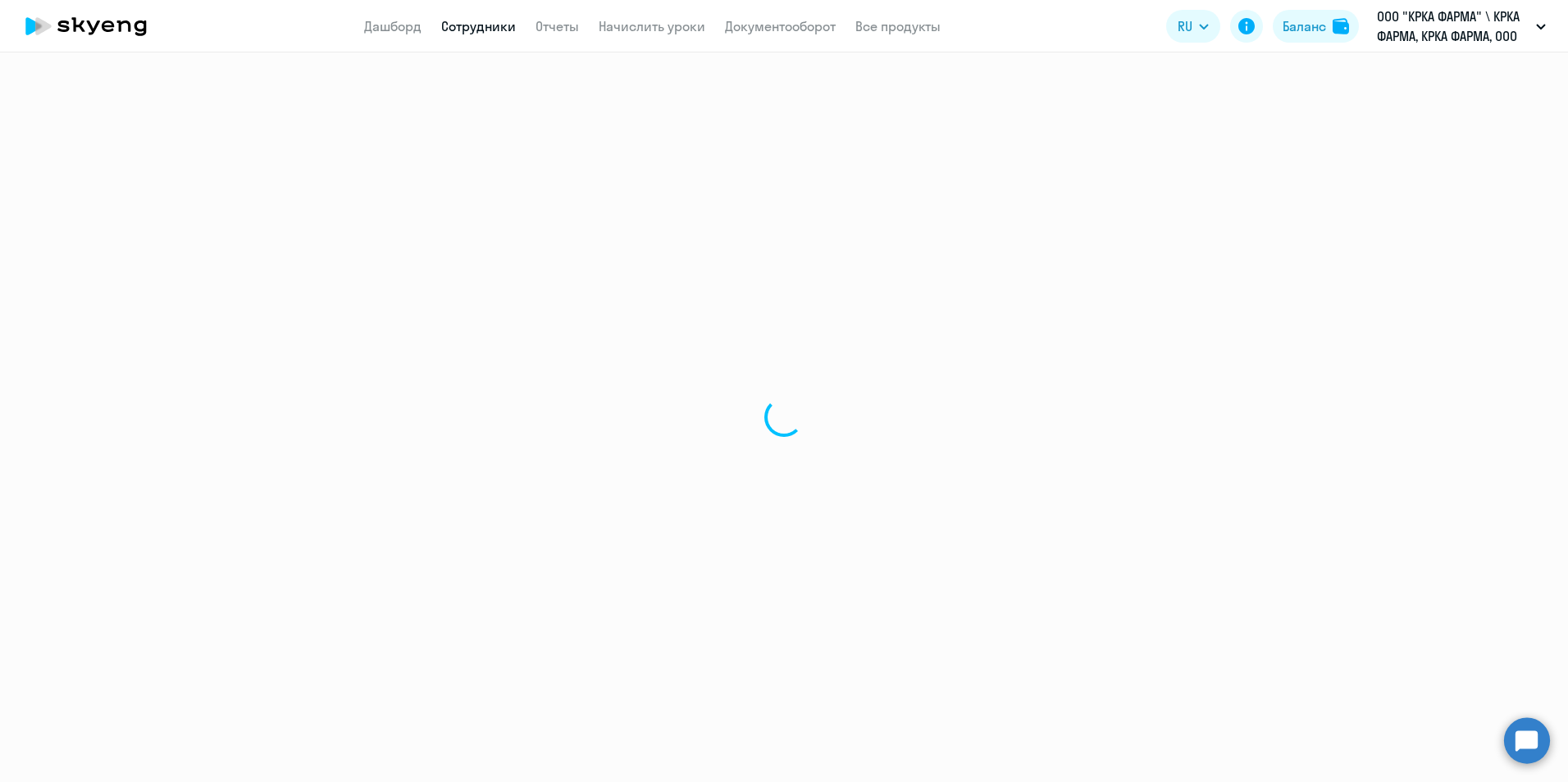
select select "english"
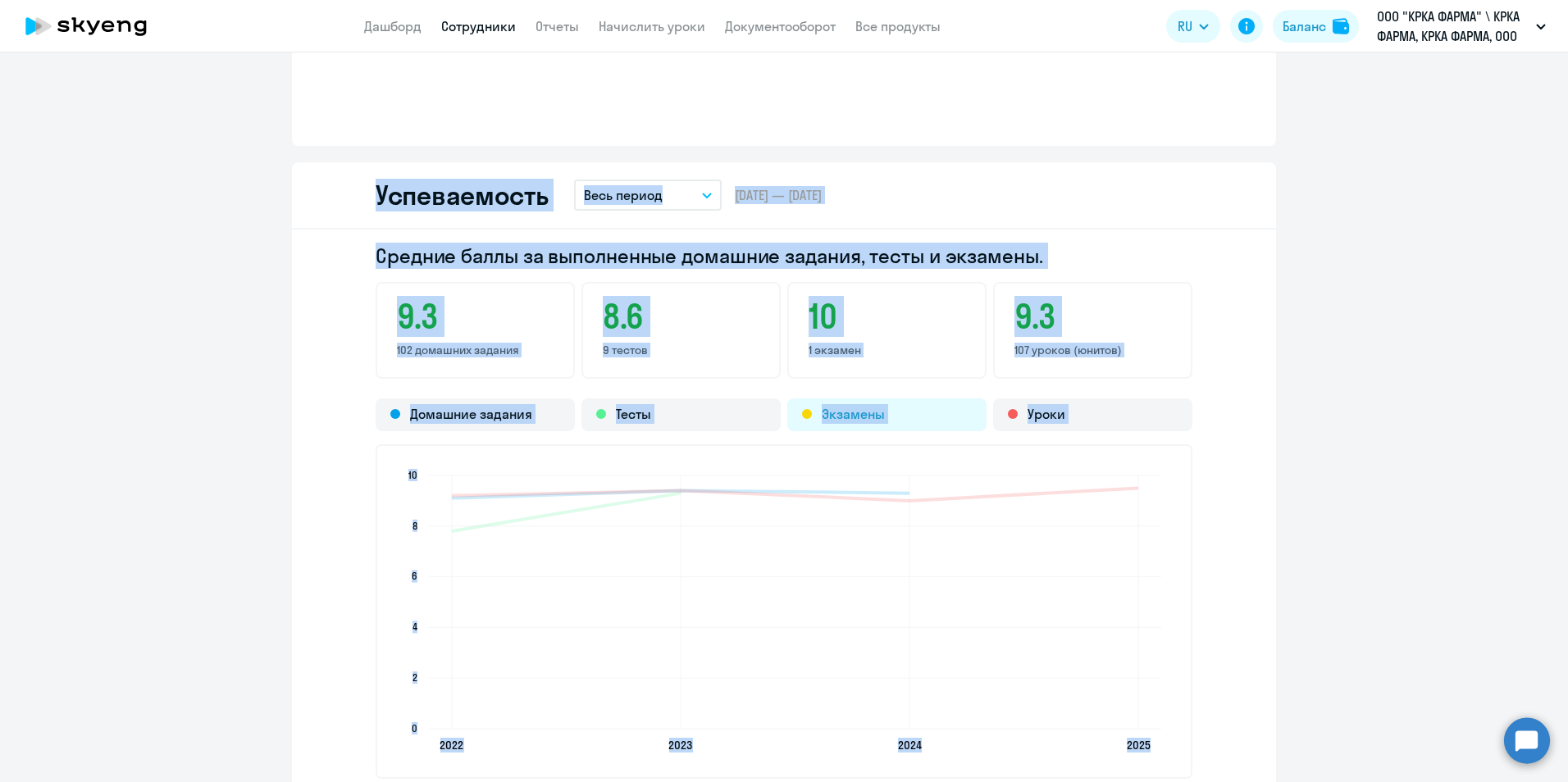
scroll to position [1475, 0]
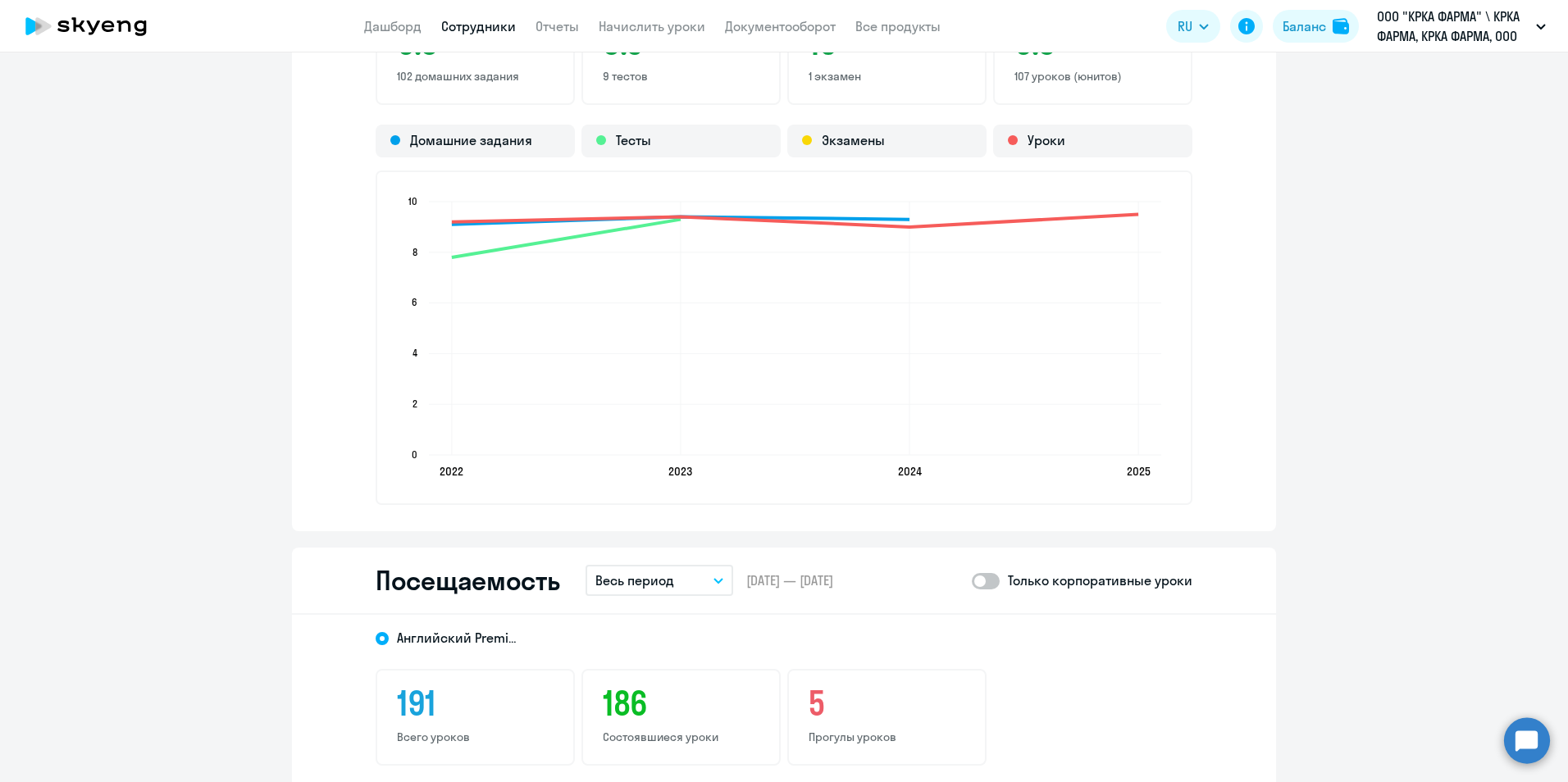
click at [994, 581] on span at bounding box center [986, 581] width 28 height 17
click at [971, 581] on input "checkbox" at bounding box center [971, 580] width 1 height 1
checkbox input "true"
click at [713, 580] on icon "button" at bounding box center [718, 580] width 10 height 6
click at [636, 671] on li "Прошлый месяц" at bounding box center [672, 667] width 173 height 41
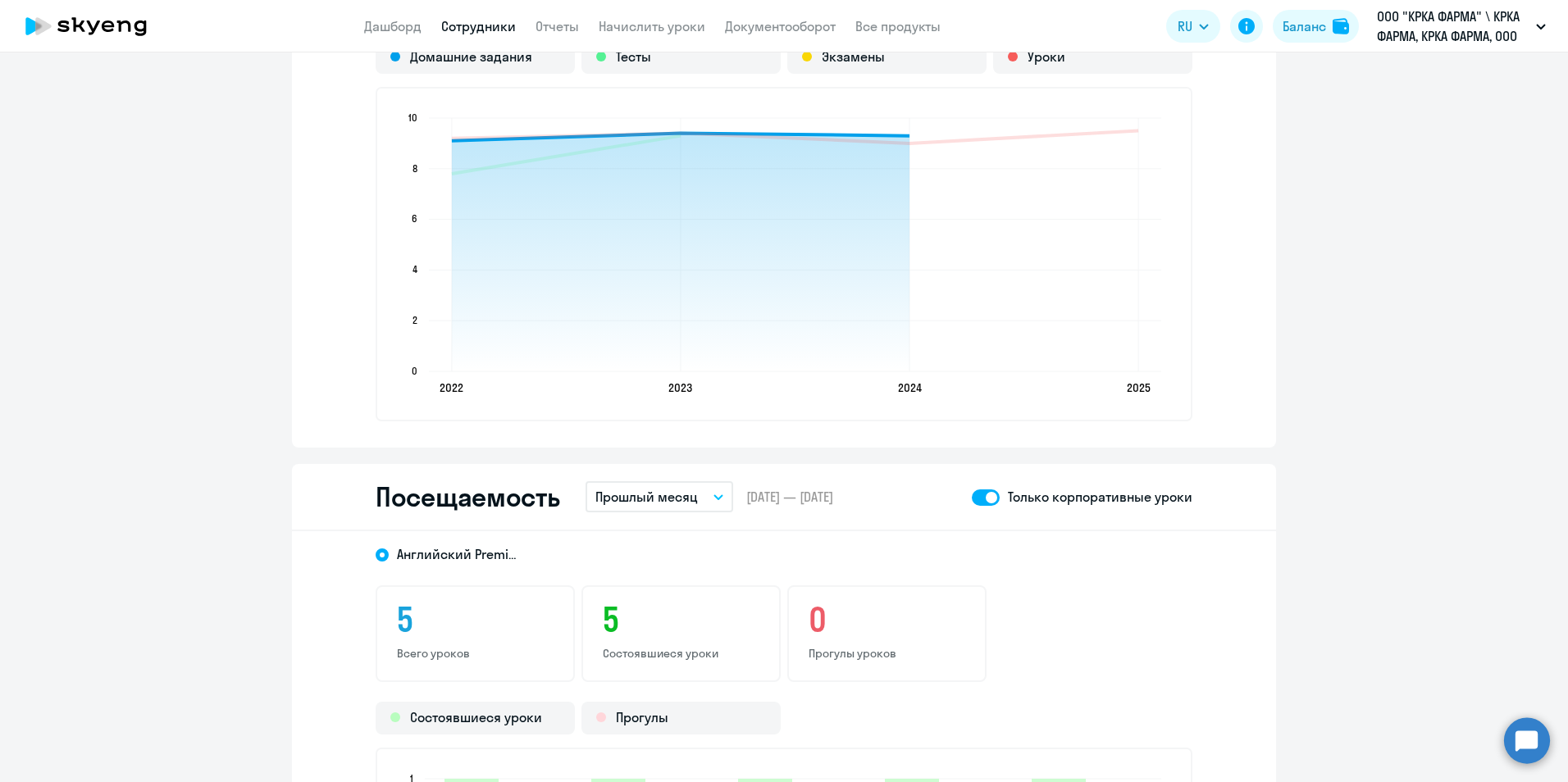
scroll to position [1557, 0]
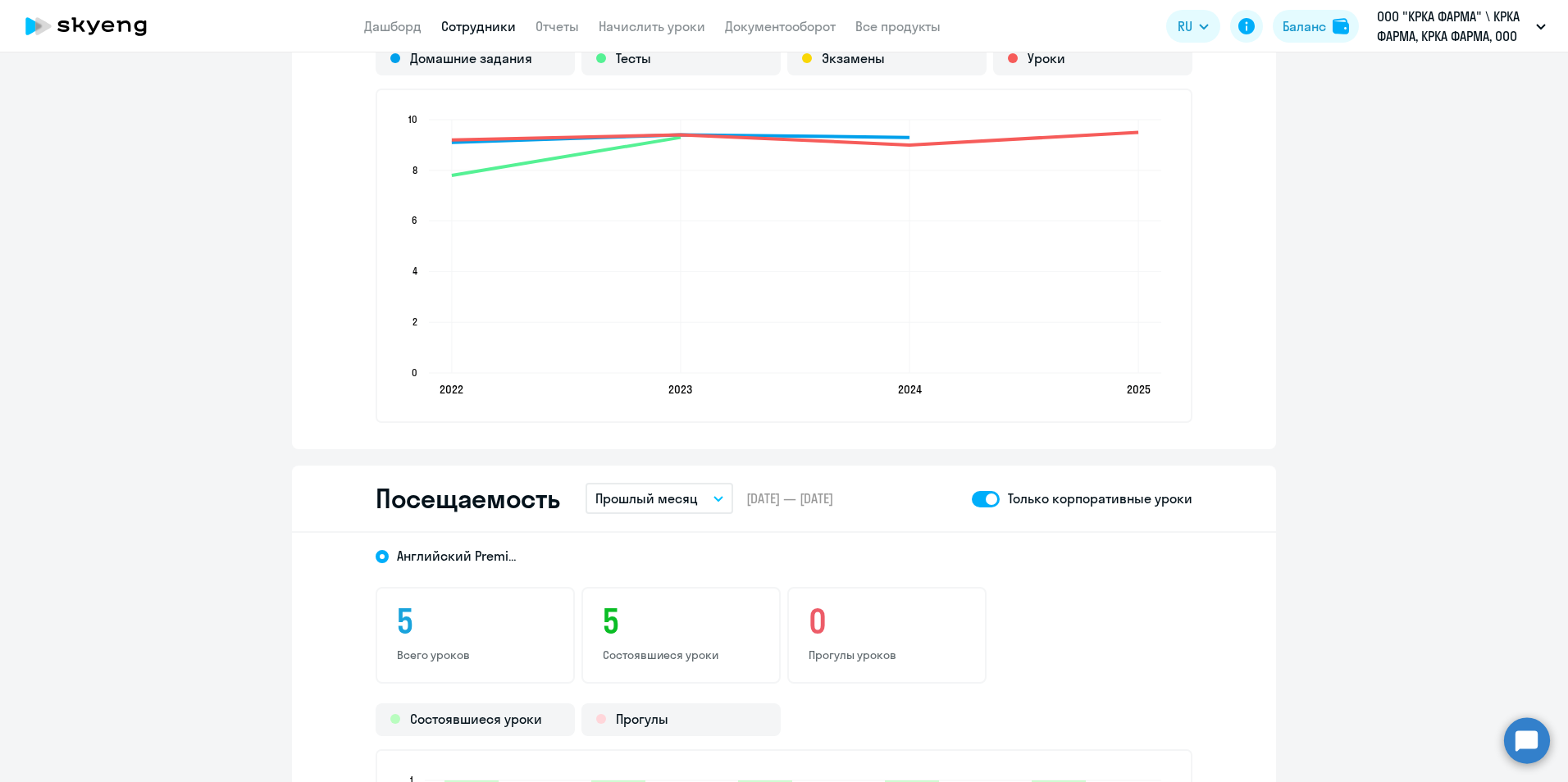
click at [489, 27] on link "Сотрудники" at bounding box center [479, 27] width 75 height 17
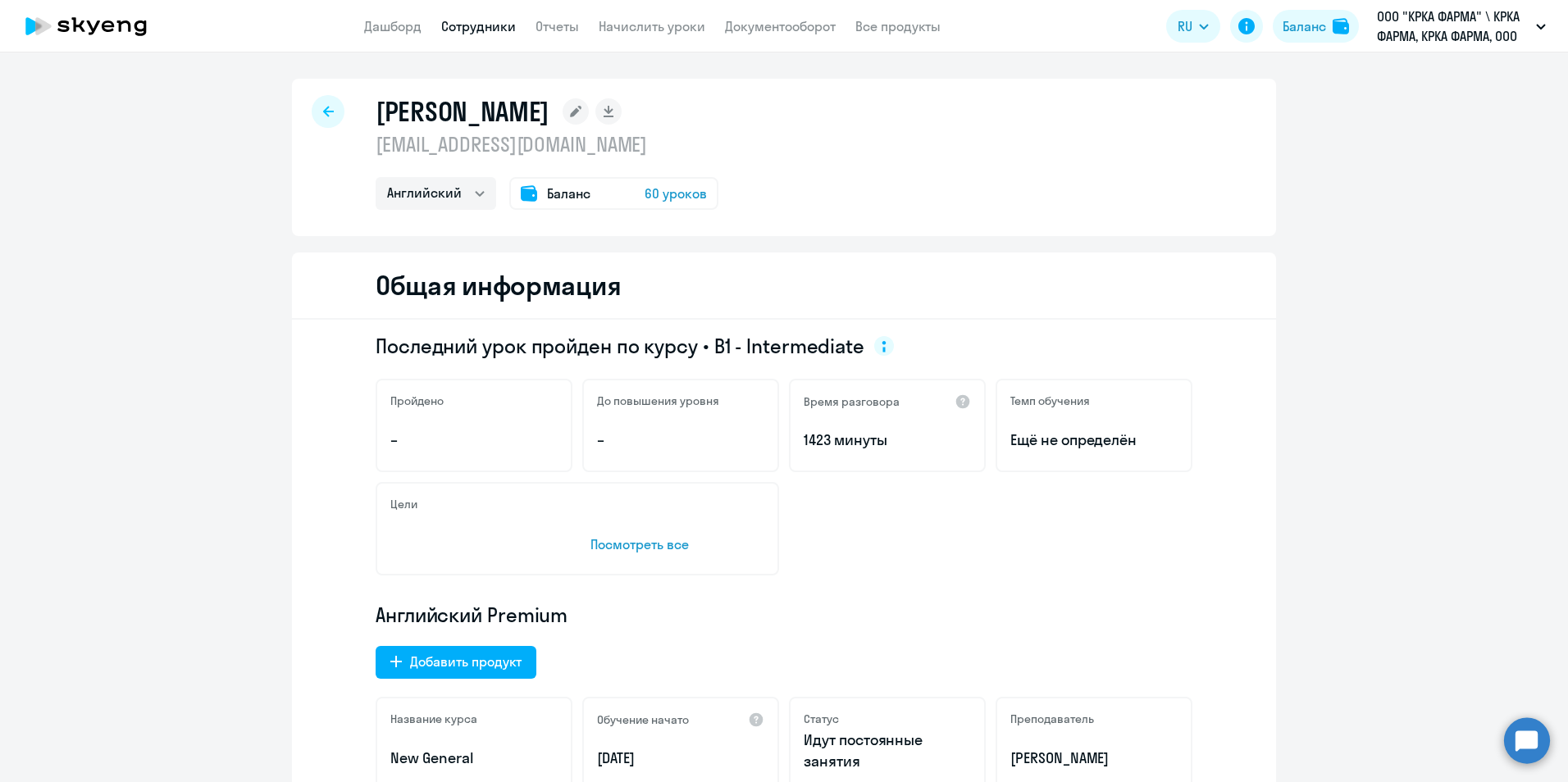
select select "30"
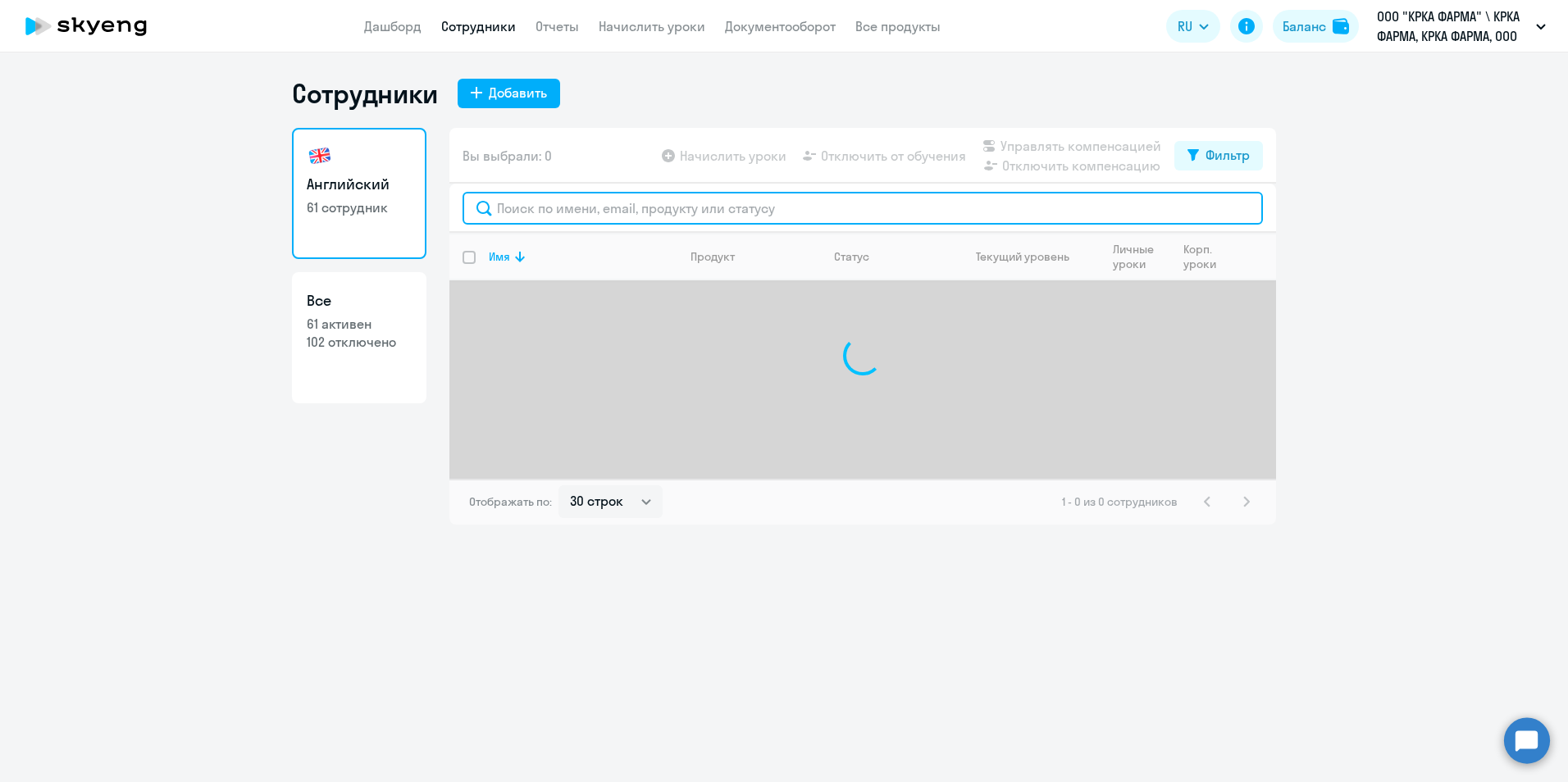
click at [598, 211] on input "text" at bounding box center [862, 208] width 801 height 33
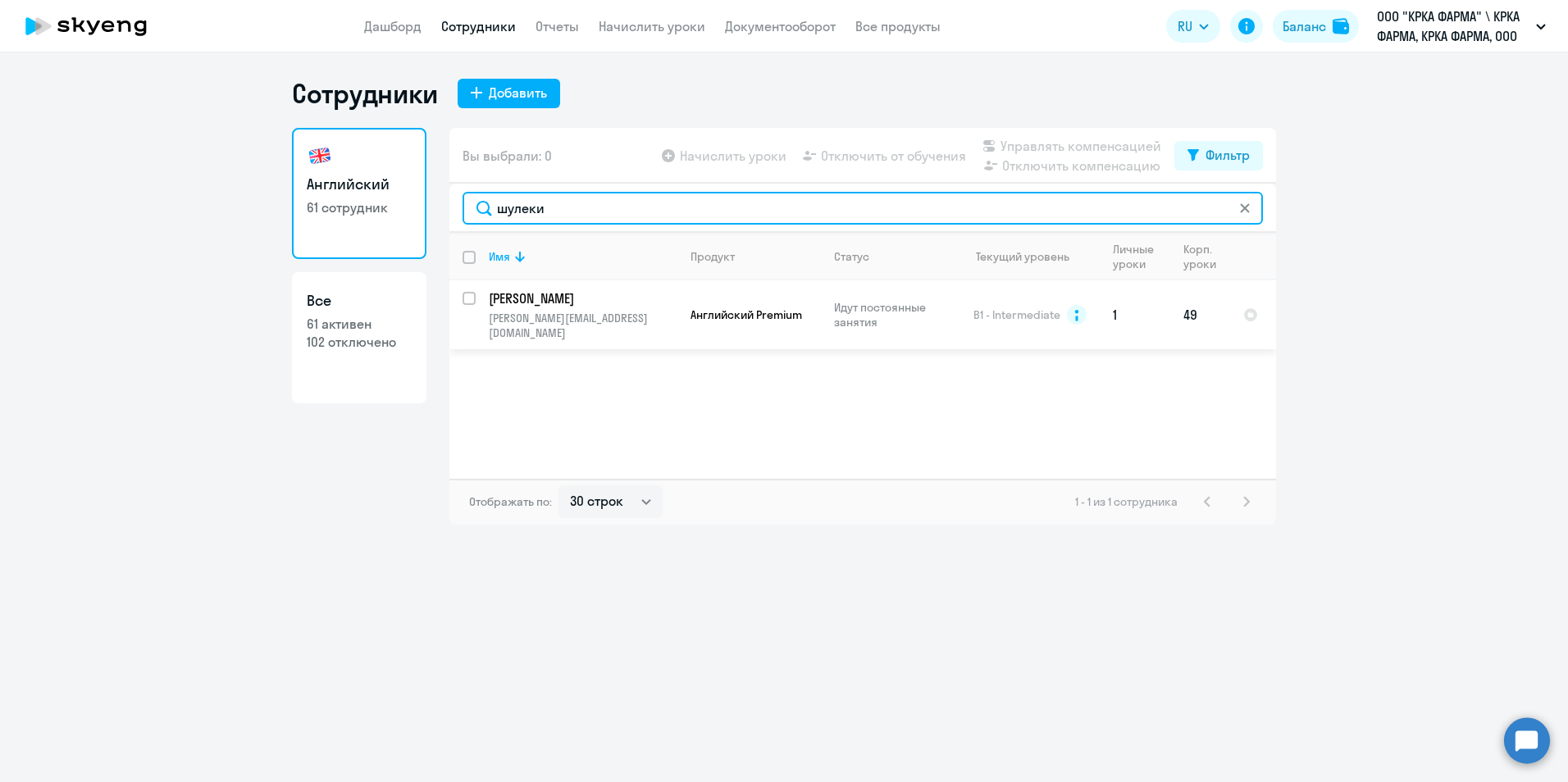
type input "шулеки"
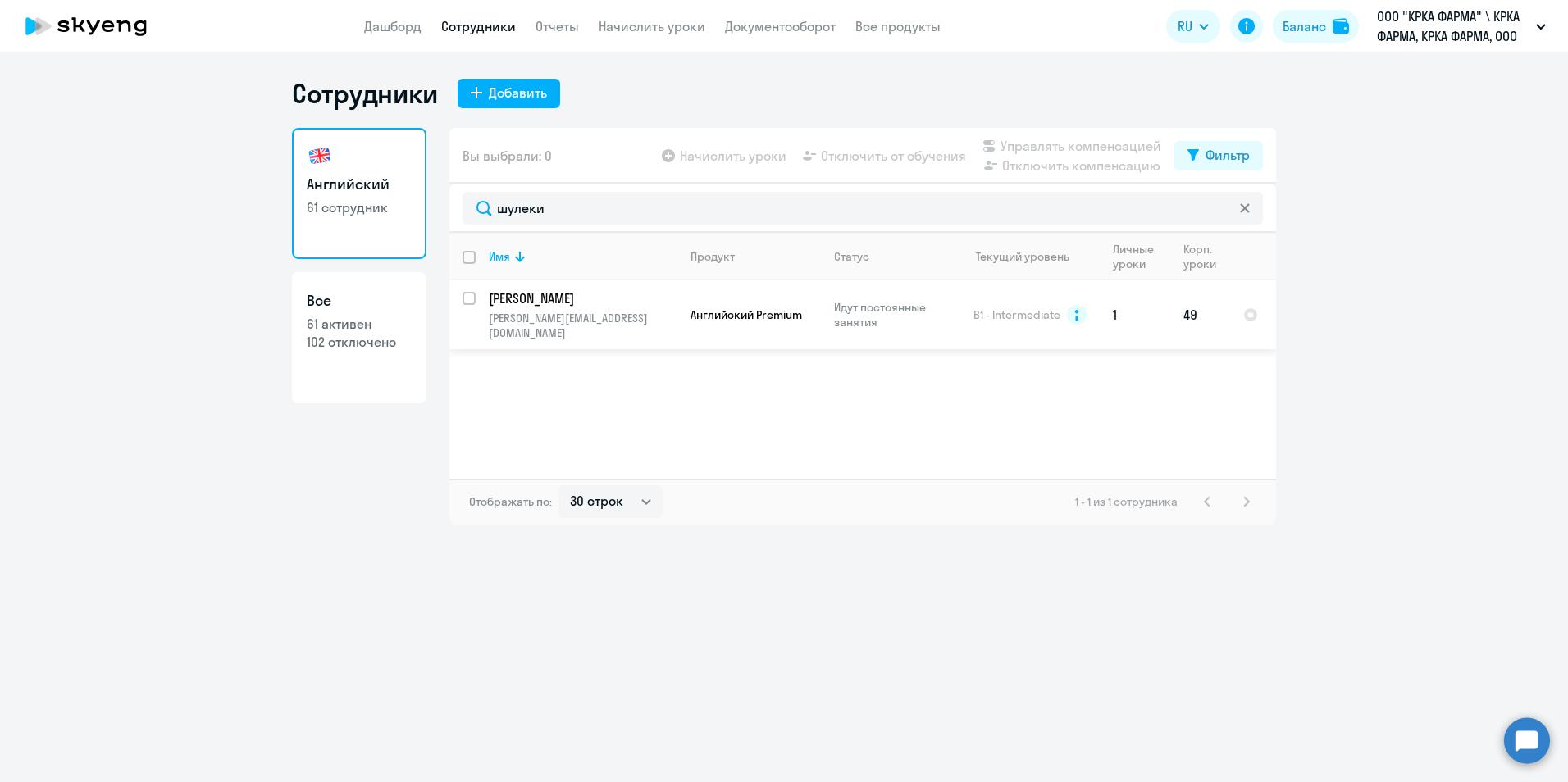
click at [562, 299] on p "[PERSON_NAME]" at bounding box center [581, 299] width 185 height 18
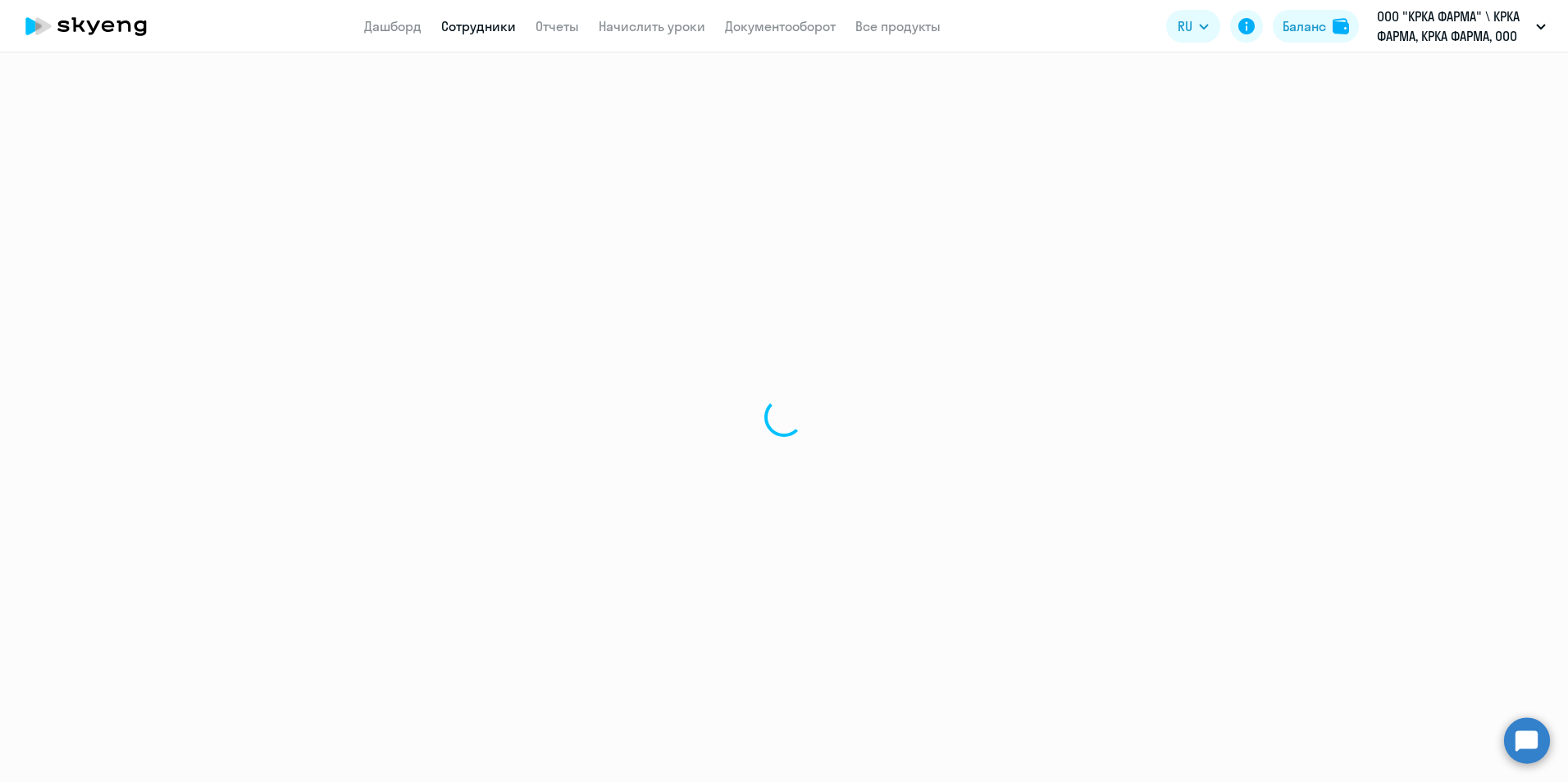
select select "english"
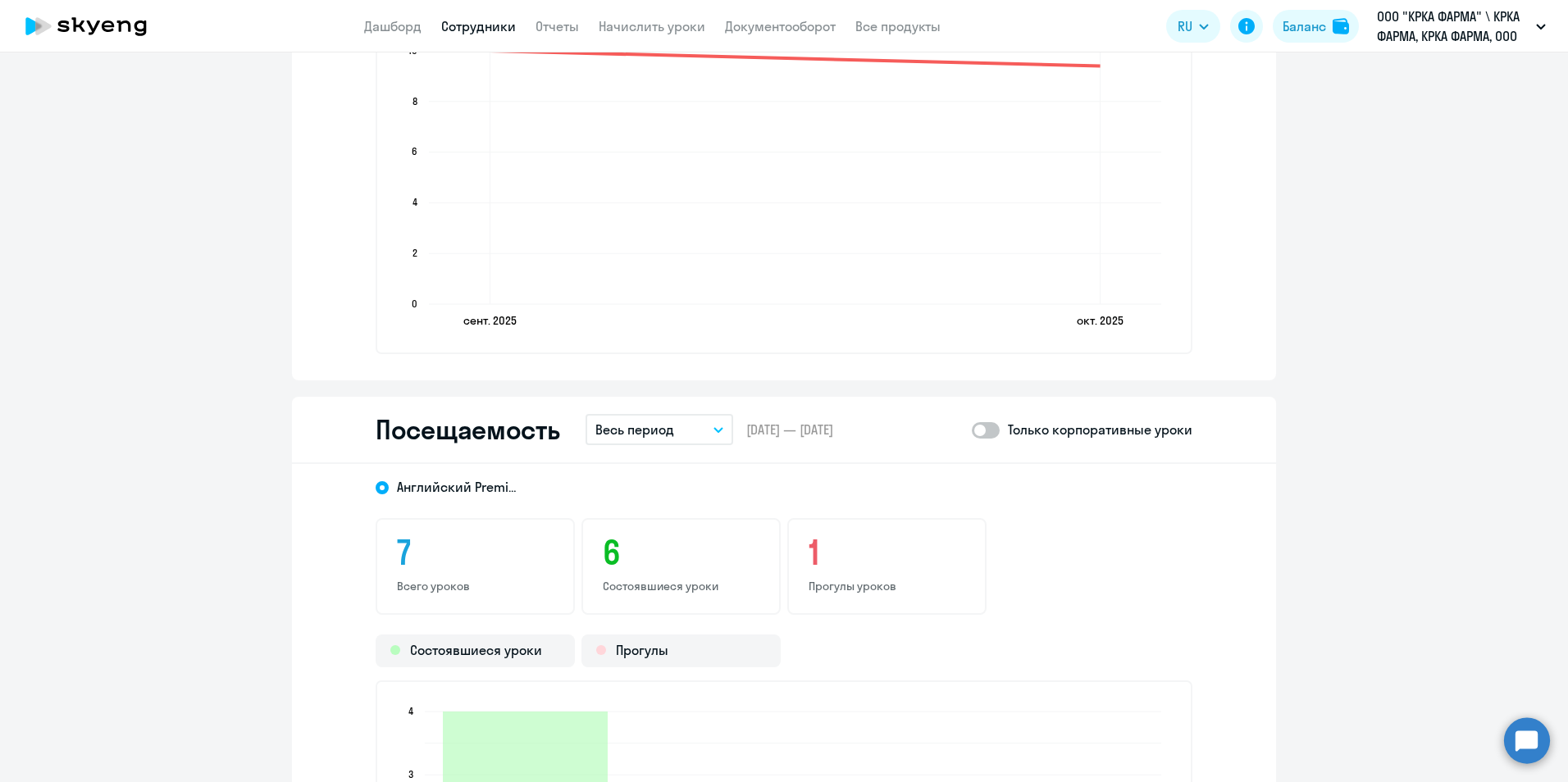
scroll to position [1803, 0]
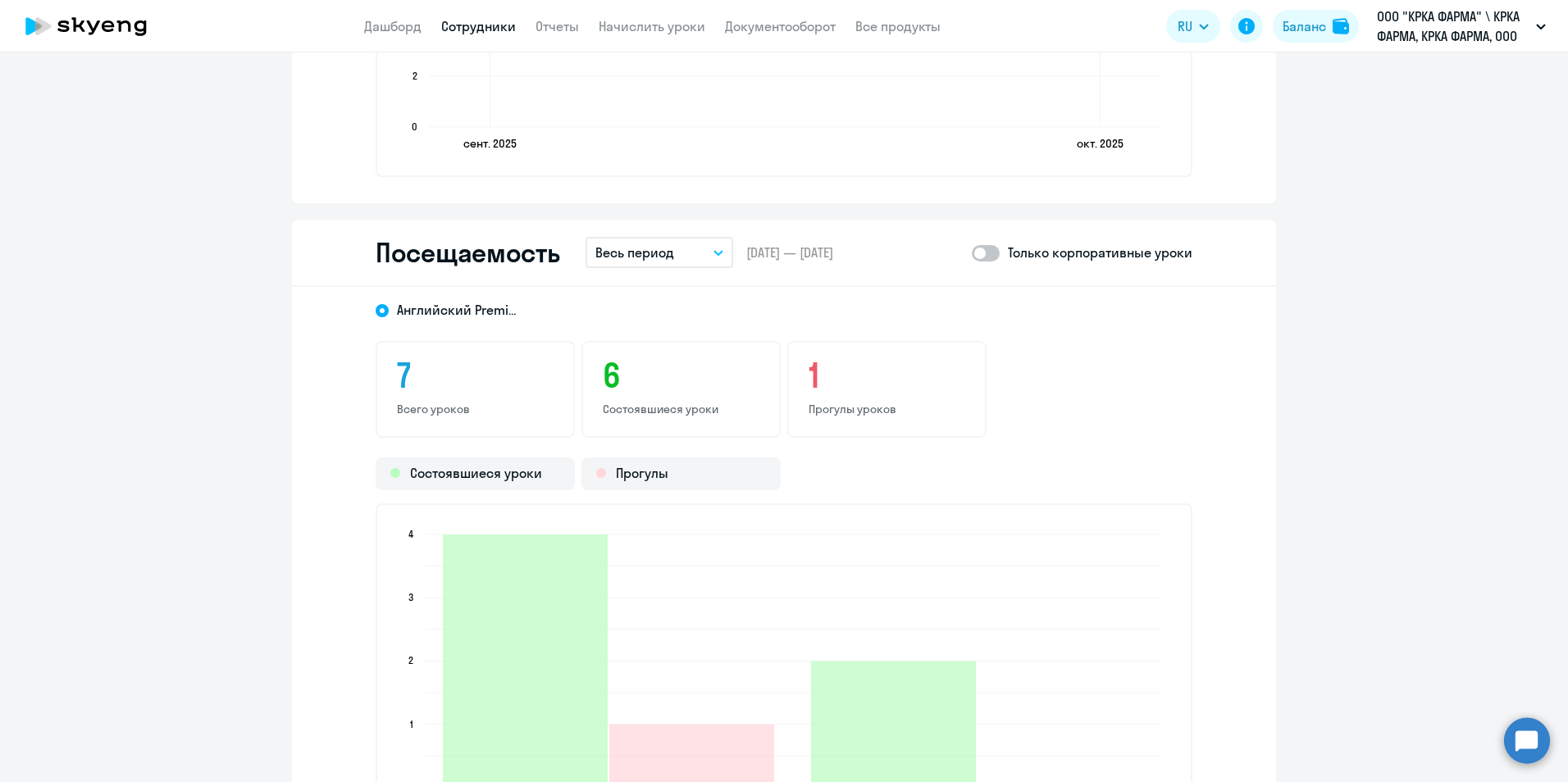
click at [982, 248] on span at bounding box center [986, 253] width 28 height 17
click at [971, 252] on input "checkbox" at bounding box center [971, 252] width 1 height 1
checkbox input "true"
click at [713, 255] on icon "button" at bounding box center [718, 252] width 10 height 6
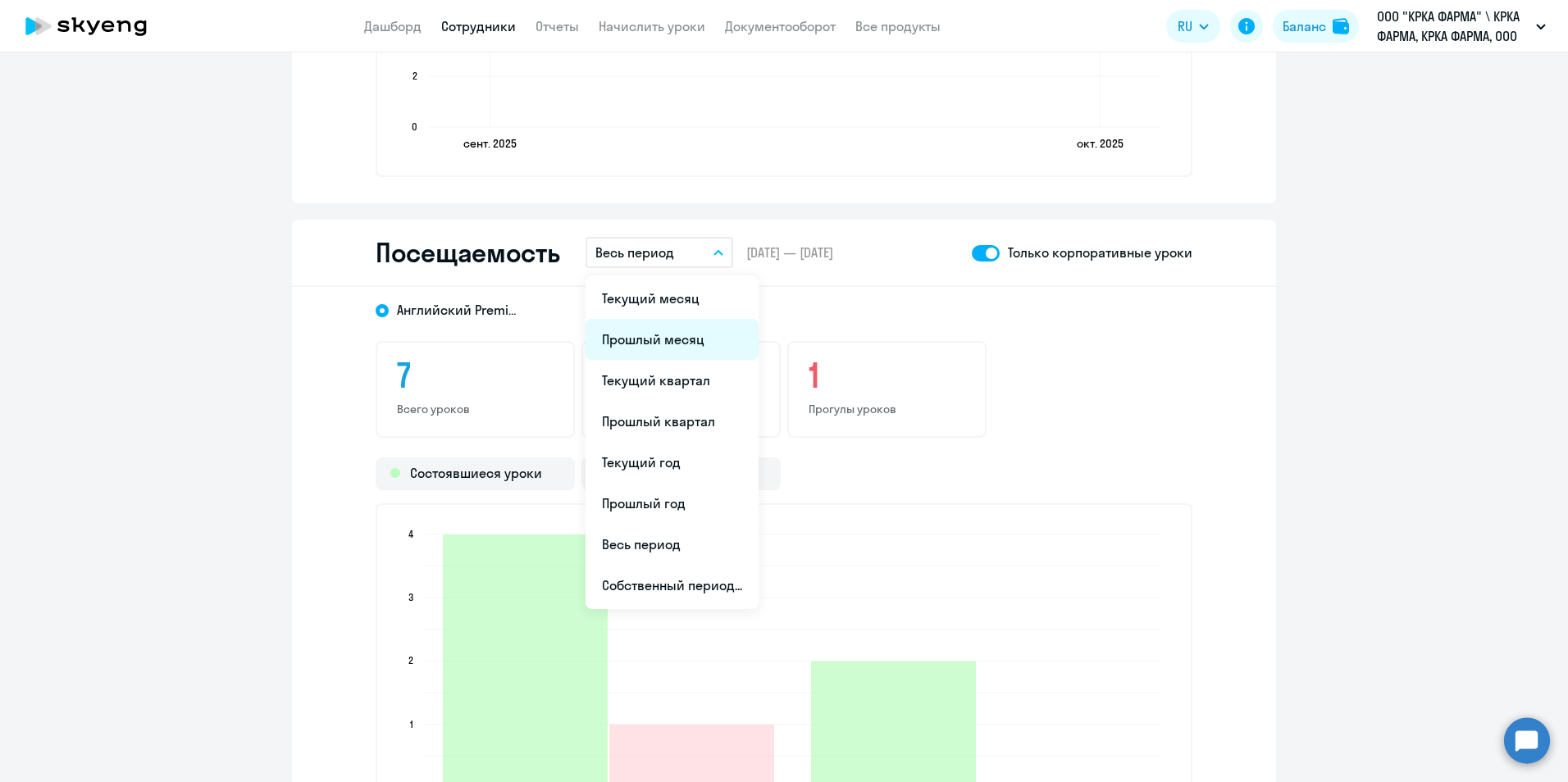
click at [657, 342] on li "Прошлый месяц" at bounding box center [672, 338] width 173 height 41
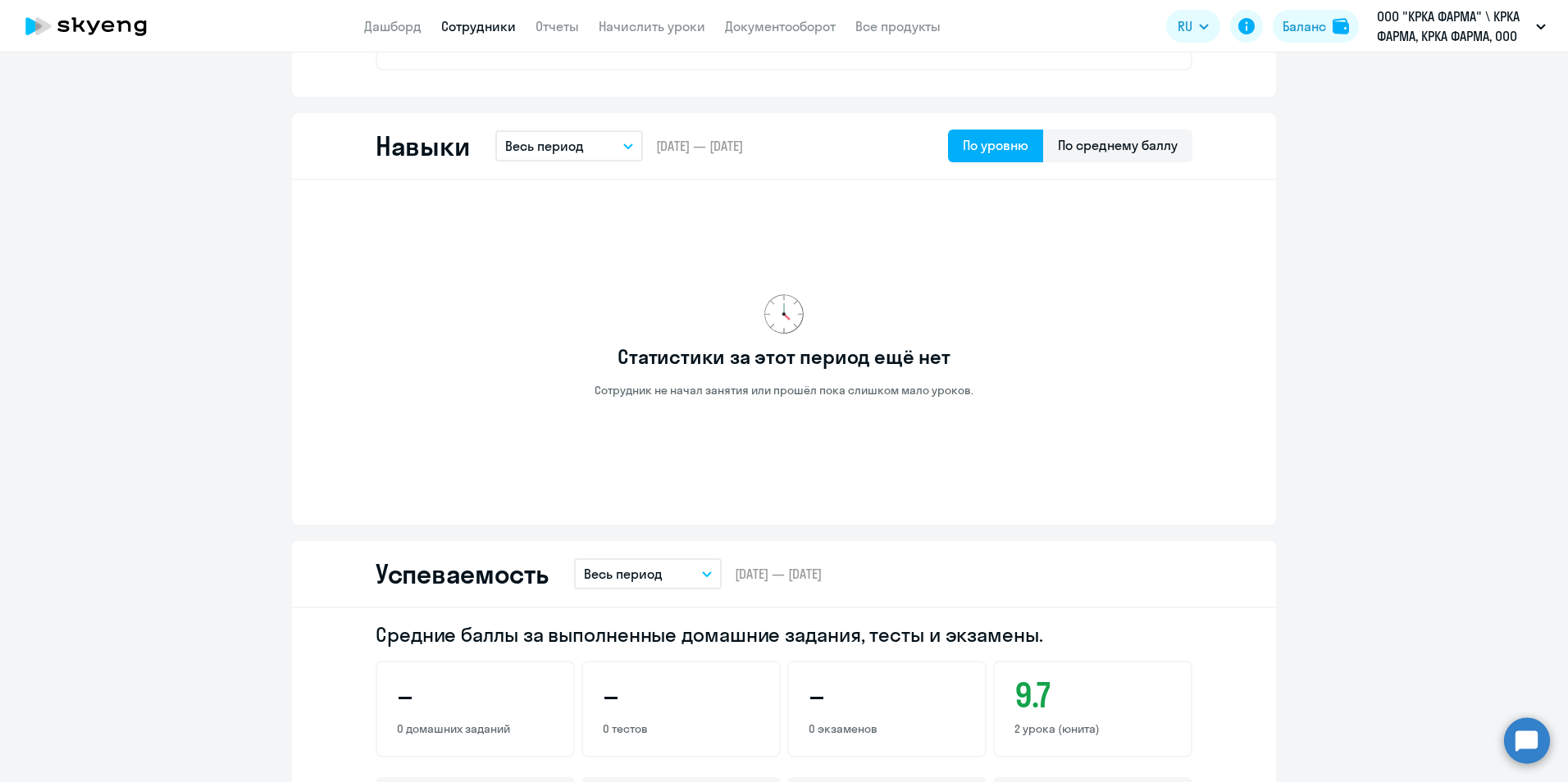
scroll to position [819, 0]
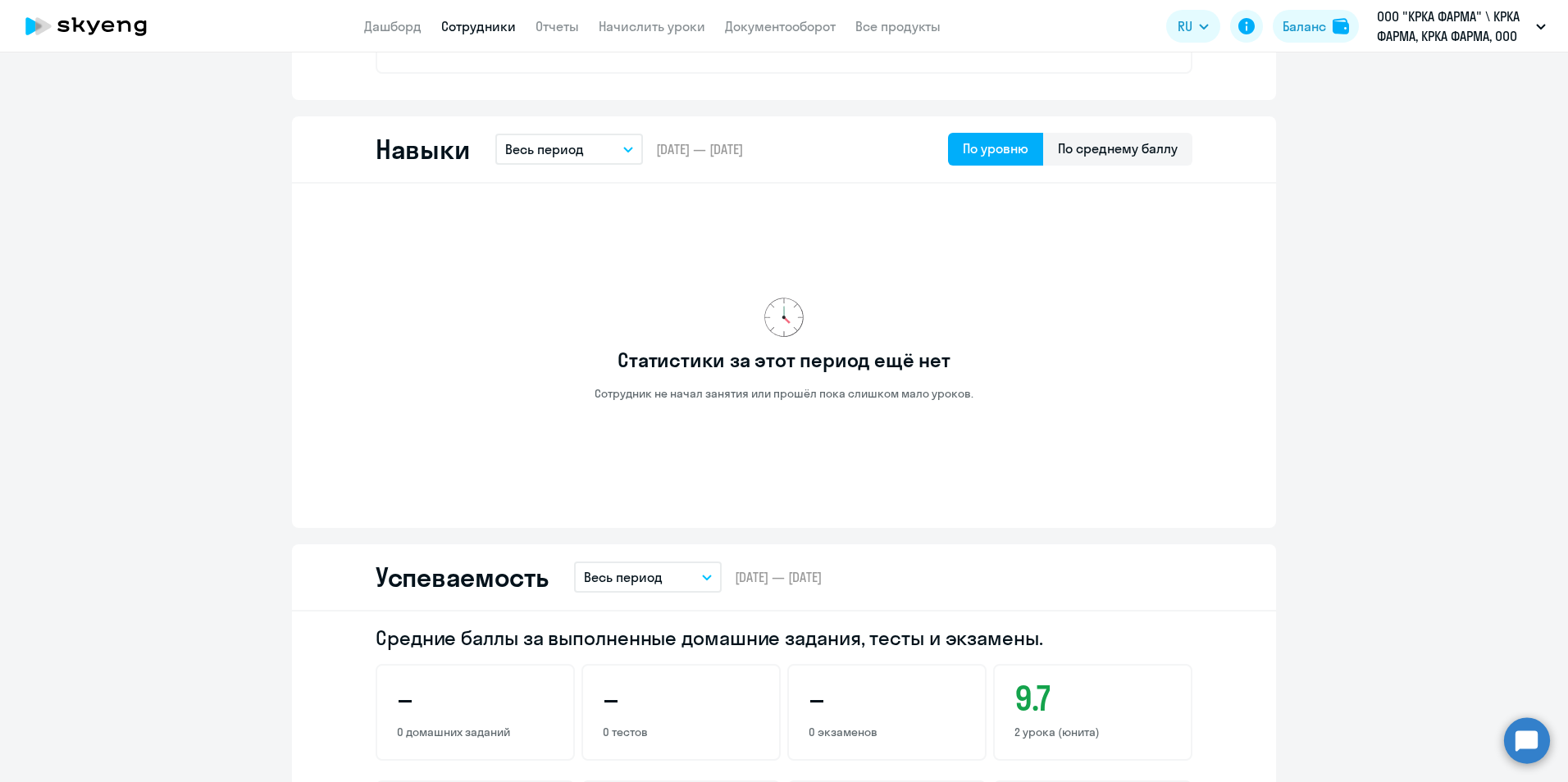
click at [497, 24] on link "Сотрудники" at bounding box center [479, 27] width 75 height 17
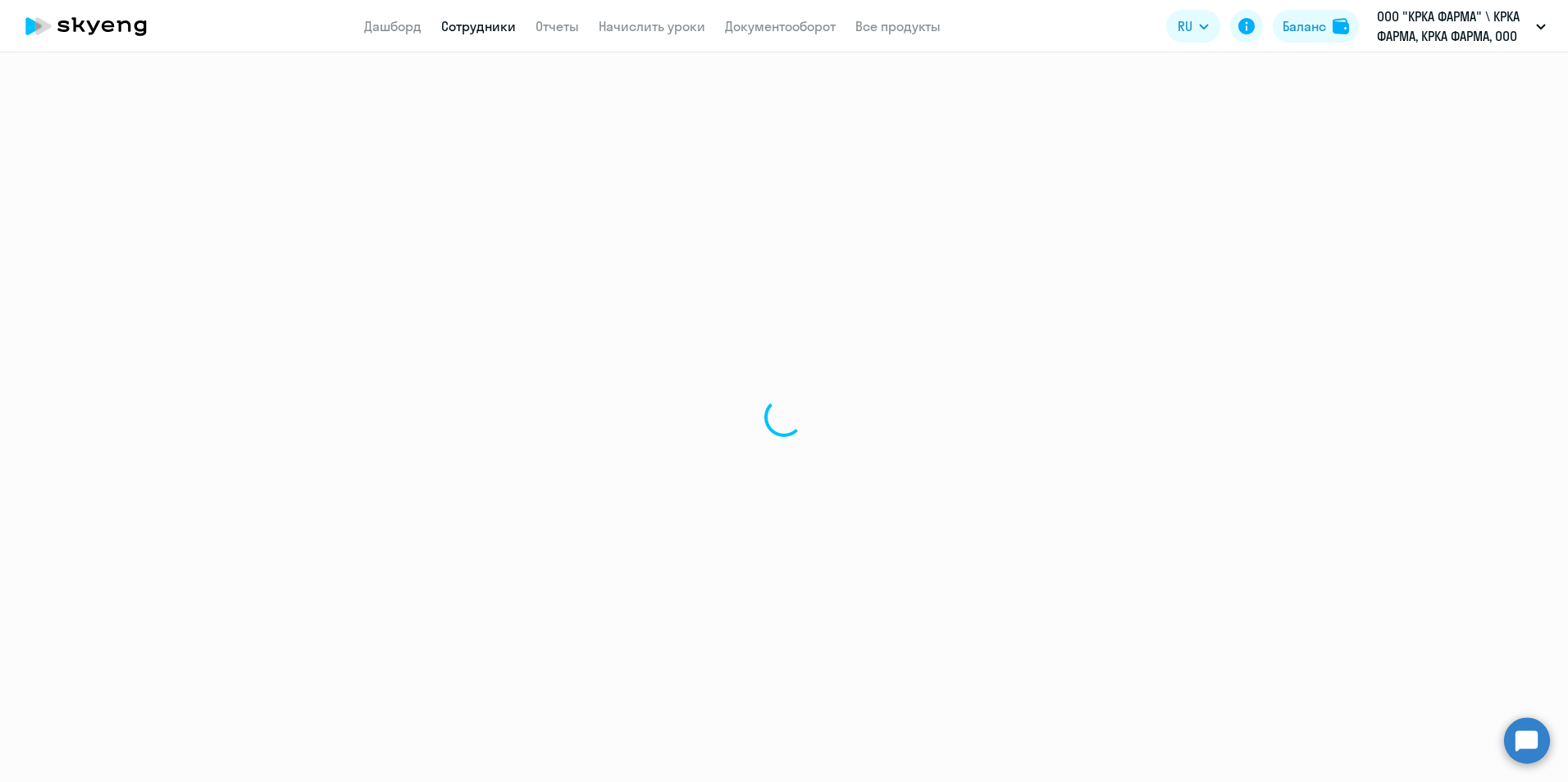
select select "30"
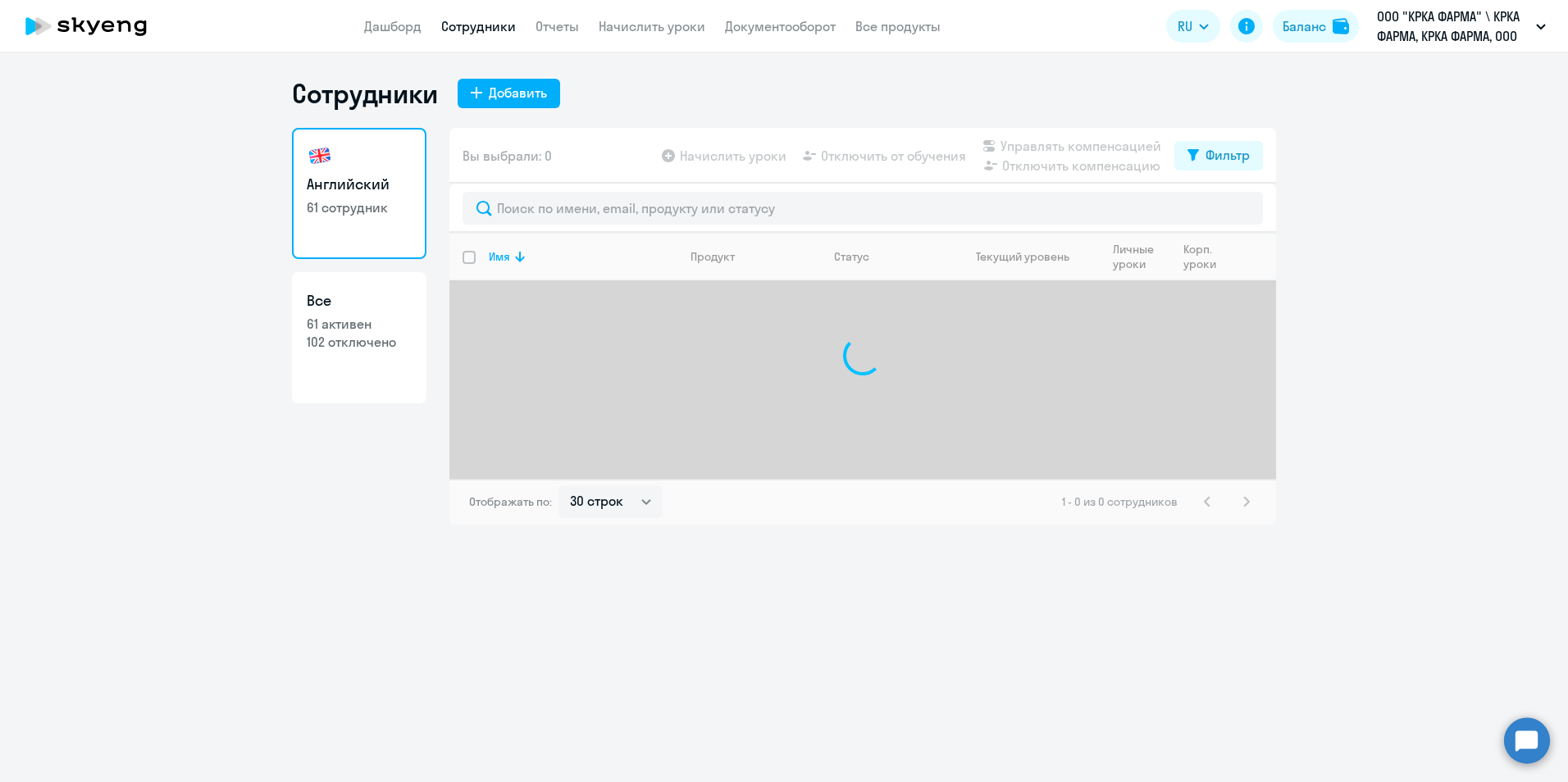
select select "30"
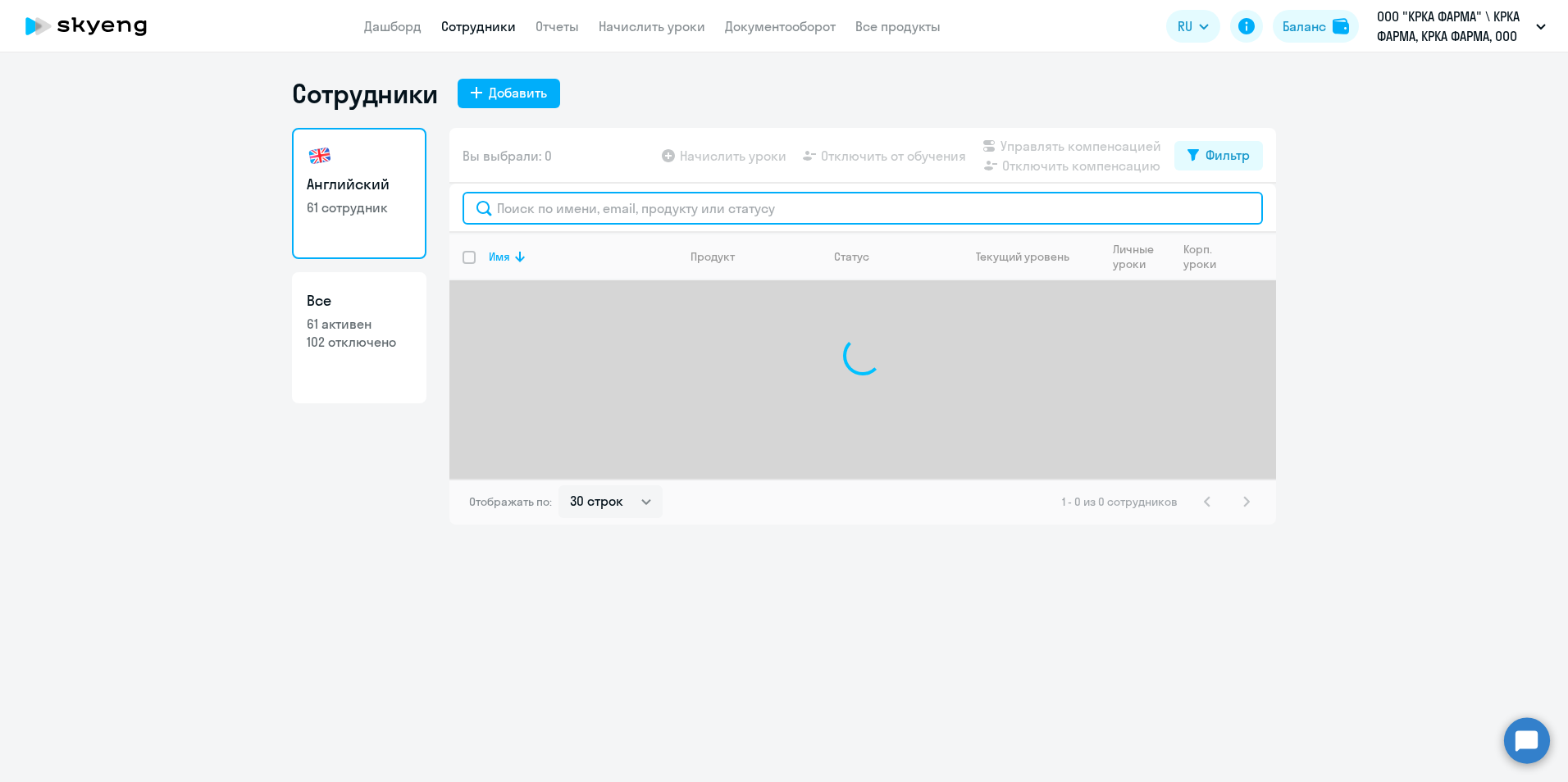
click at [550, 199] on input "text" at bounding box center [862, 208] width 801 height 33
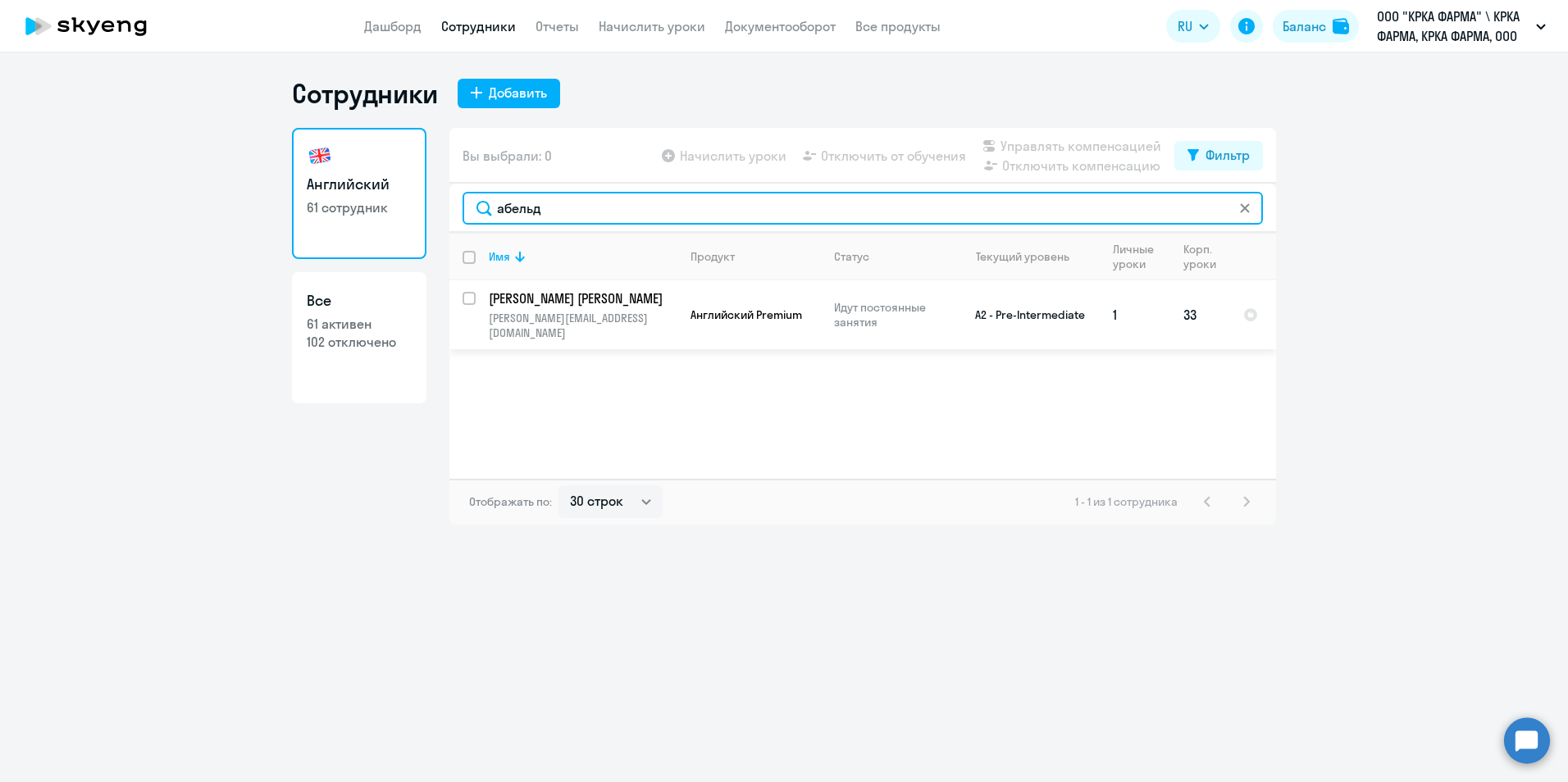
type input "абельд"
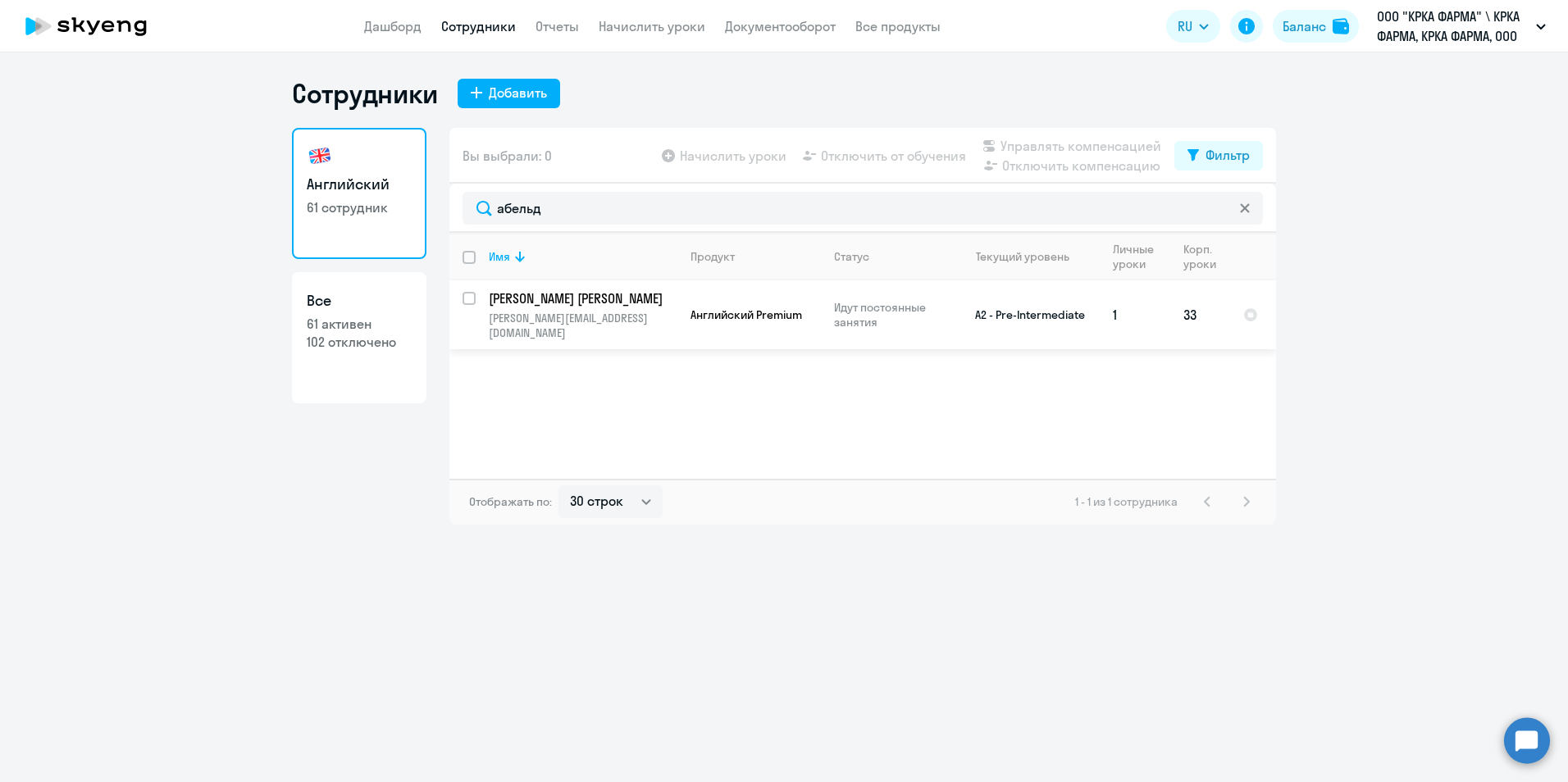
click at [576, 303] on p "[PERSON_NAME] [PERSON_NAME]" at bounding box center [581, 299] width 185 height 18
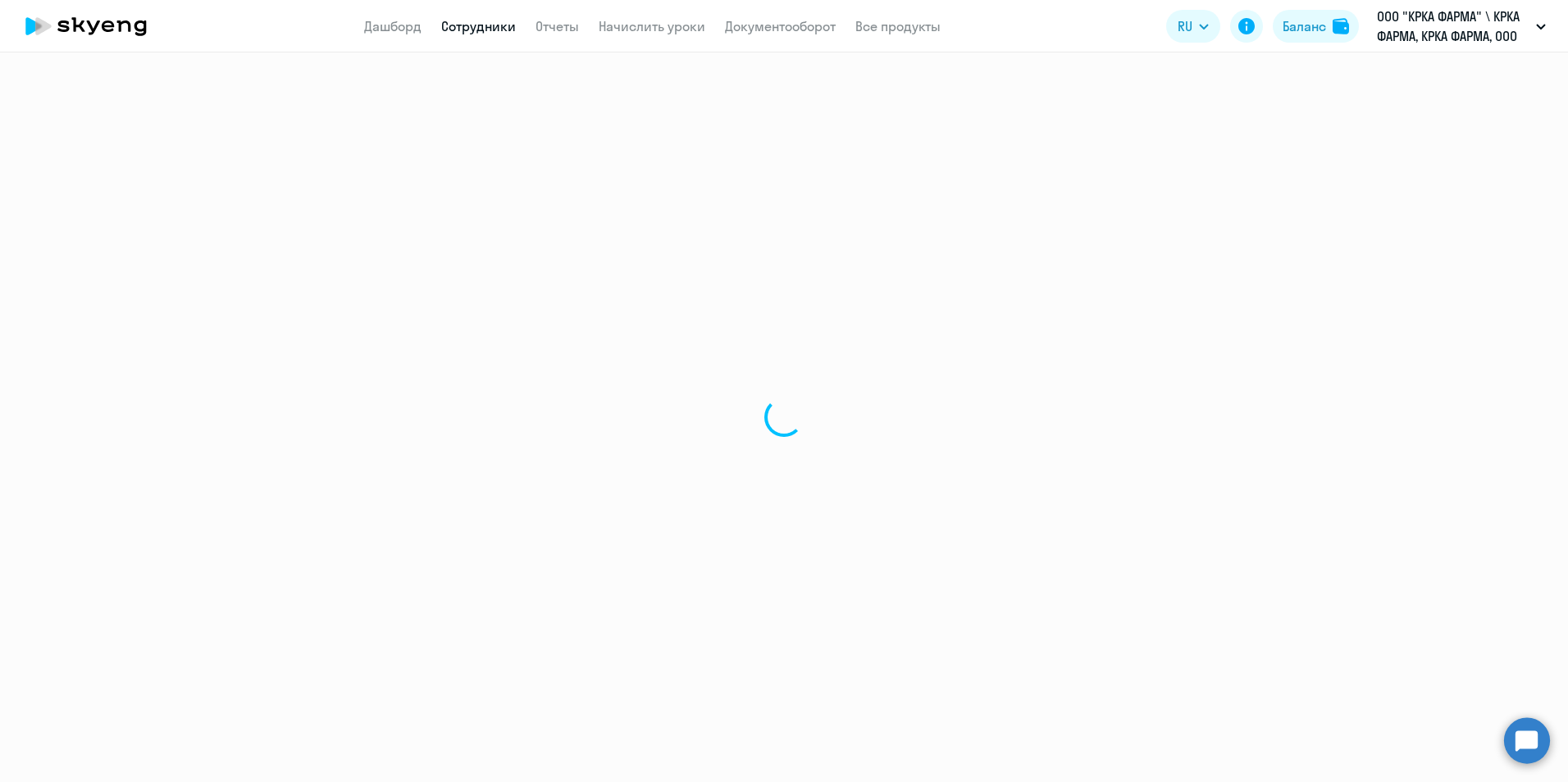
select select "english"
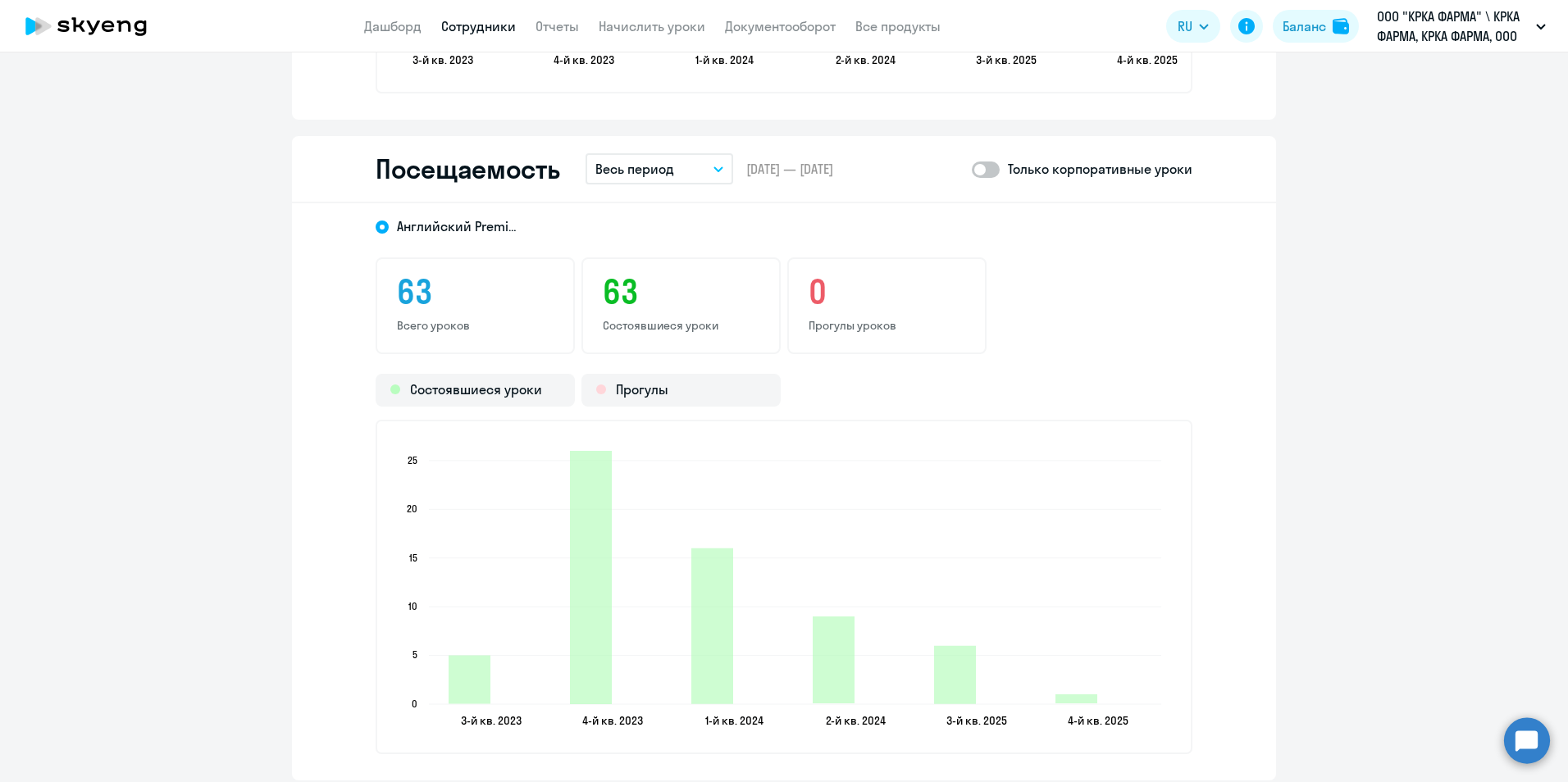
scroll to position [1885, 0]
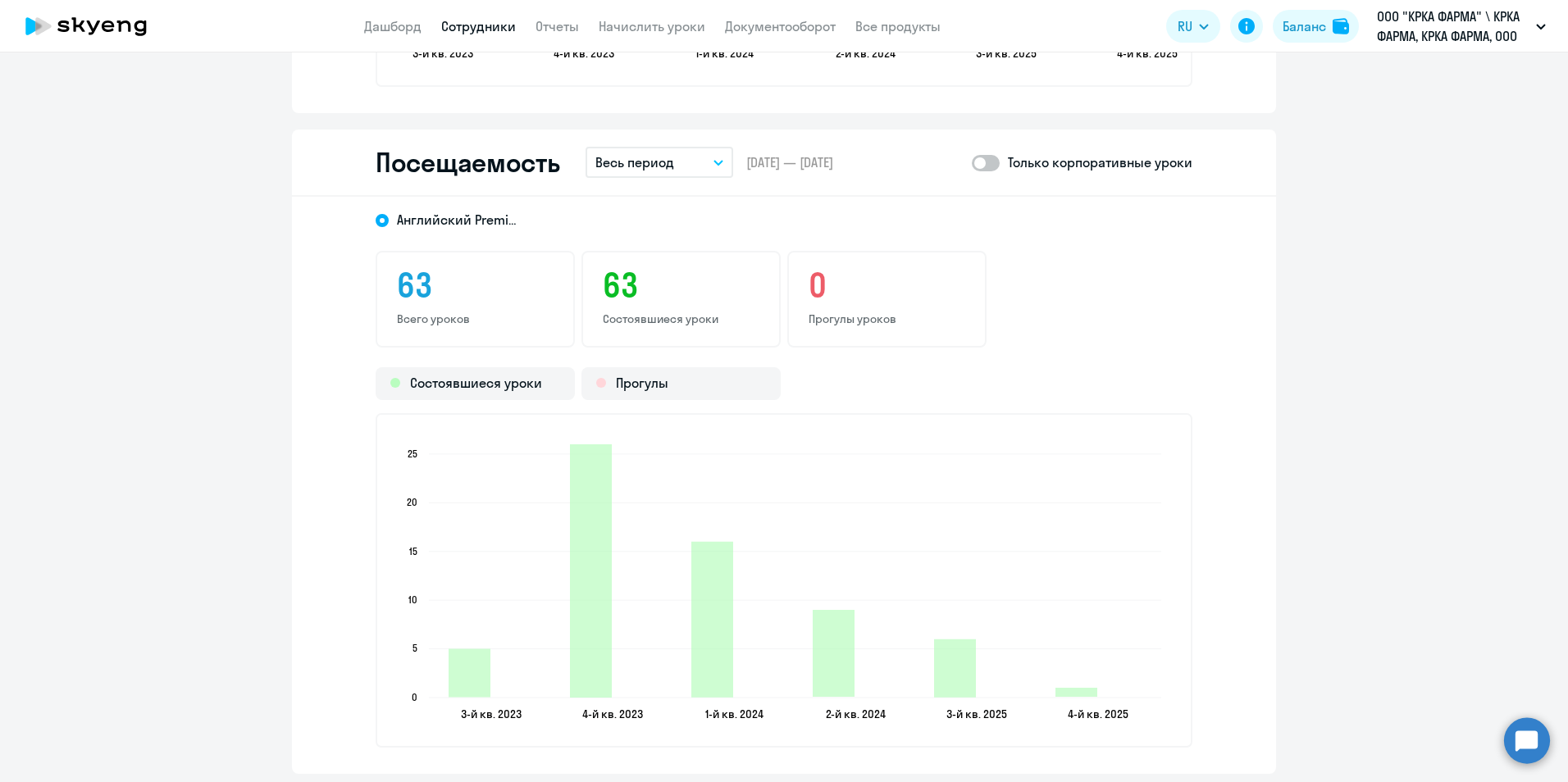
click at [989, 167] on span at bounding box center [986, 163] width 28 height 17
click at [971, 163] on input "checkbox" at bounding box center [971, 163] width 1 height 1
checkbox input "true"
click at [713, 162] on icon "button" at bounding box center [718, 163] width 10 height 6
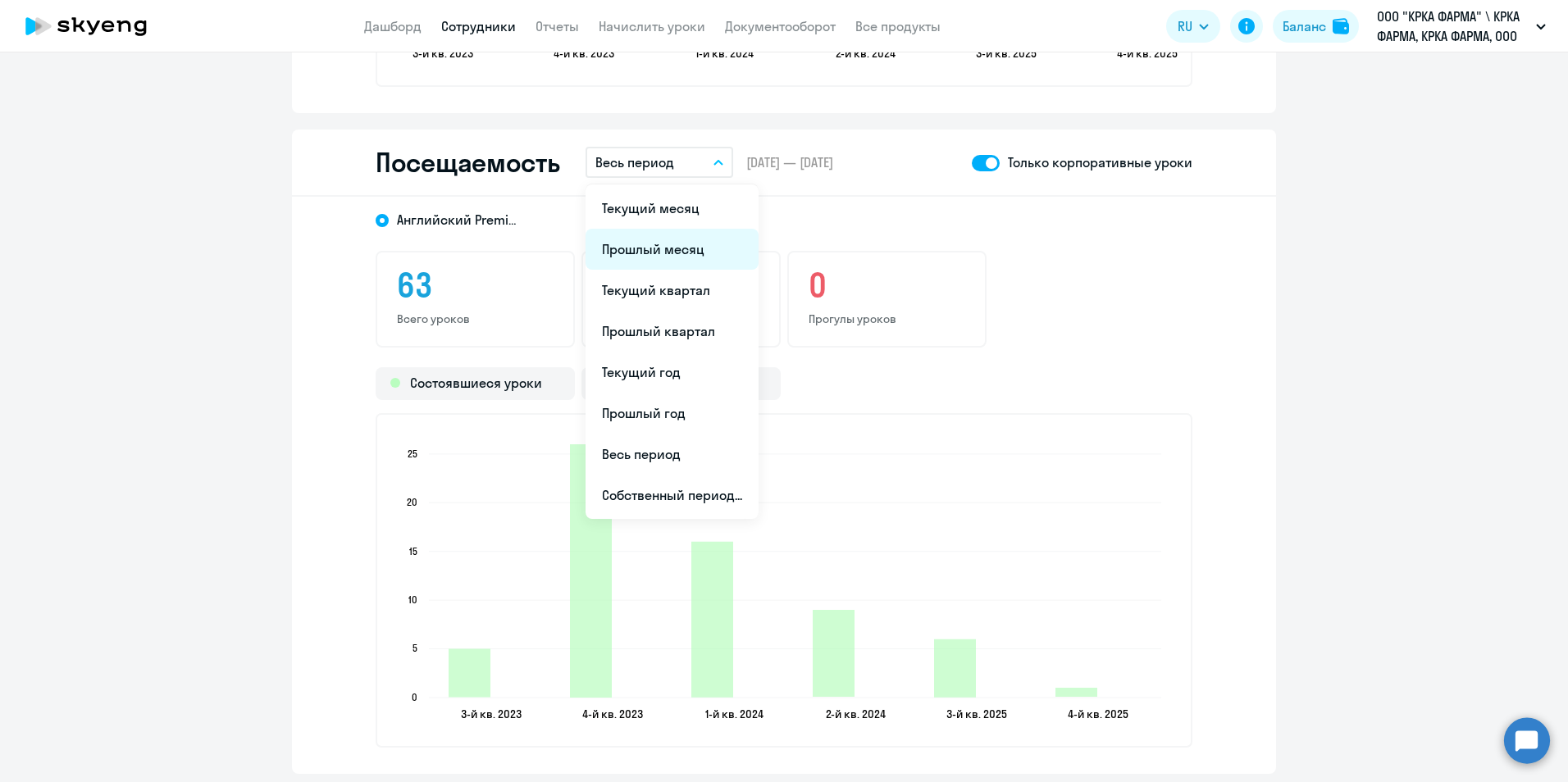
click at [665, 249] on li "Прошлый месяц" at bounding box center [672, 249] width 173 height 41
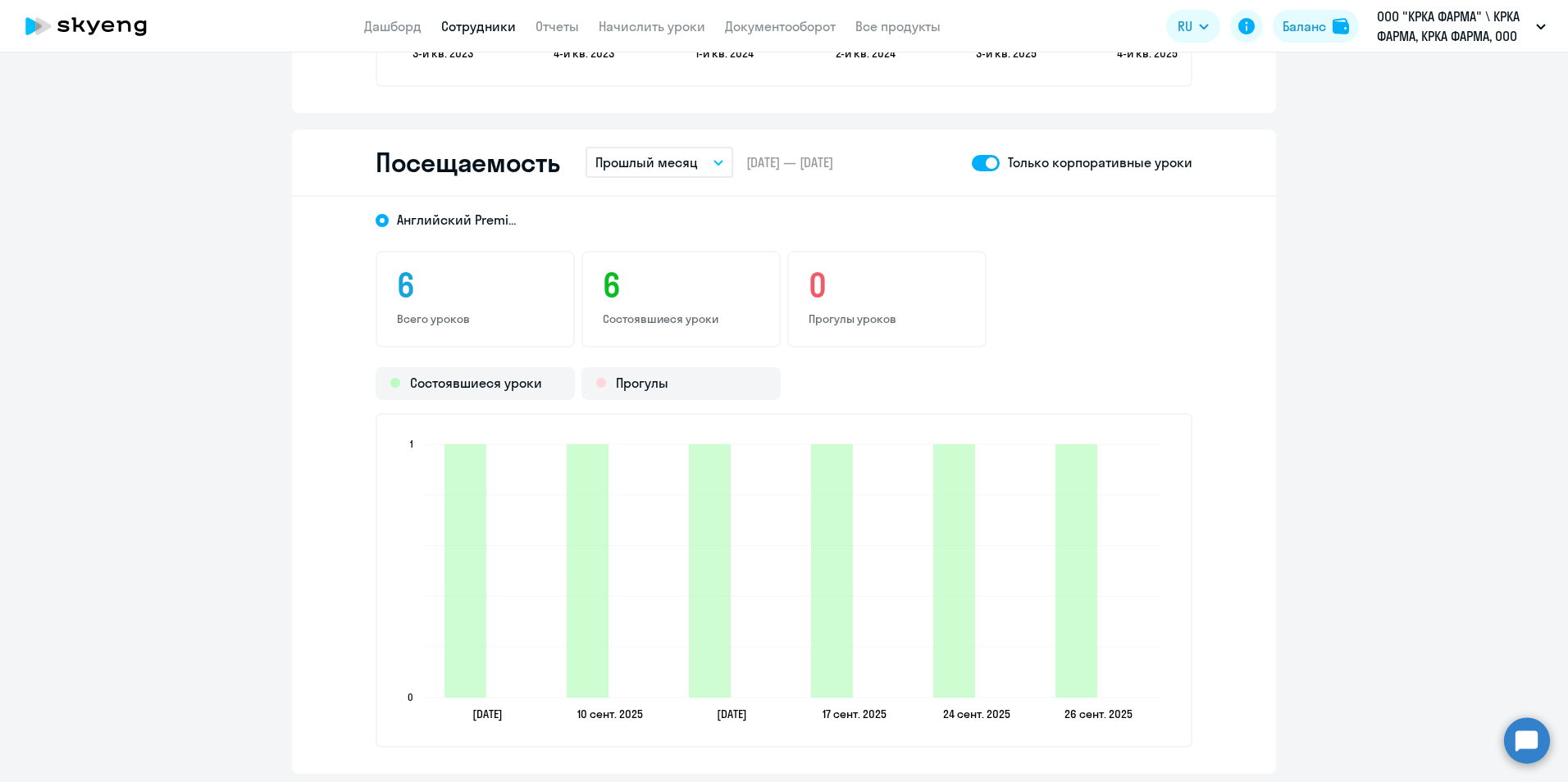
click at [465, 24] on link "Сотрудники" at bounding box center [479, 27] width 75 height 17
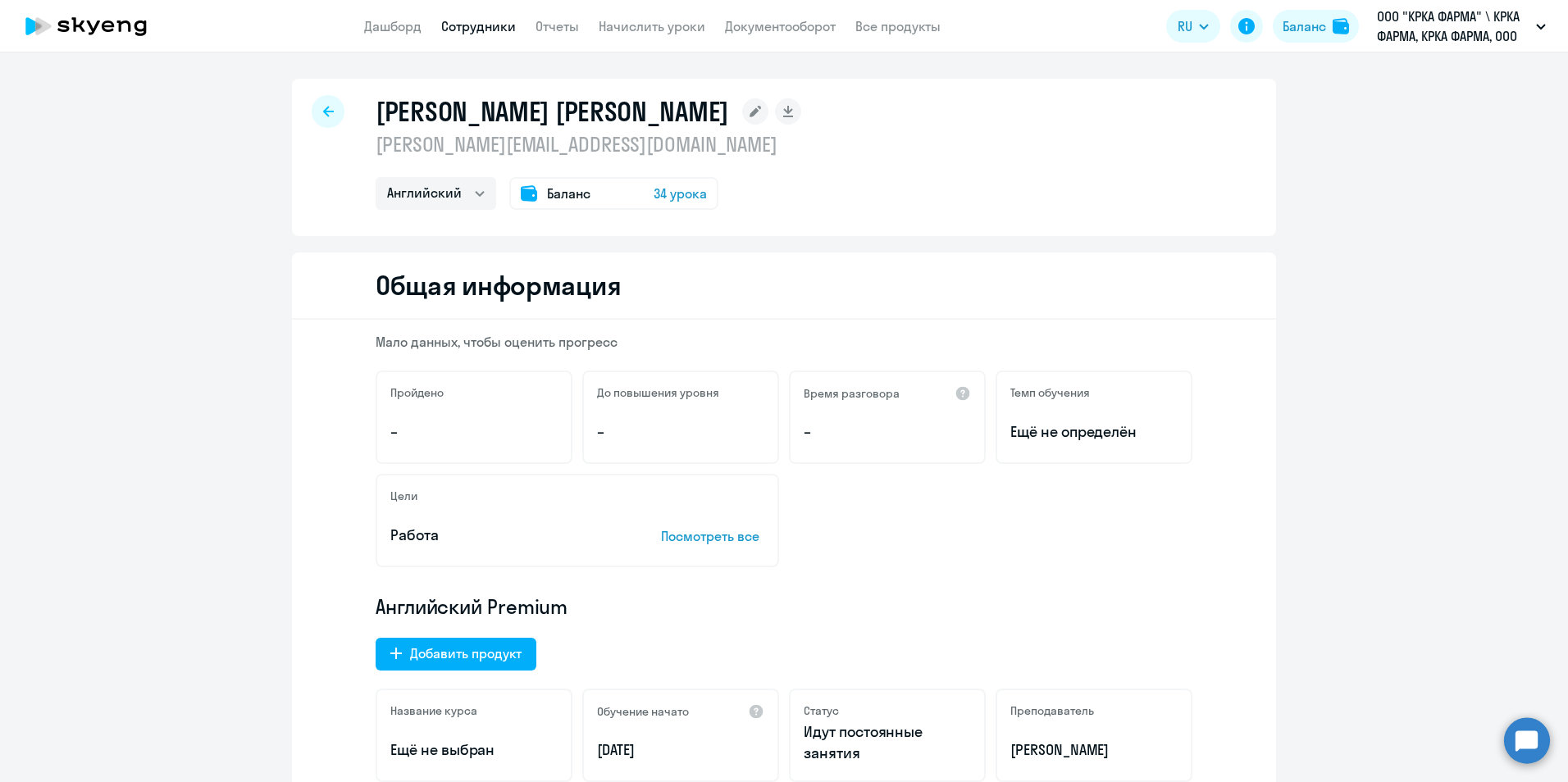
select select "30"
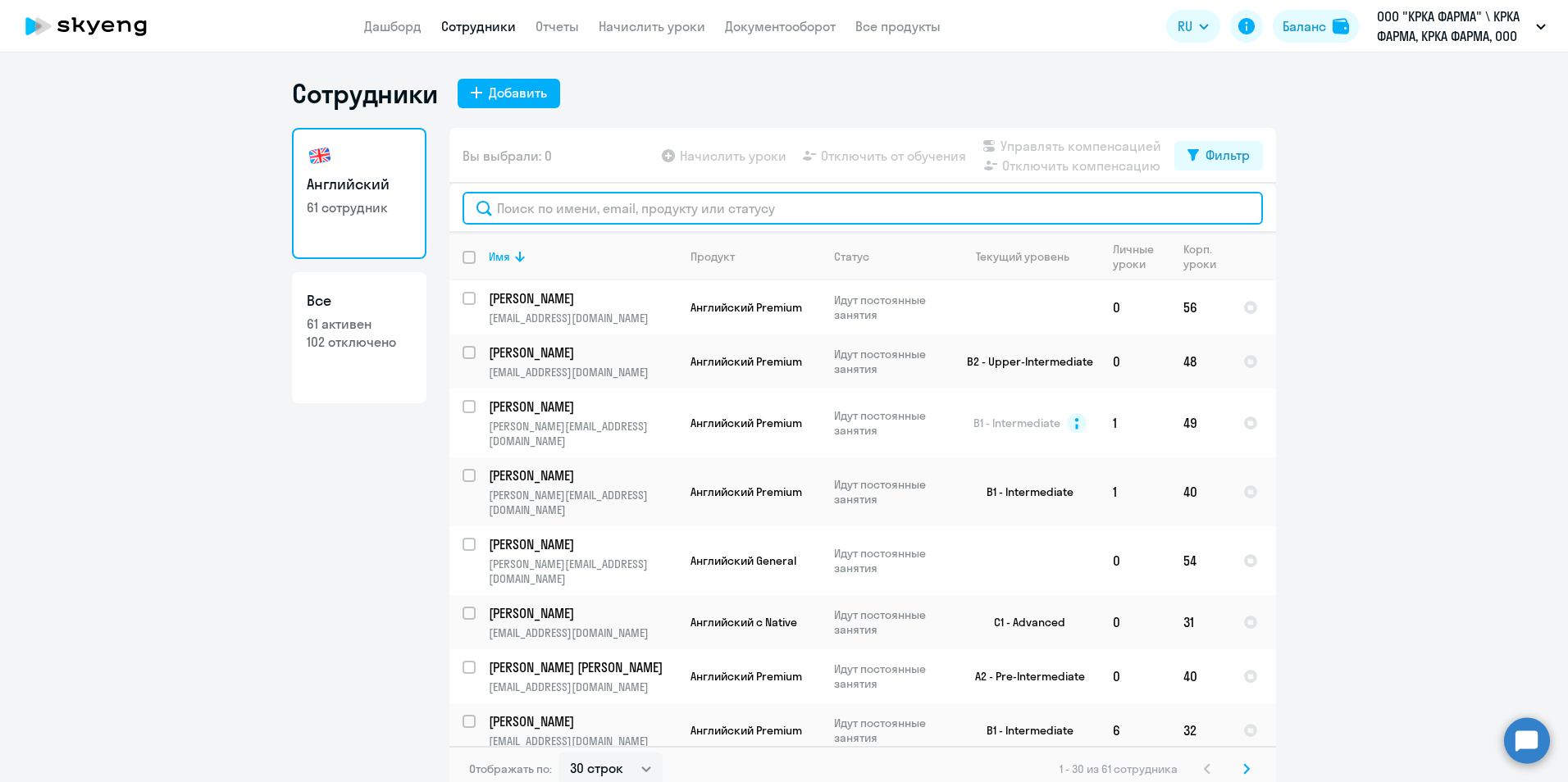
click at [576, 207] on input "text" at bounding box center [862, 208] width 801 height 33
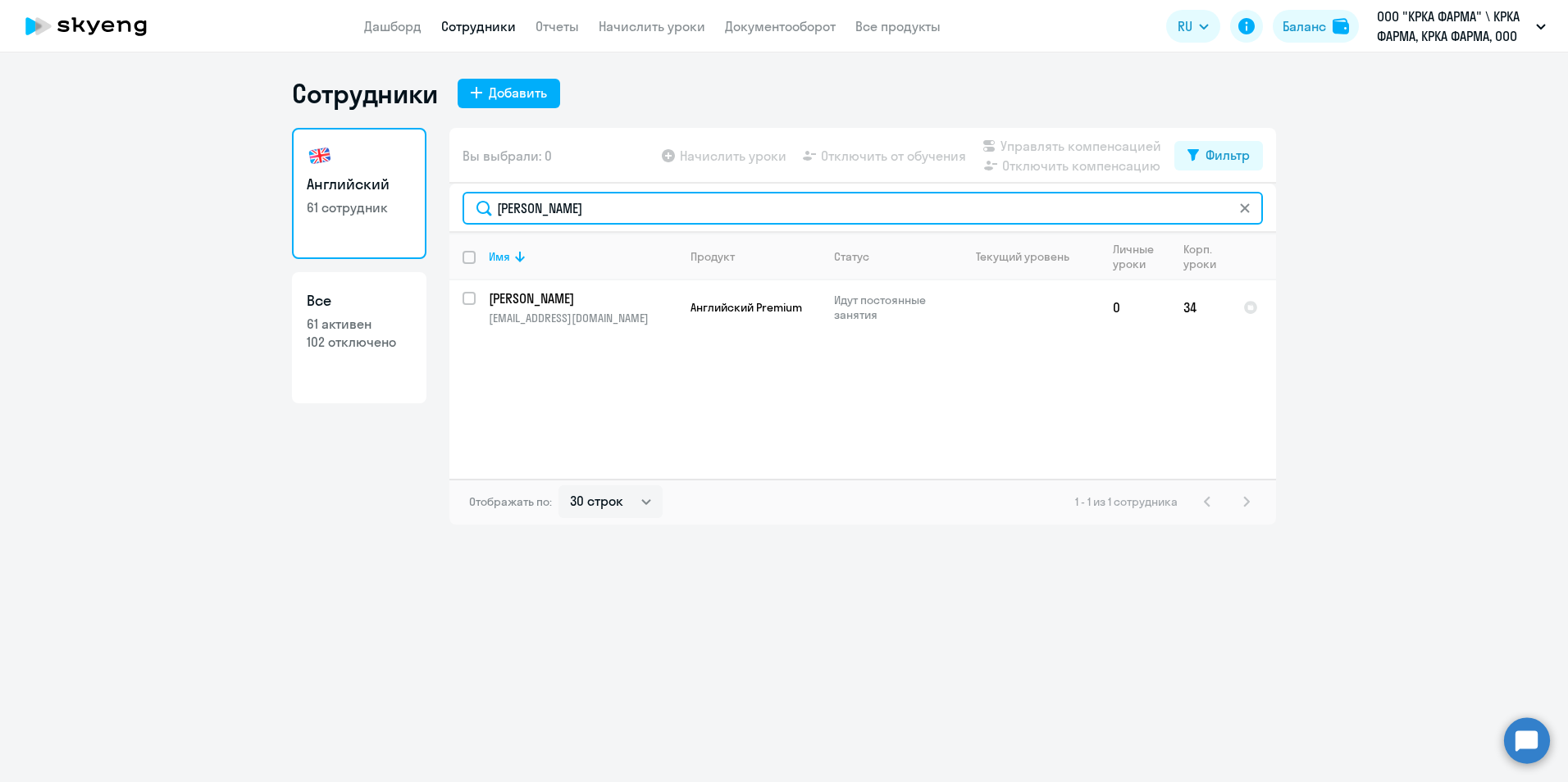
drag, startPoint x: 562, startPoint y: 210, endPoint x: 471, endPoint y: 210, distance: 91.0
click at [471, 210] on input "[PERSON_NAME]" at bounding box center [862, 208] width 801 height 33
type input "[PERSON_NAME]"
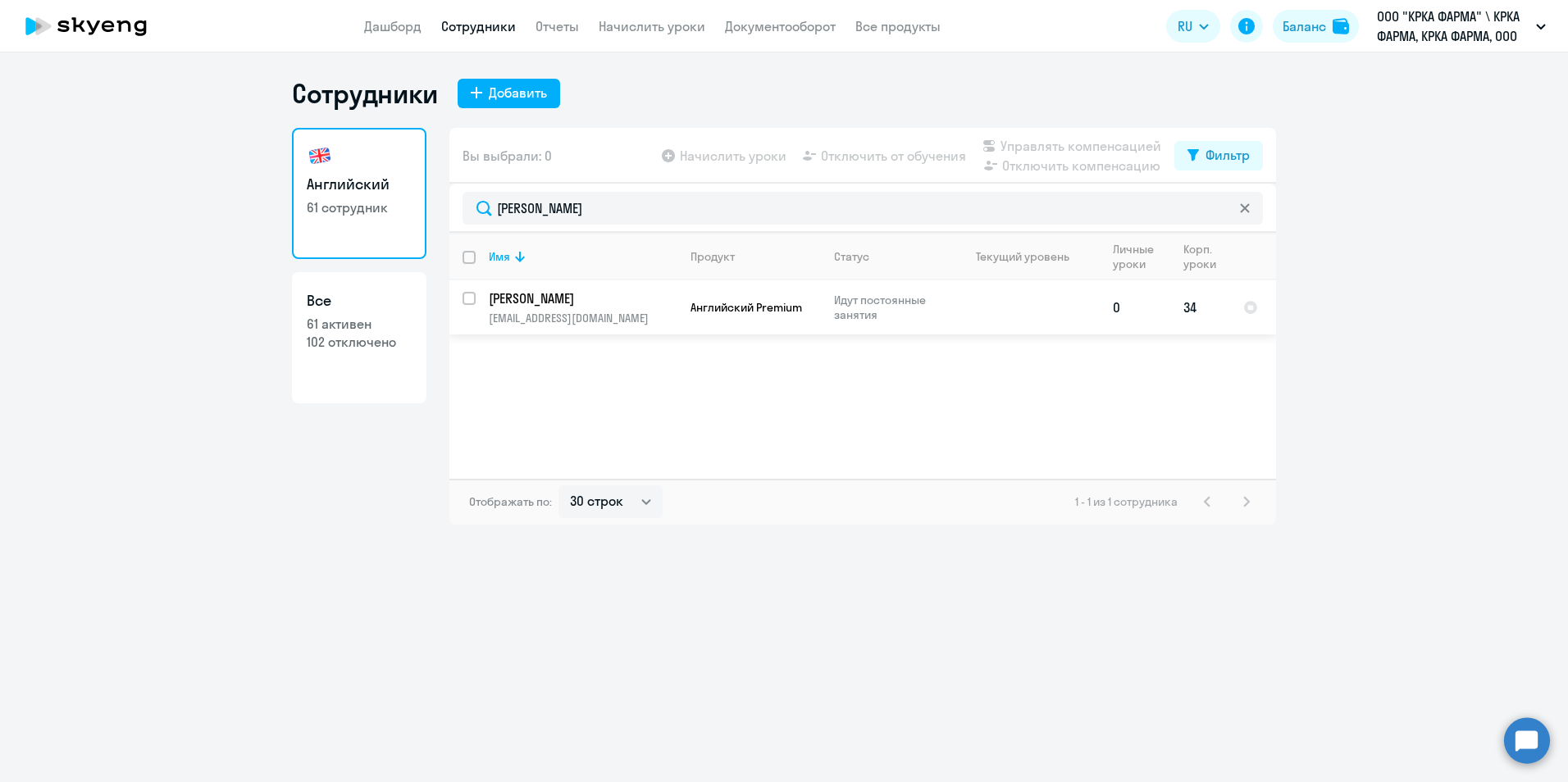
click at [531, 304] on p "[PERSON_NAME]" at bounding box center [581, 299] width 185 height 18
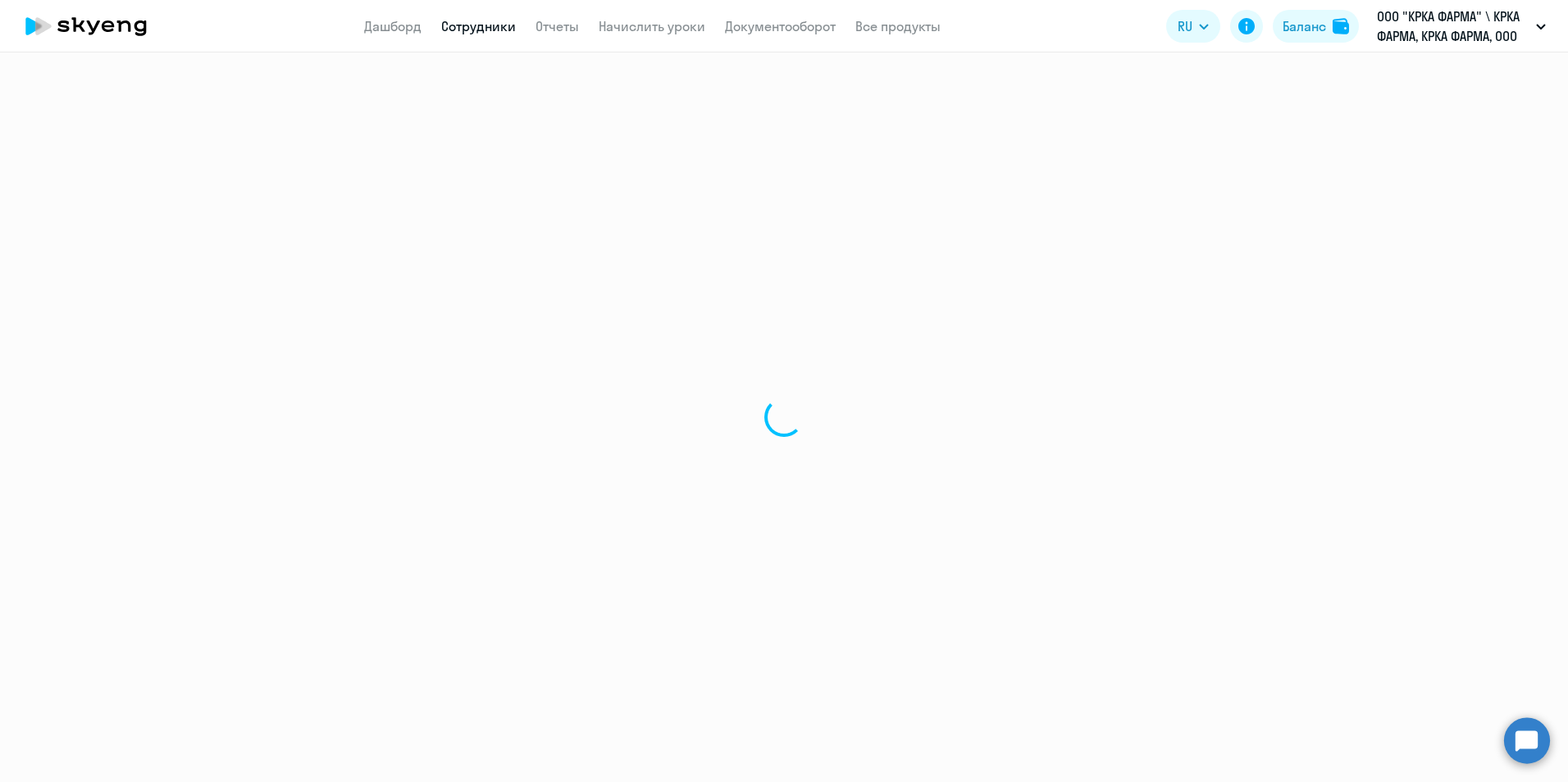
select select "english"
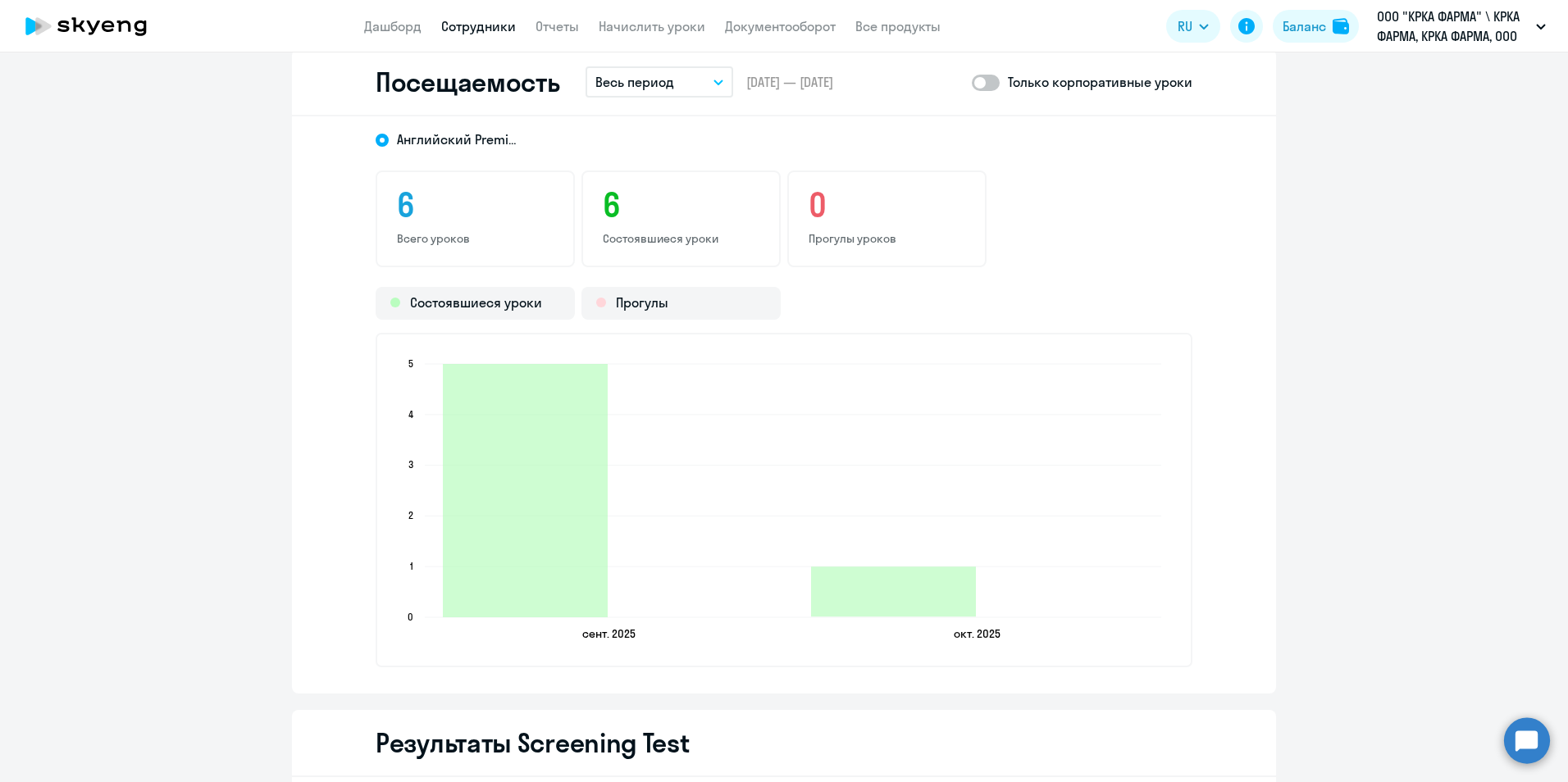
scroll to position [1967, 0]
click at [993, 79] on span at bounding box center [986, 81] width 28 height 17
click at [971, 80] on input "checkbox" at bounding box center [971, 80] width 1 height 1
checkbox input "true"
click at [714, 84] on button "Весь период" at bounding box center [660, 80] width 148 height 32
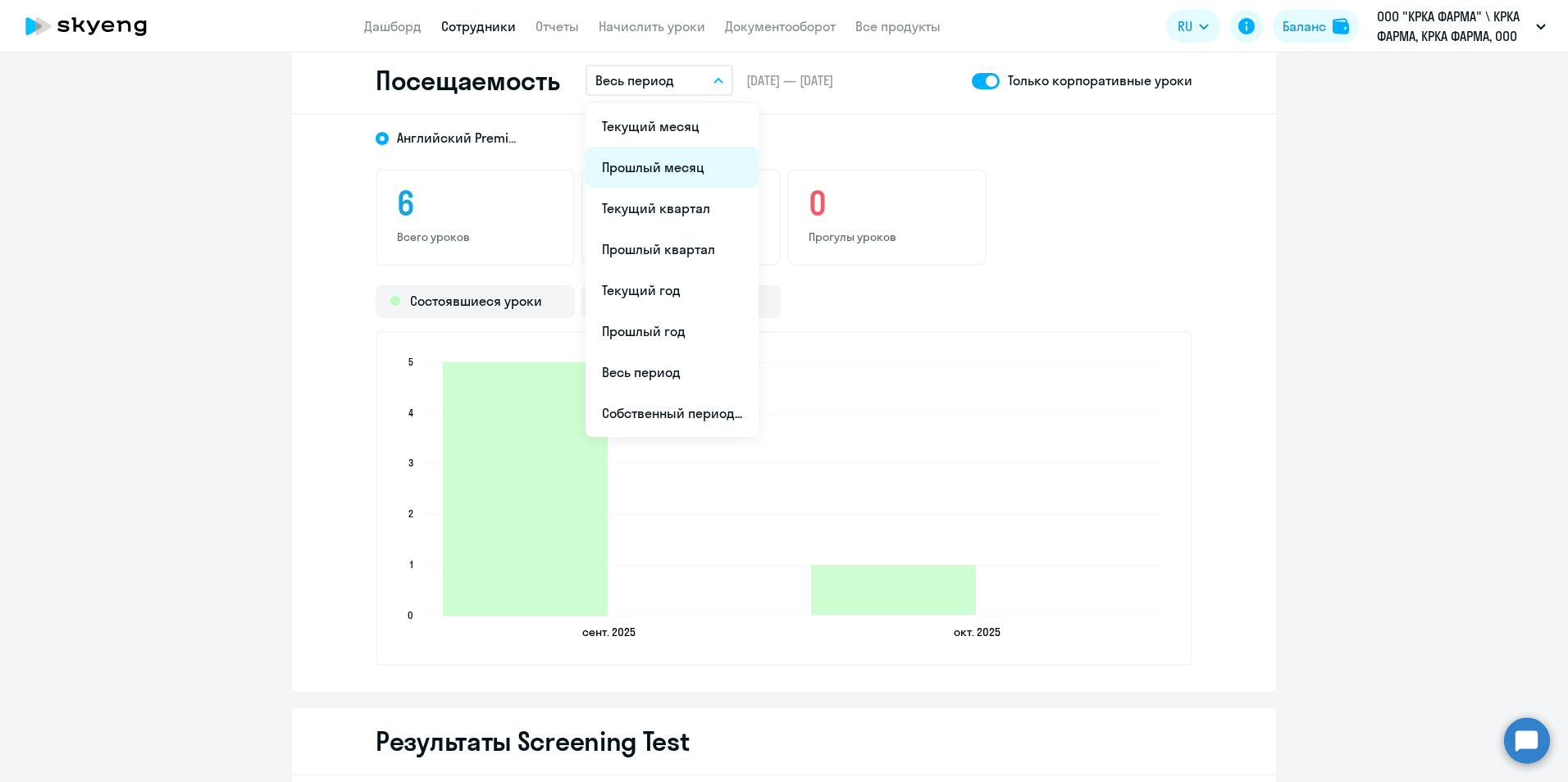
click at [690, 172] on li "Прошлый месяц" at bounding box center [672, 167] width 173 height 41
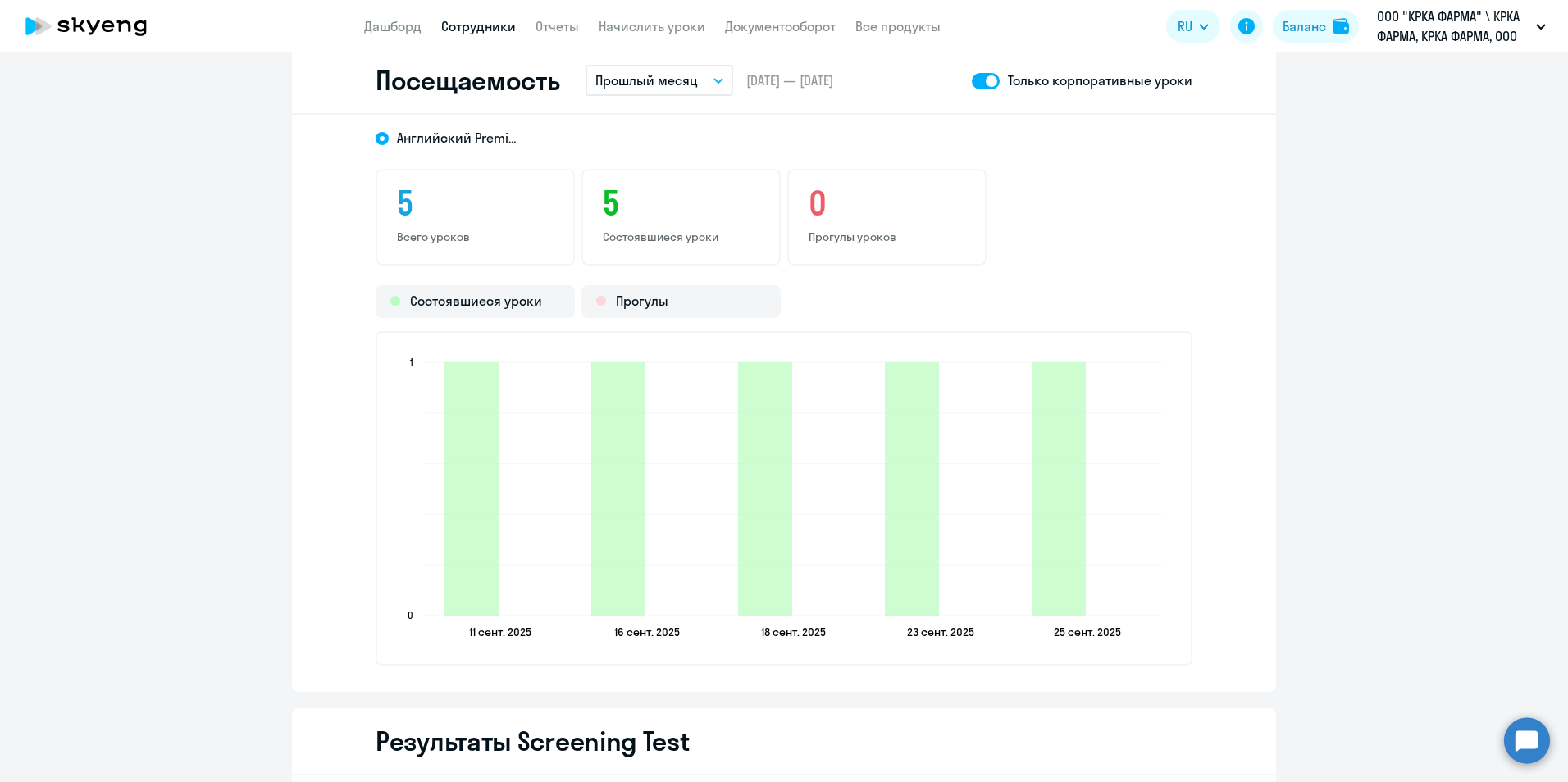
click at [503, 29] on link "Сотрудники" at bounding box center [479, 27] width 75 height 17
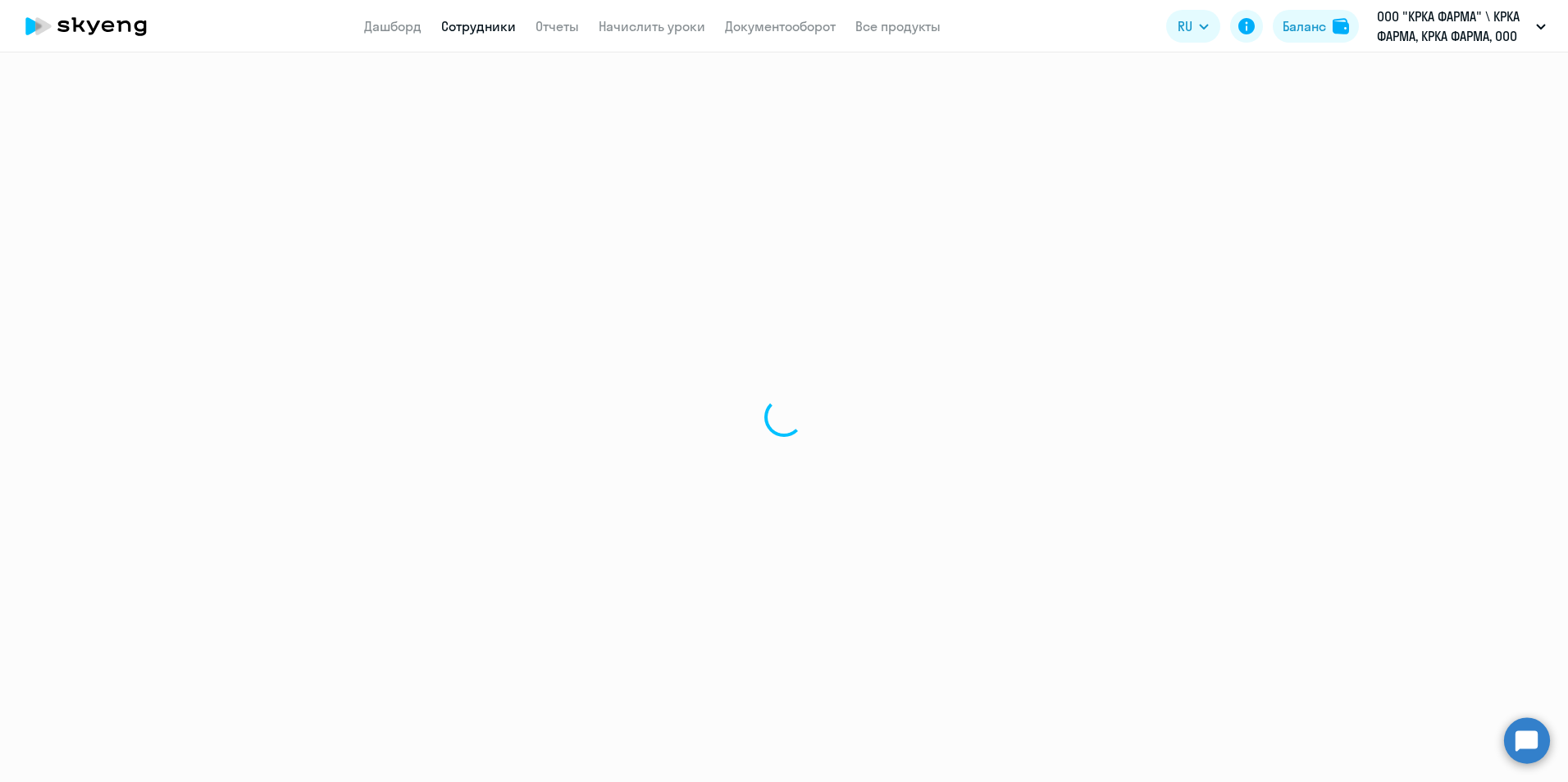
select select "30"
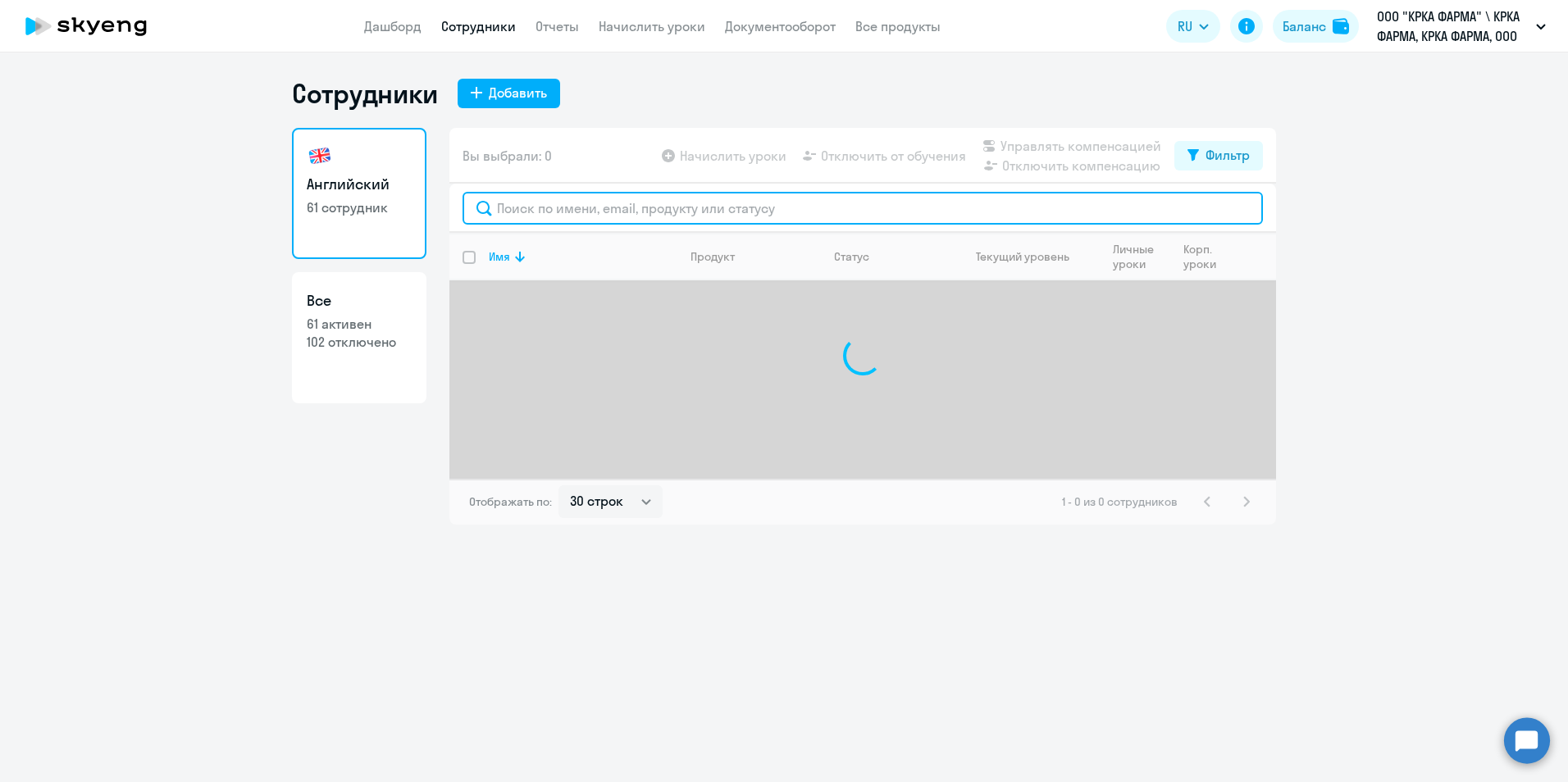
click at [562, 216] on input "text" at bounding box center [862, 208] width 801 height 33
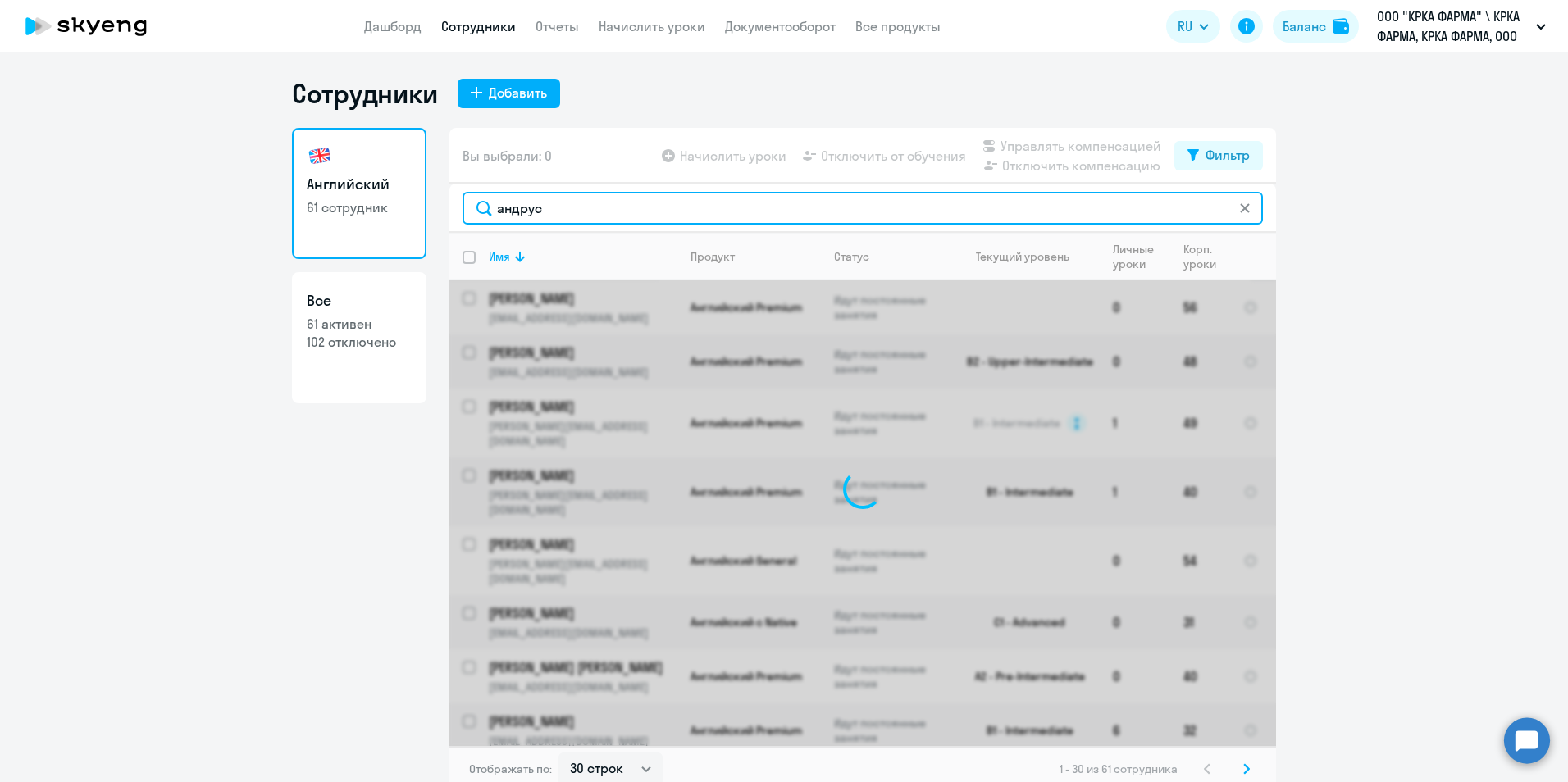
type input "андрус"
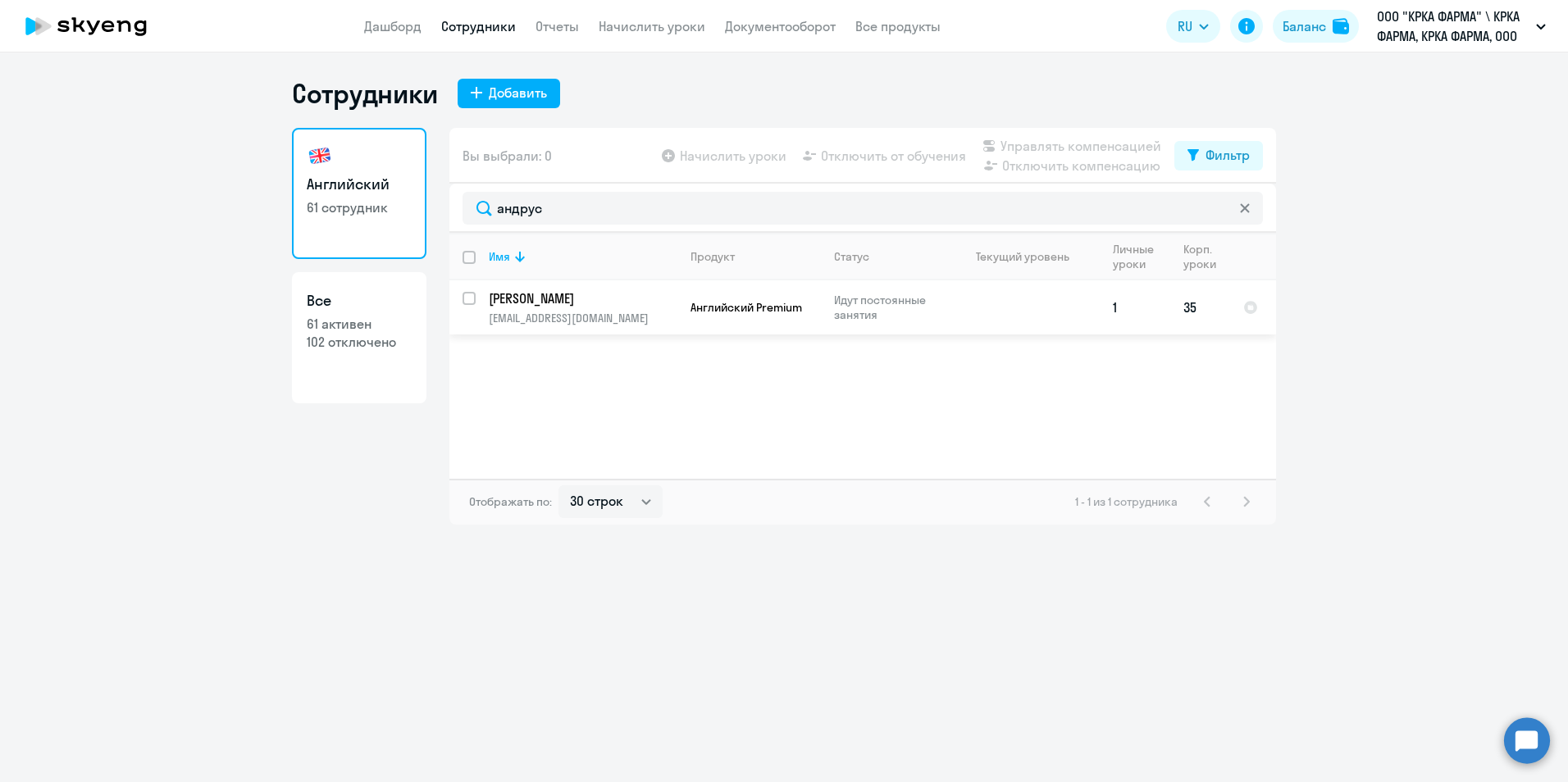
click at [606, 294] on p "[PERSON_NAME]" at bounding box center [581, 299] width 185 height 18
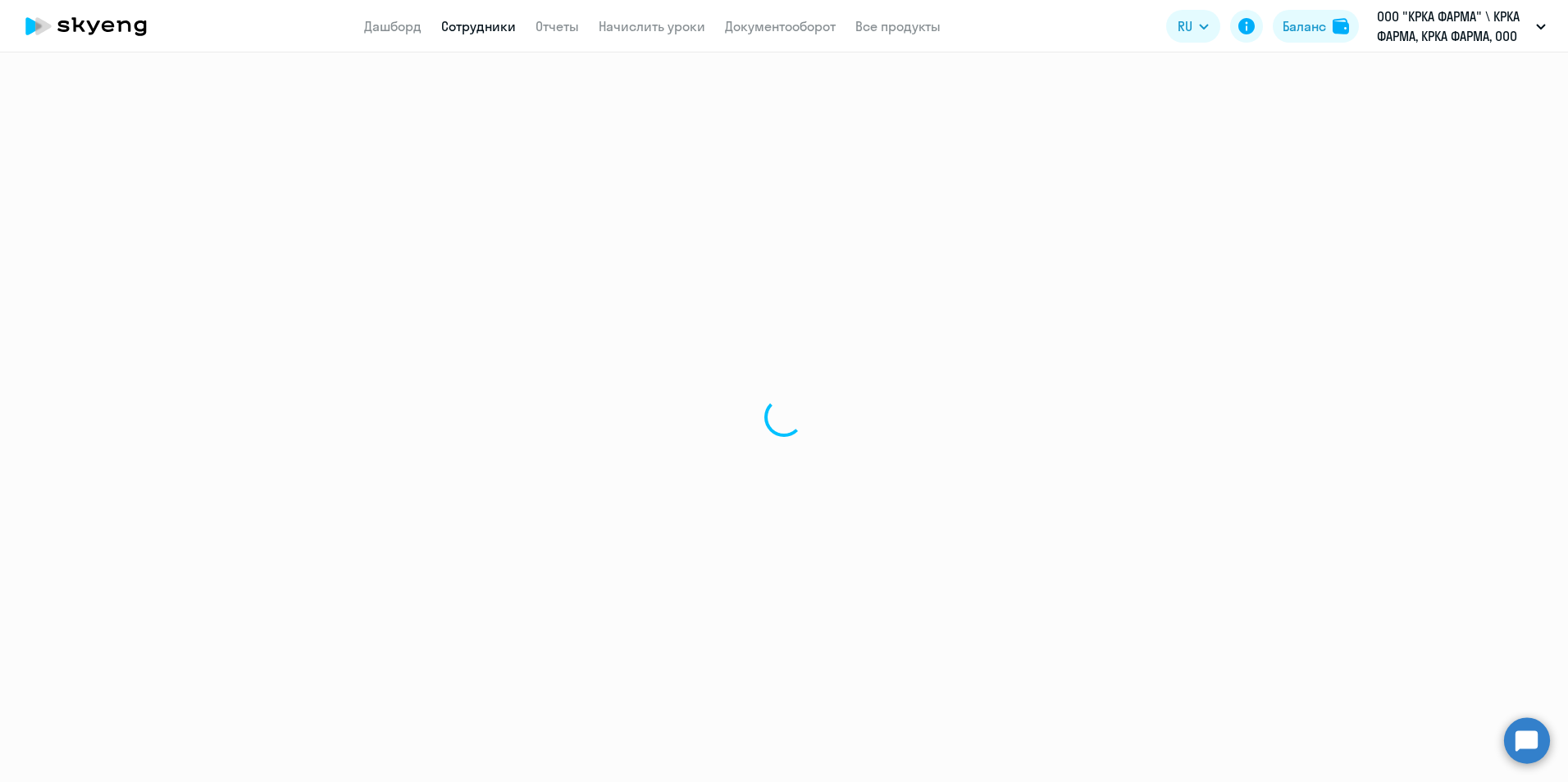
select select "english"
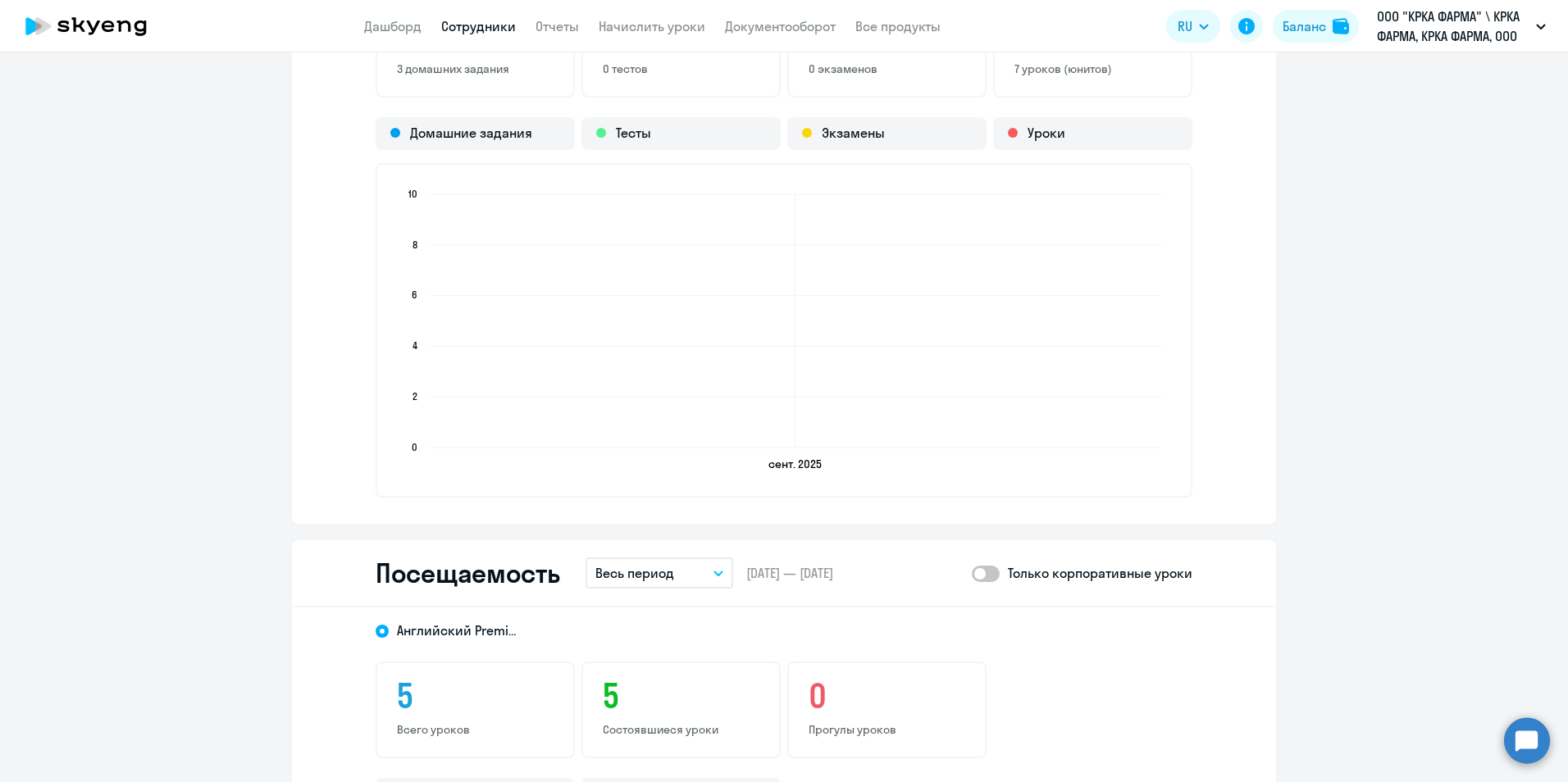
scroll to position [1475, 0]
click at [991, 575] on span at bounding box center [986, 573] width 28 height 17
click at [971, 573] on input "checkbox" at bounding box center [971, 572] width 1 height 1
checkbox input "true"
click at [712, 576] on button "Весь период" at bounding box center [660, 572] width 148 height 32
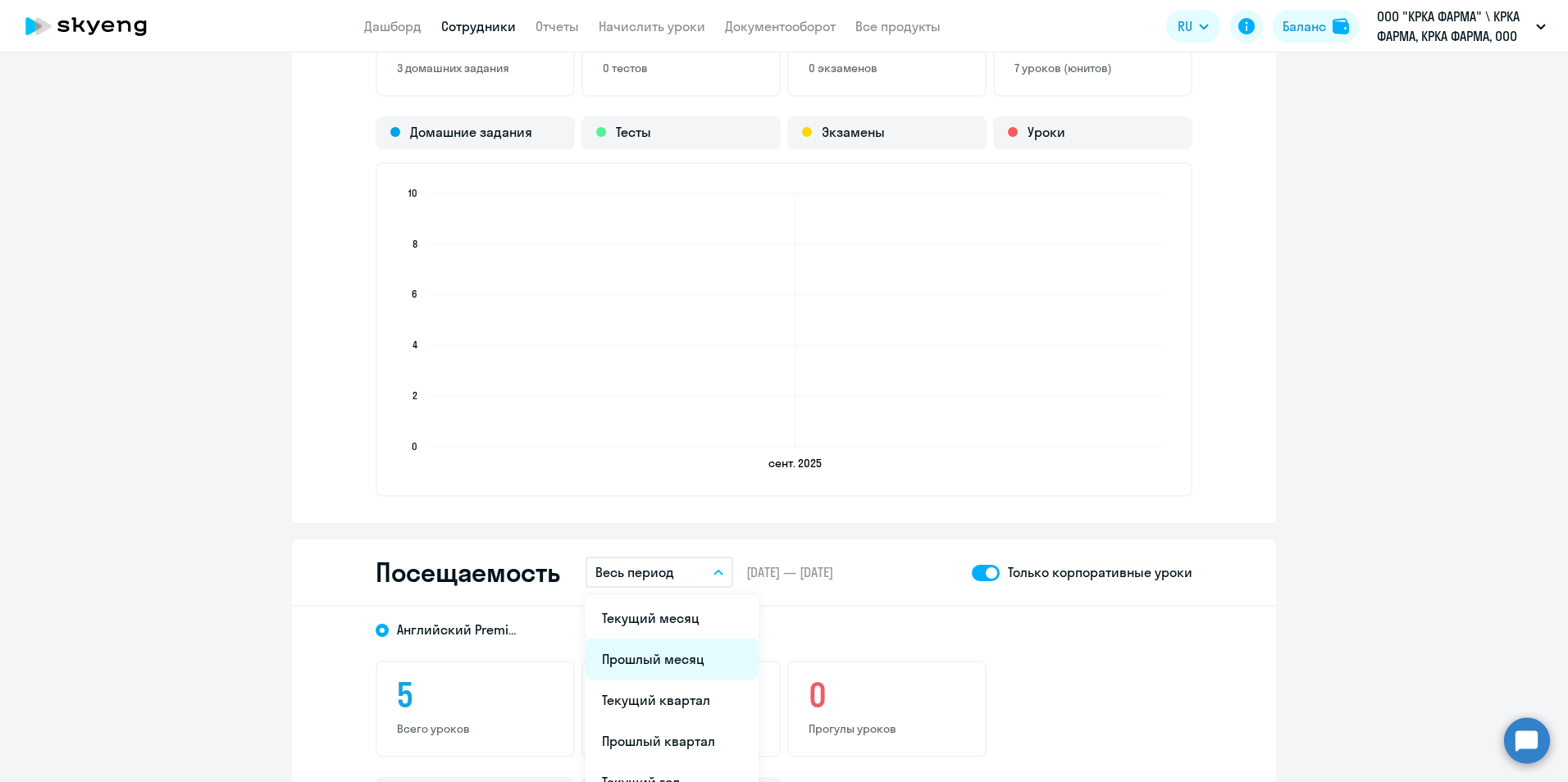
click at [704, 658] on li "Прошлый месяц" at bounding box center [672, 658] width 173 height 41
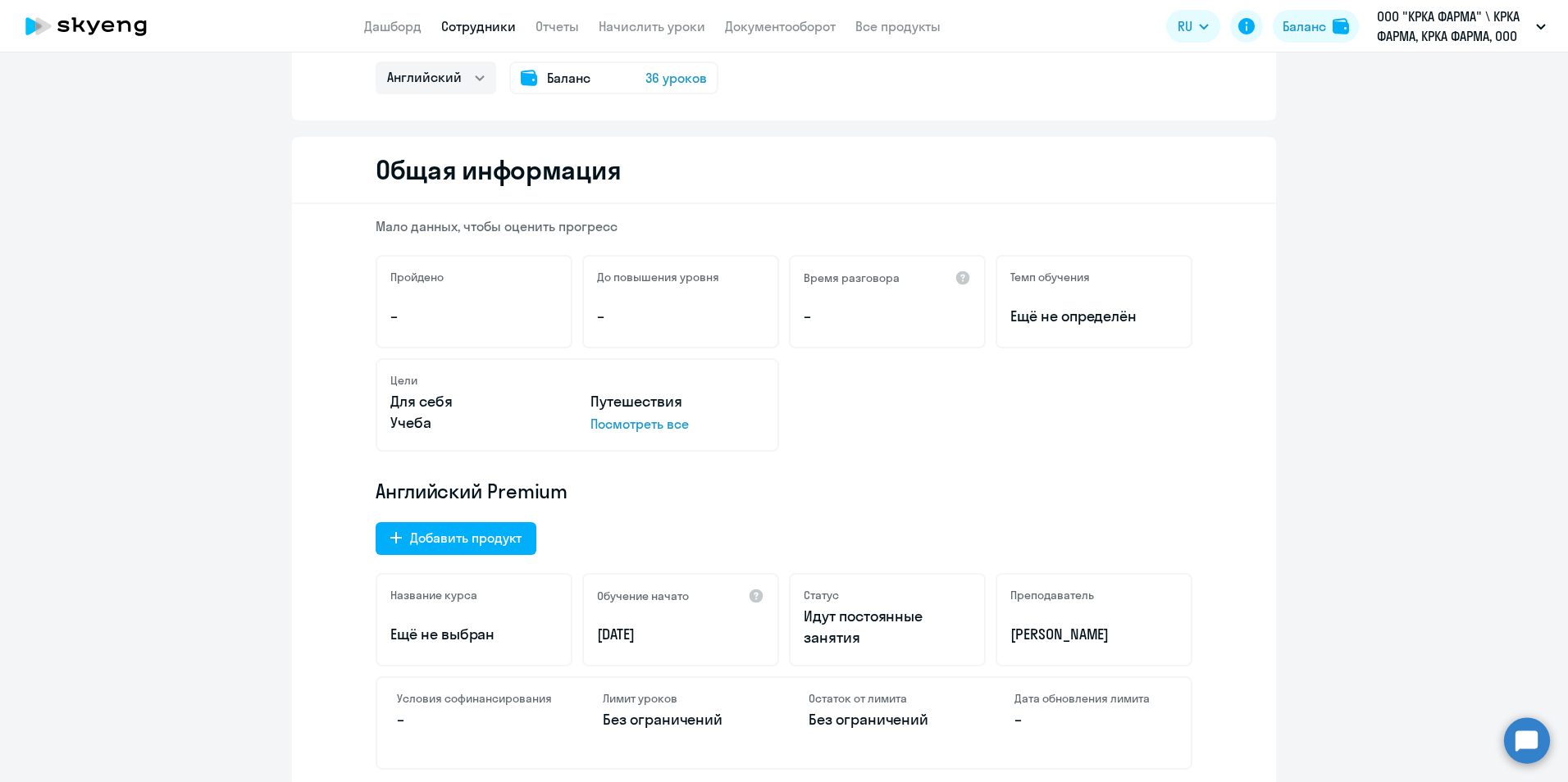
scroll to position [0, 0]
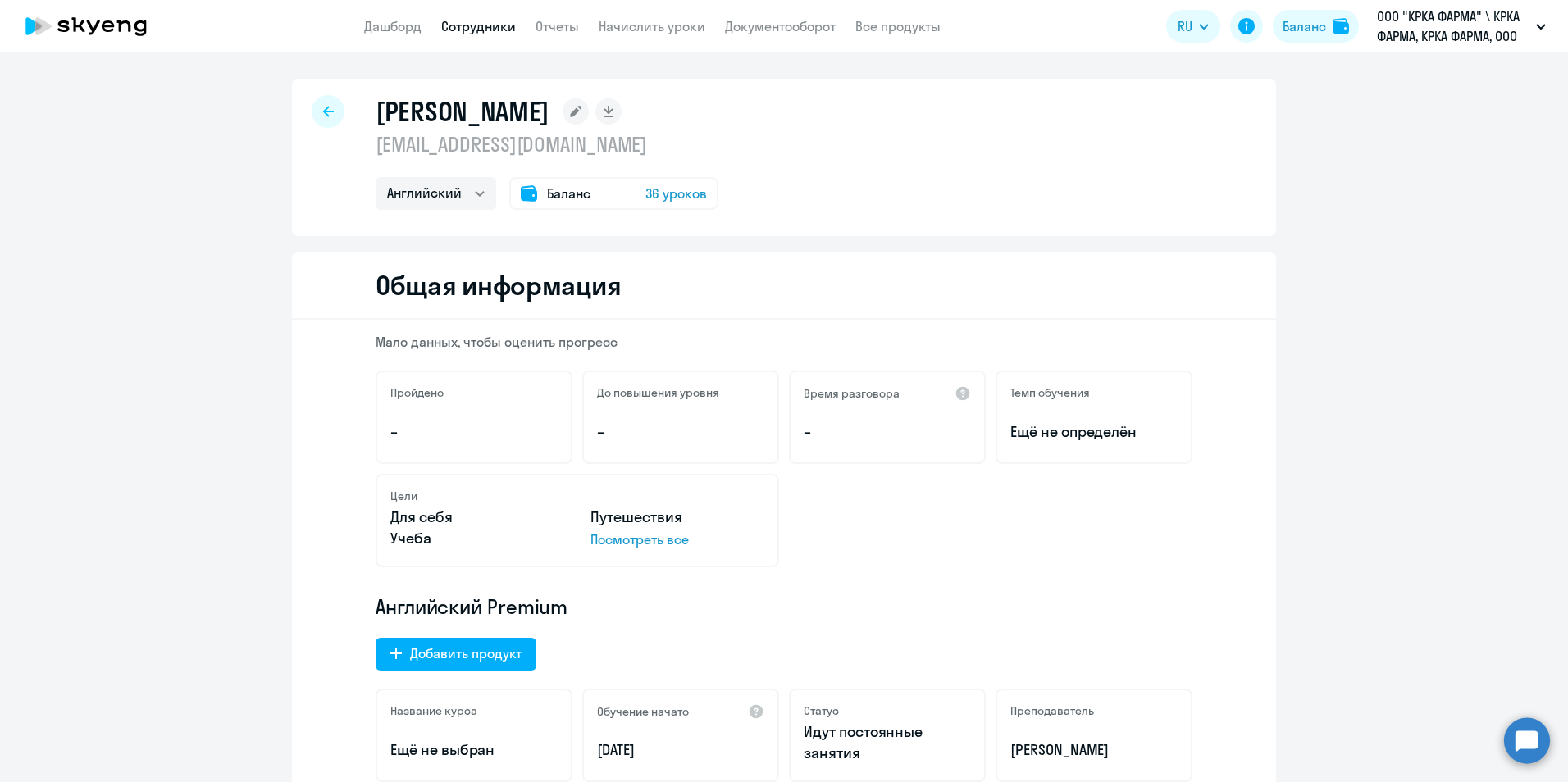
click at [498, 25] on link "Сотрудники" at bounding box center [479, 27] width 75 height 17
select select "30"
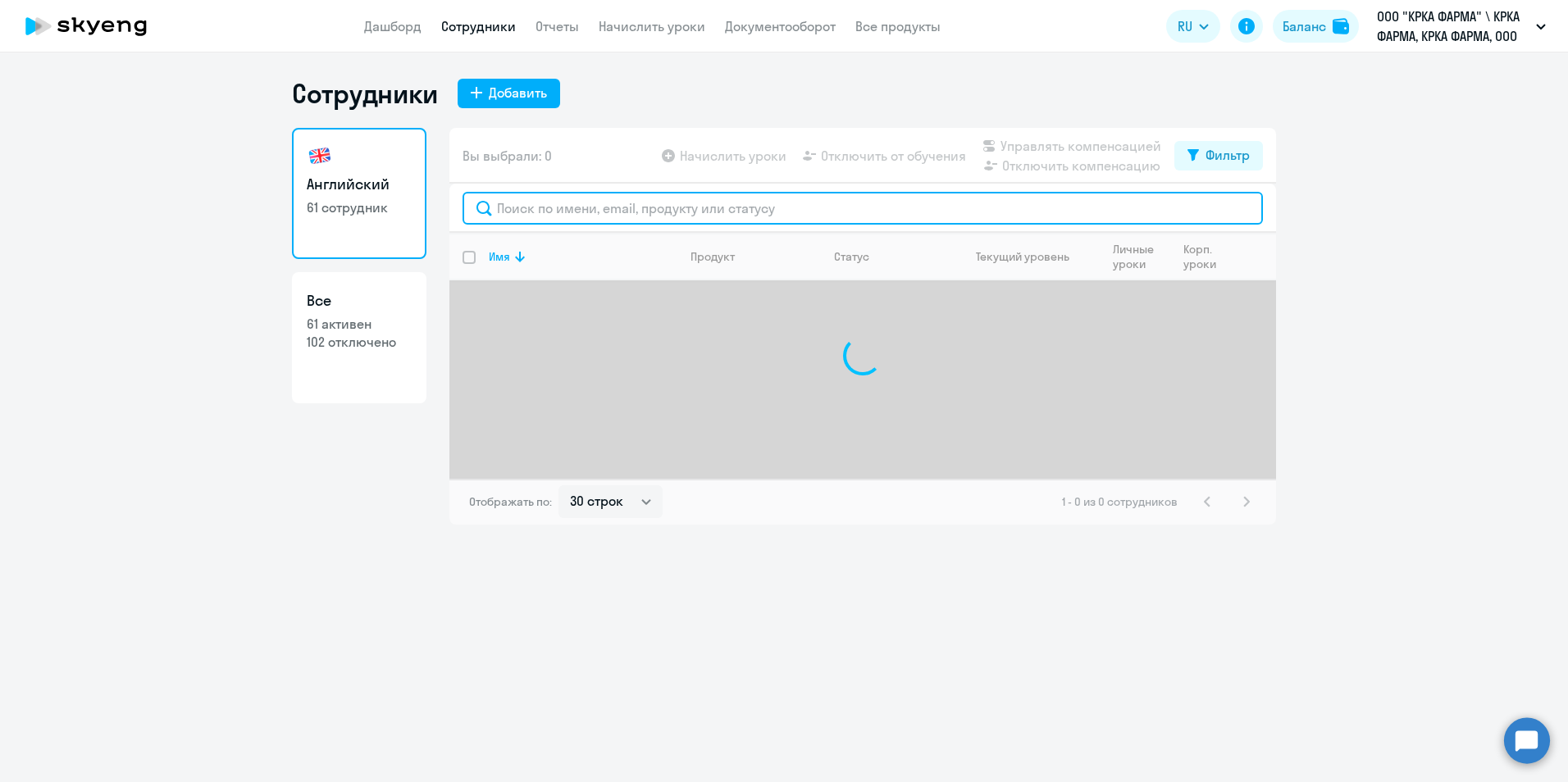
click at [681, 204] on input "text" at bounding box center [862, 208] width 801 height 33
type input "[DEMOGRAPHIC_DATA]"
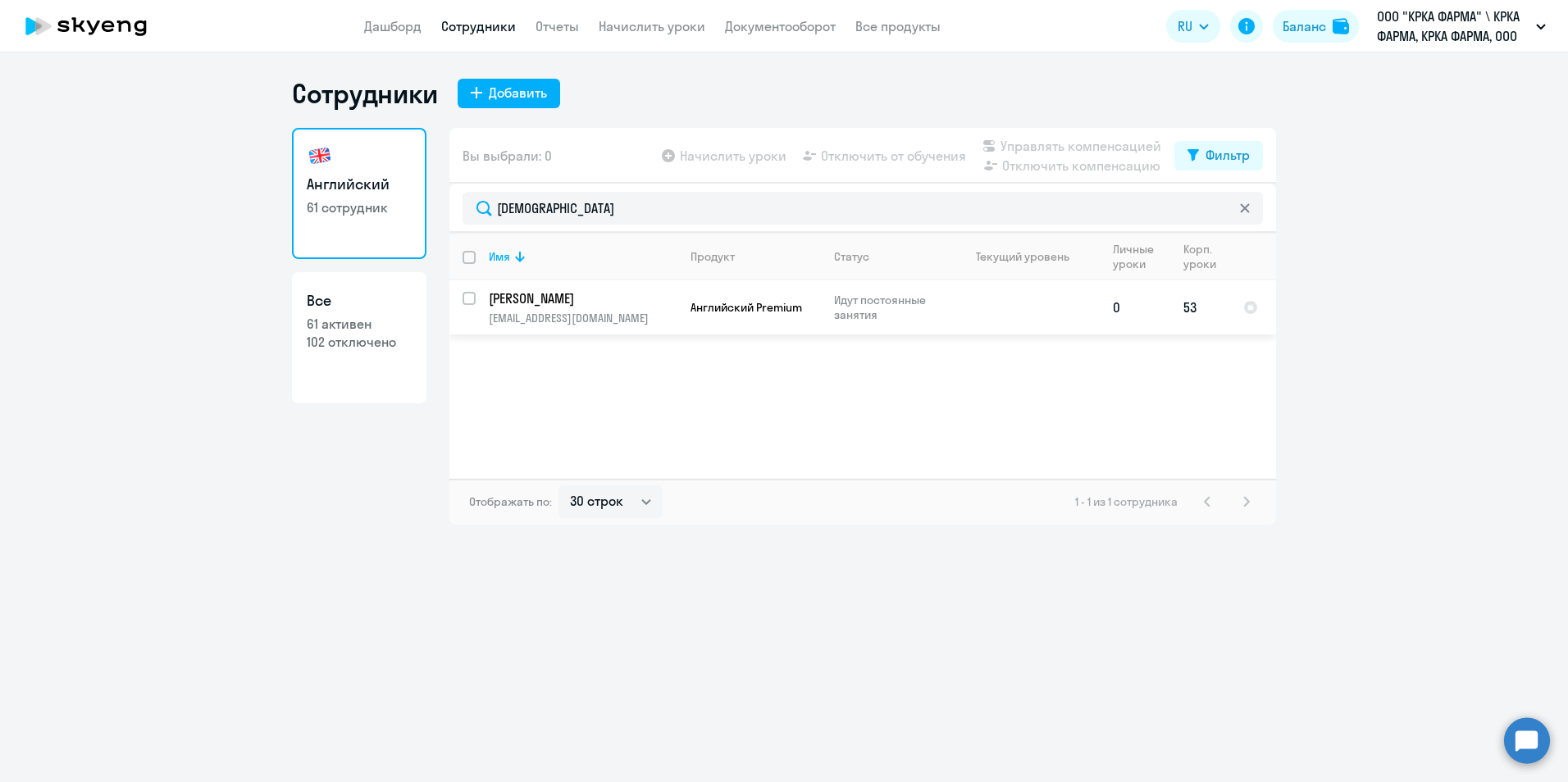
click at [543, 299] on p "[PERSON_NAME]" at bounding box center [581, 299] width 185 height 18
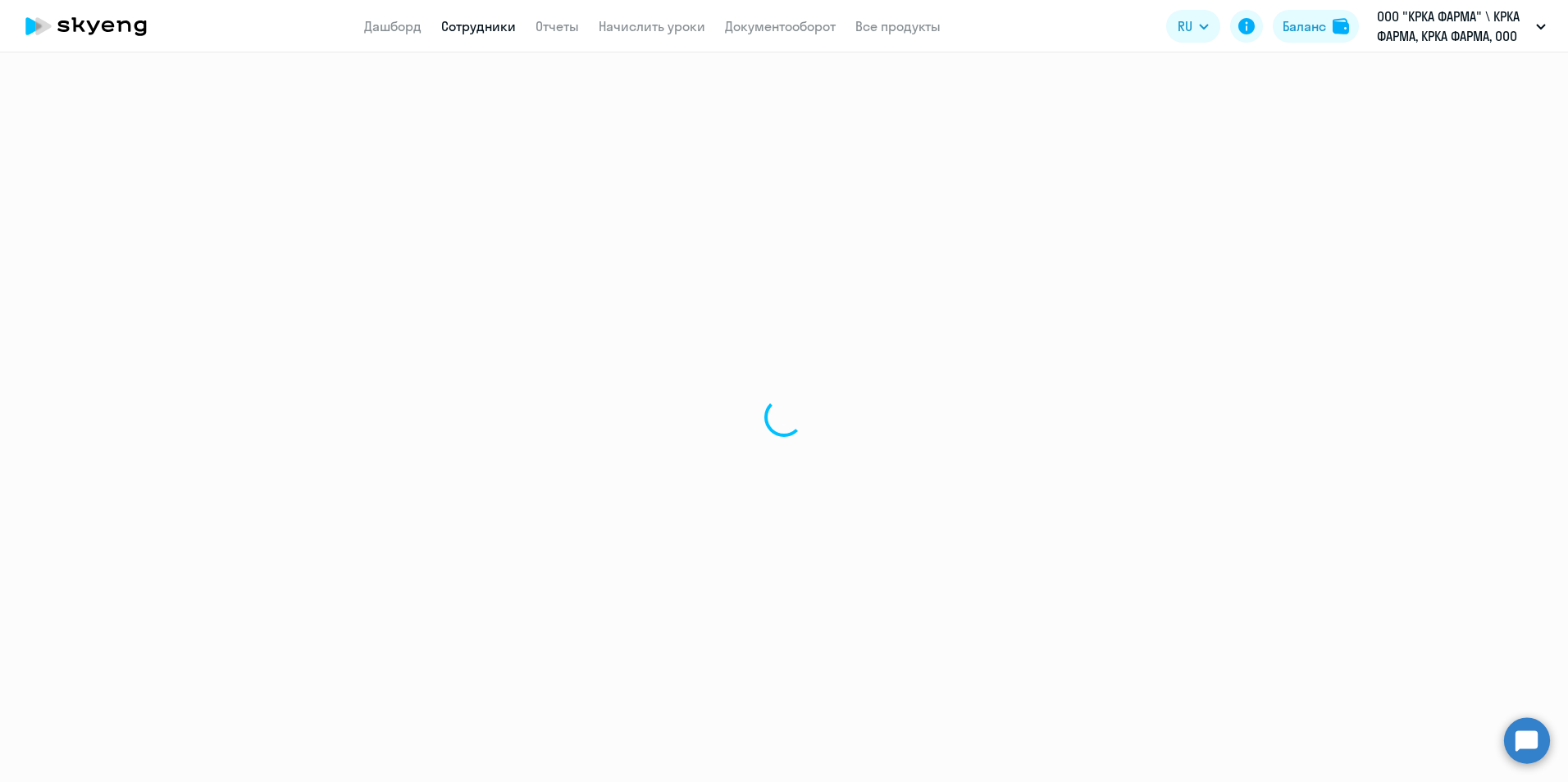
select select "english"
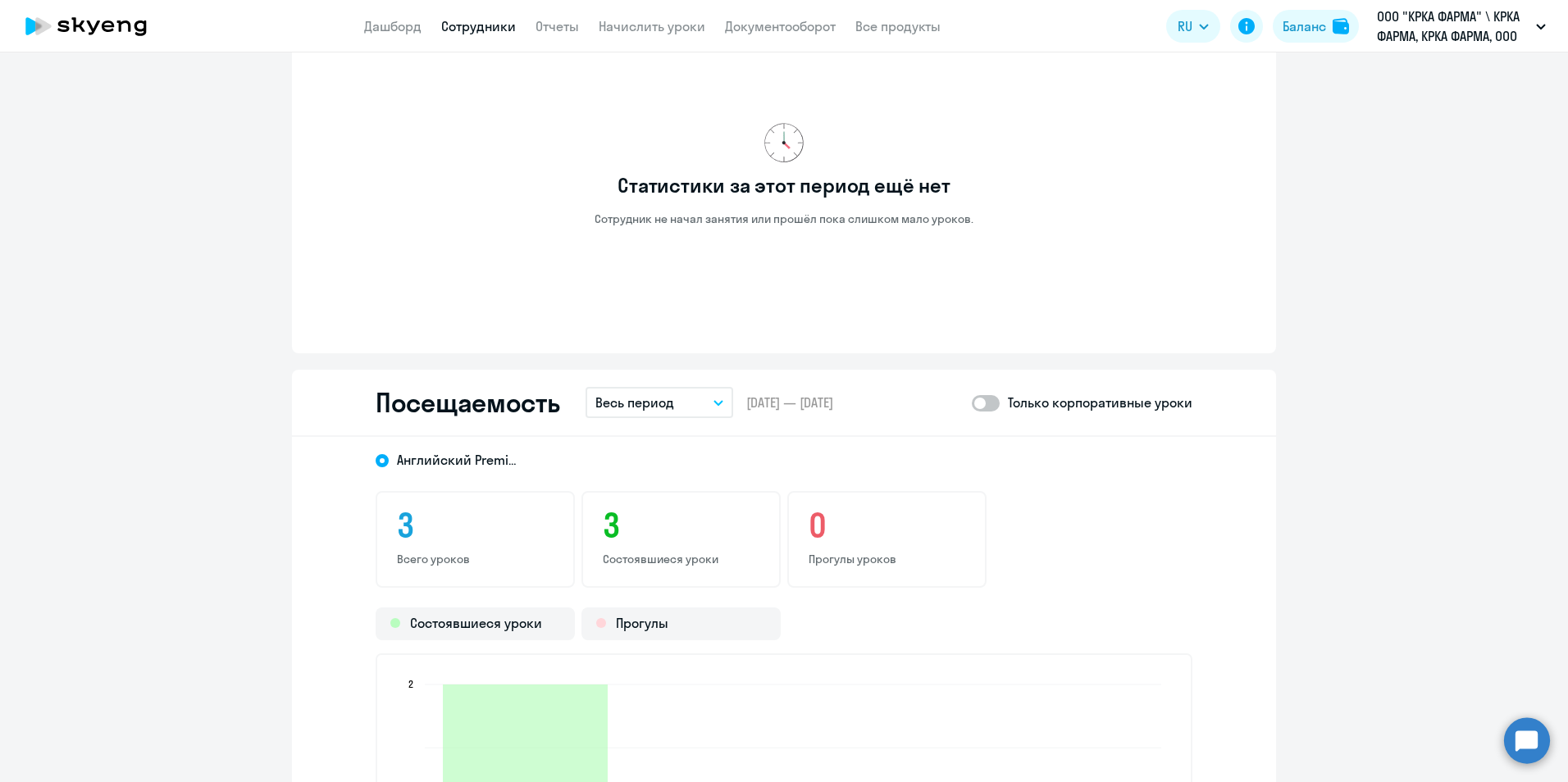
scroll to position [1475, 0]
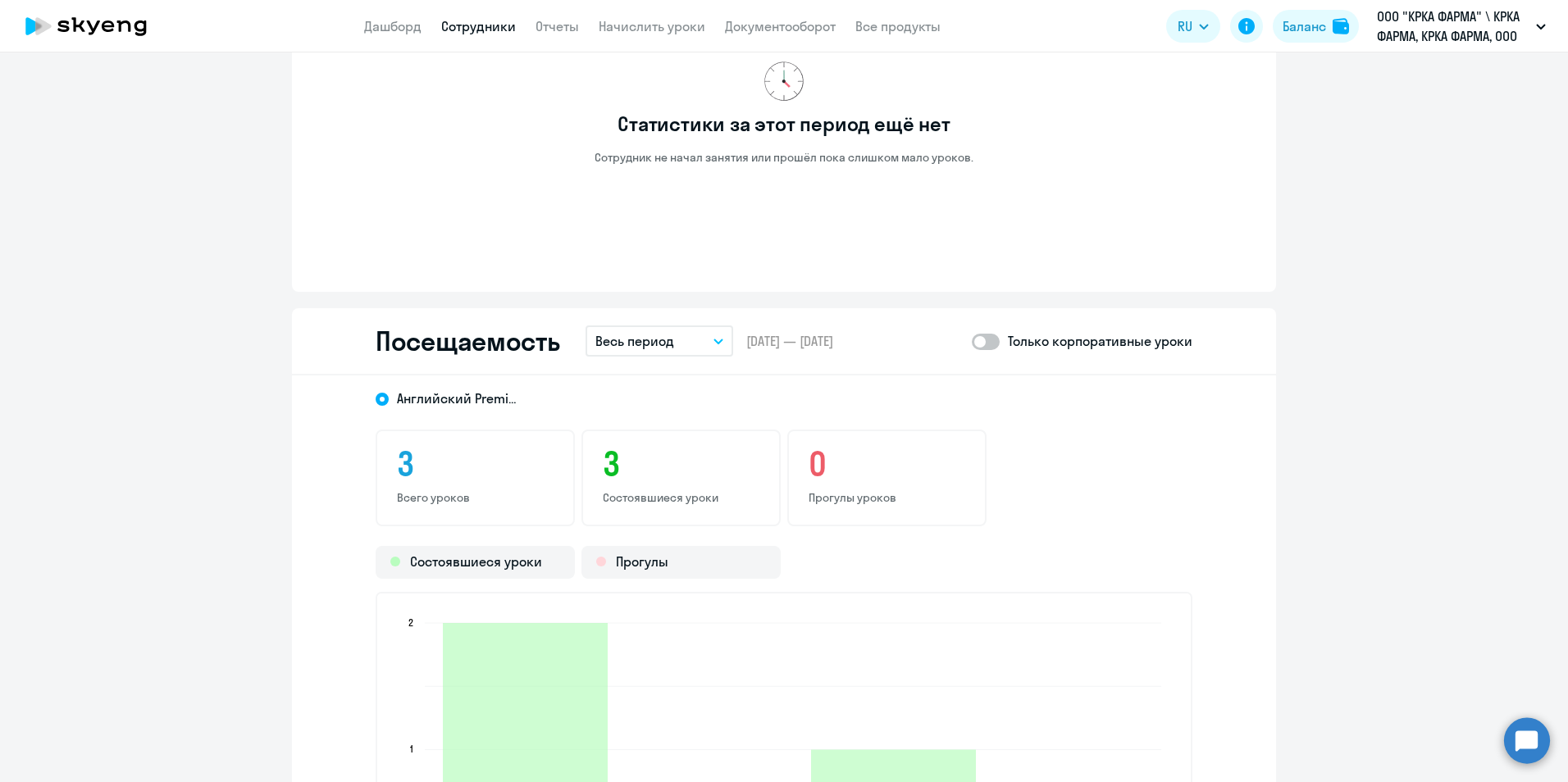
click at [990, 338] on span at bounding box center [986, 342] width 28 height 17
click at [971, 341] on input "checkbox" at bounding box center [971, 341] width 1 height 1
checkbox input "true"
click at [713, 347] on button "Весь период" at bounding box center [660, 341] width 148 height 32
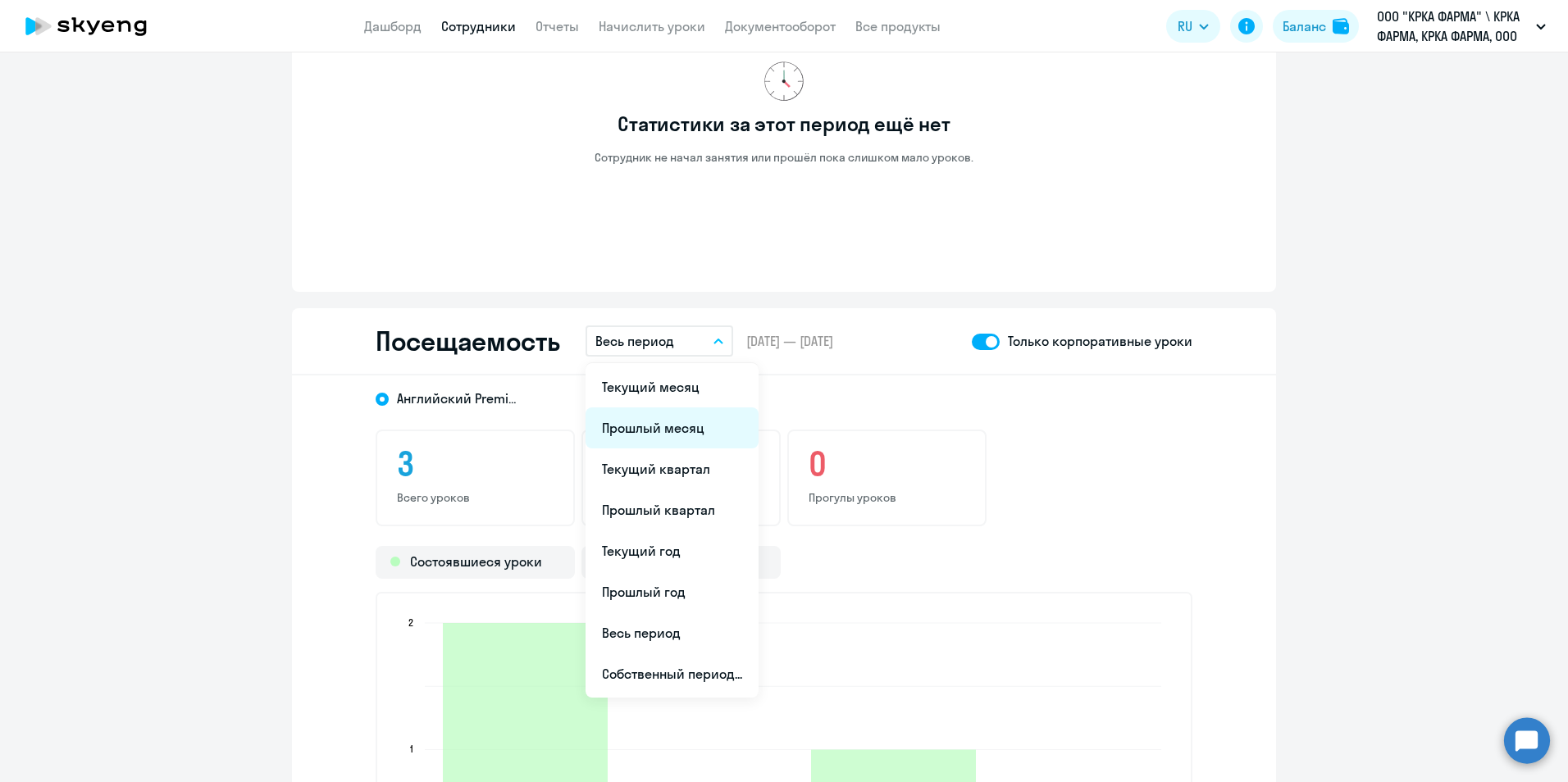
click at [684, 426] on li "Прошлый месяц" at bounding box center [672, 427] width 173 height 41
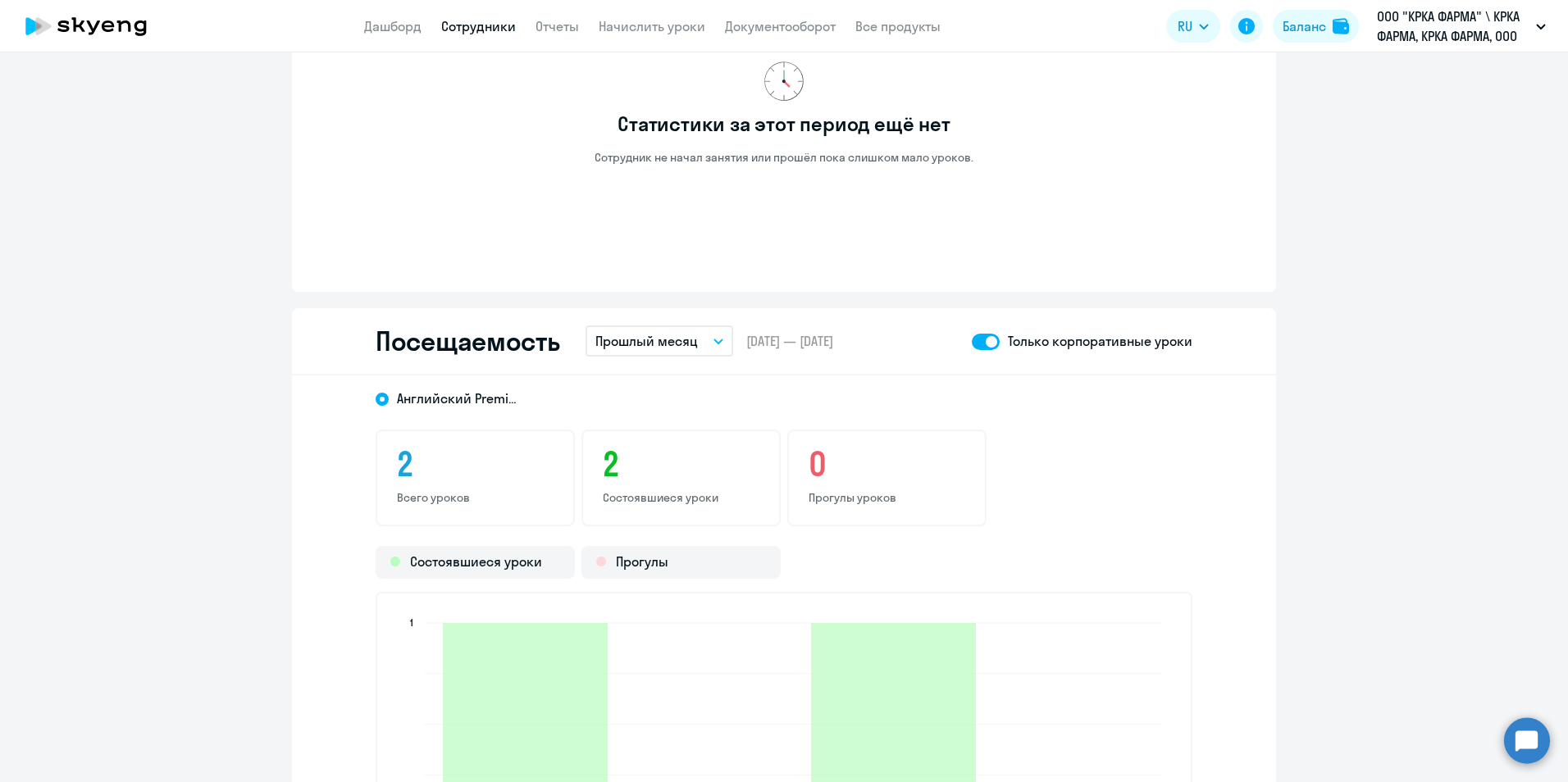
click at [486, 30] on link "Сотрудники" at bounding box center [479, 27] width 75 height 17
select select "30"
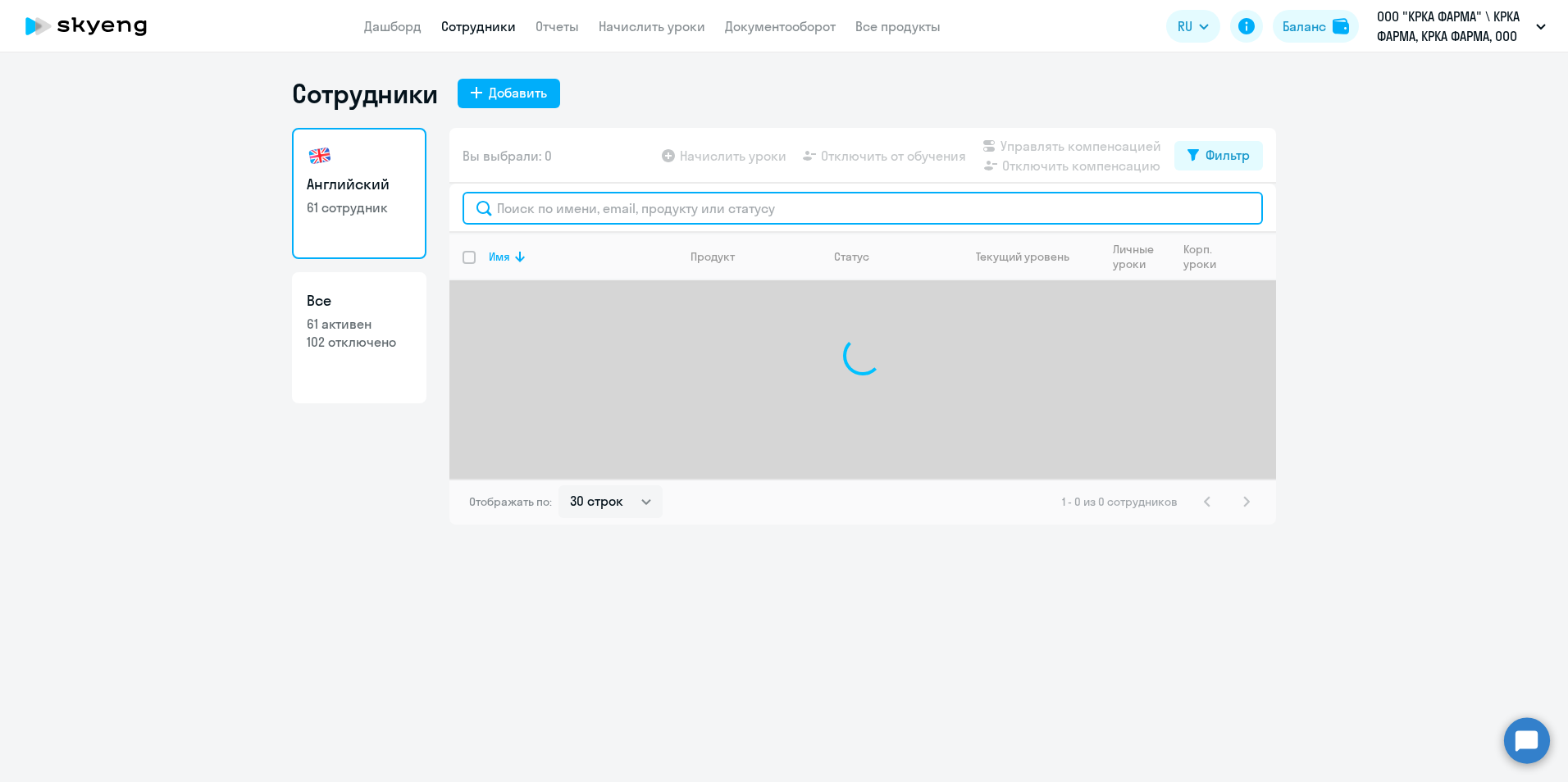
click at [748, 207] on input "text" at bounding box center [862, 208] width 801 height 33
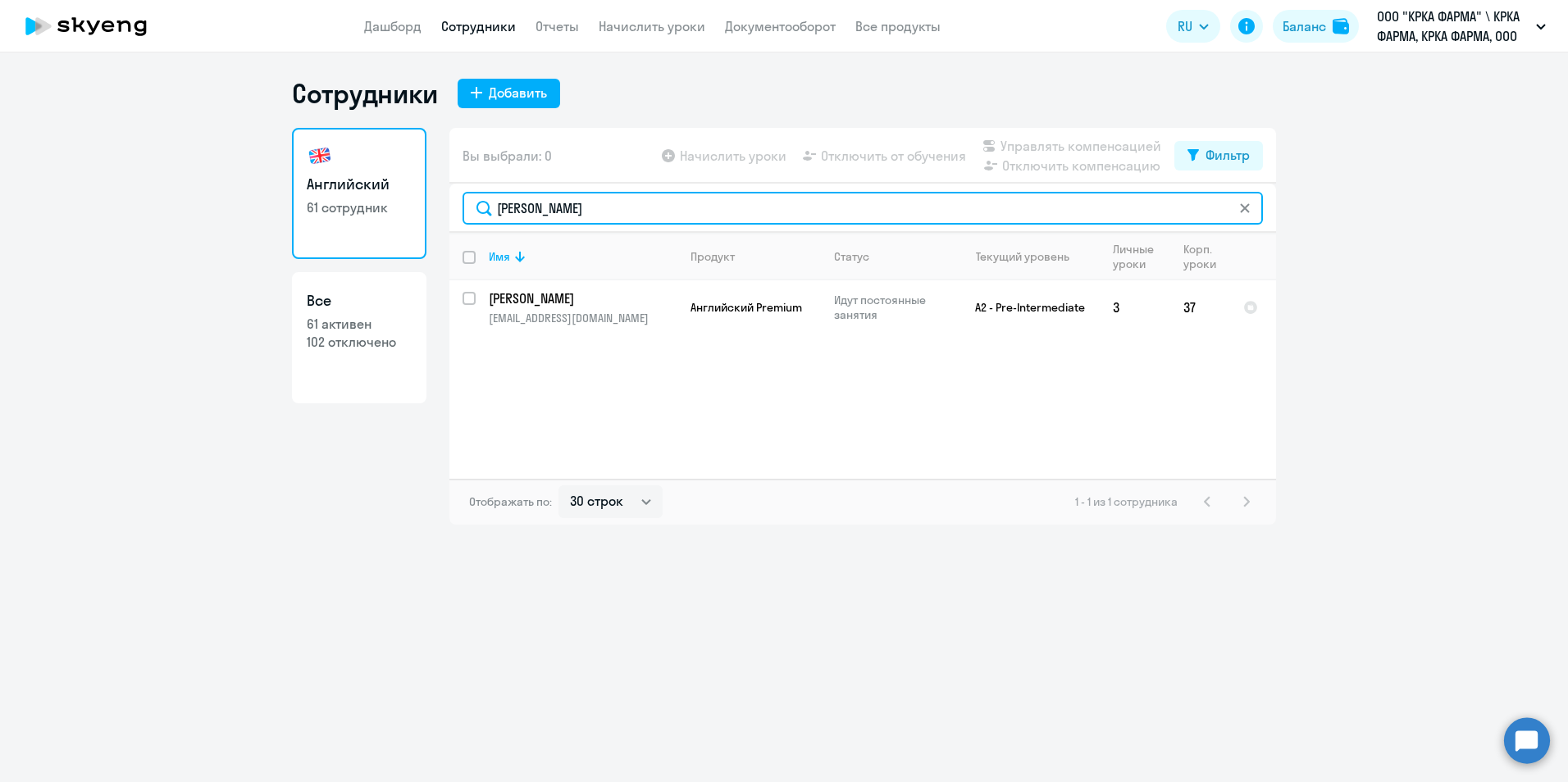
type input "[PERSON_NAME]"
